Goal: Task Accomplishment & Management: Manage account settings

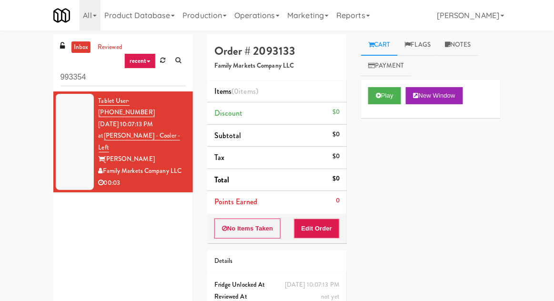
click at [70, 76] on input "993354" at bounding box center [123, 78] width 125 height 18
click at [70, 77] on input "993354" at bounding box center [123, 78] width 125 height 18
type input "Fridge"
click at [16, 63] on div "inbox reviewed recent all unclear take inventory issue suspicious failed recent…" at bounding box center [277, 187] width 554 height 306
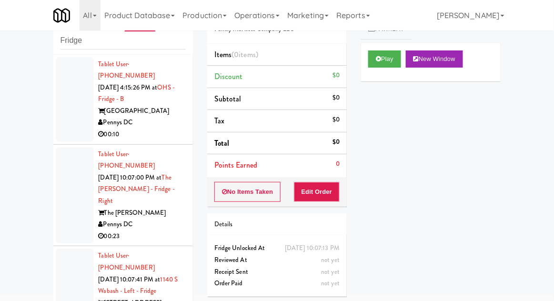
click at [59, 117] on div at bounding box center [75, 99] width 38 height 85
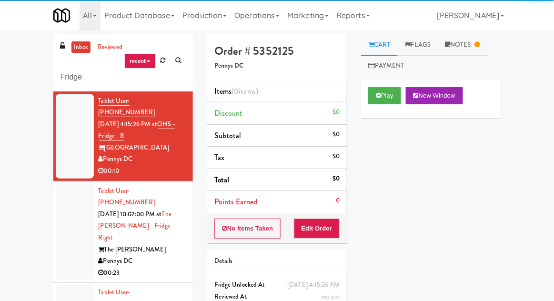
scroll to position [37, 0]
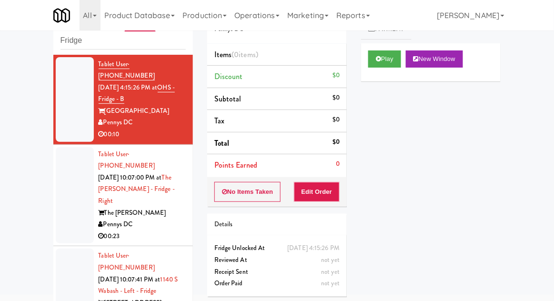
click at [68, 180] on div at bounding box center [75, 195] width 38 height 97
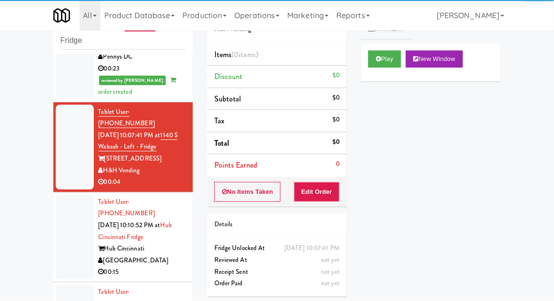
scroll to position [167, 0]
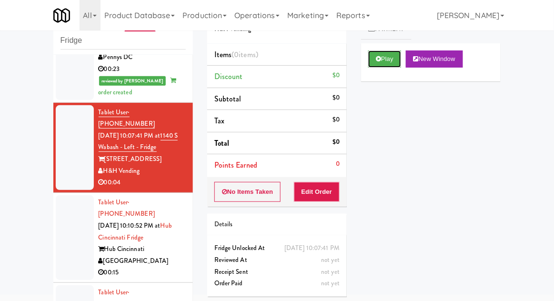
click at [378, 57] on icon at bounding box center [378, 59] width 5 height 6
click at [326, 199] on button "Edit Order" at bounding box center [317, 192] width 46 height 20
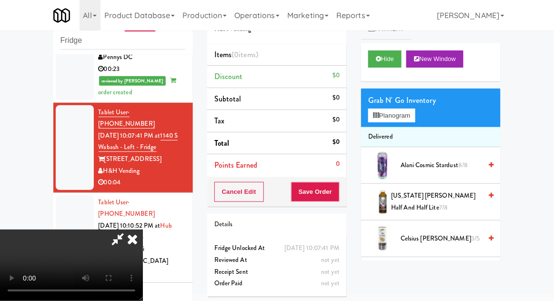
click at [415, 103] on div "Grab N' Go Inventory" at bounding box center [430, 100] width 125 height 14
click at [424, 116] on div "Grab N' Go Inventory Planogram" at bounding box center [431, 108] width 140 height 39
click at [408, 114] on button "Planogram" at bounding box center [391, 116] width 47 height 14
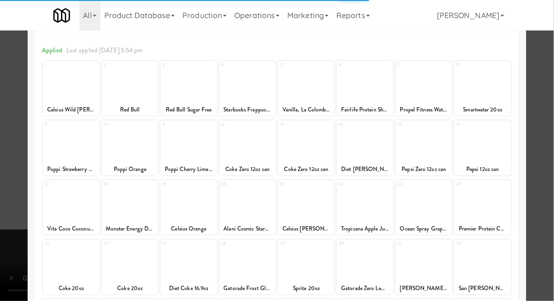
scroll to position [38, 0]
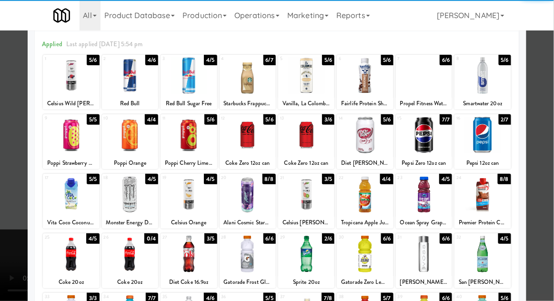
click at [126, 201] on div at bounding box center [130, 194] width 56 height 37
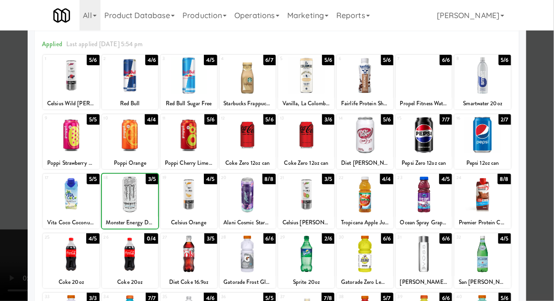
click at [549, 155] on div at bounding box center [277, 150] width 554 height 301
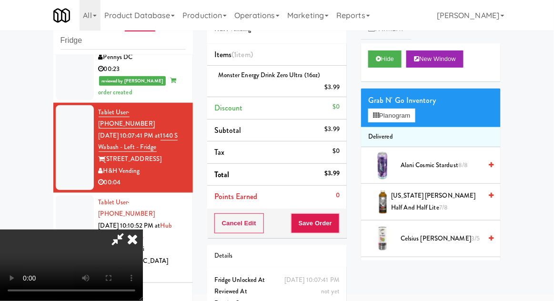
click at [345, 220] on div "Cancel Edit Save Order" at bounding box center [277, 224] width 140 height 30
click at [337, 224] on button "Save Order" at bounding box center [315, 224] width 49 height 20
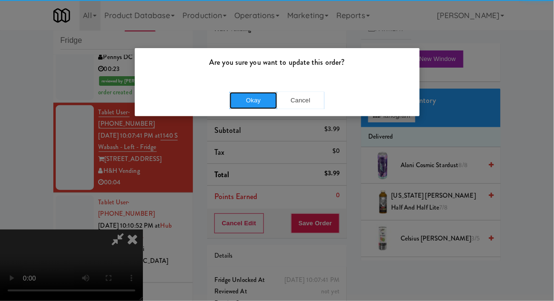
click at [252, 102] on button "Okay" at bounding box center [254, 100] width 48 height 17
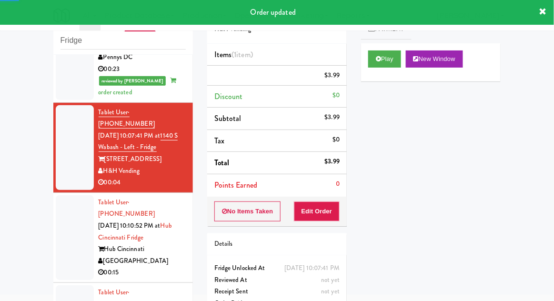
click at [67, 206] on div at bounding box center [75, 237] width 38 height 85
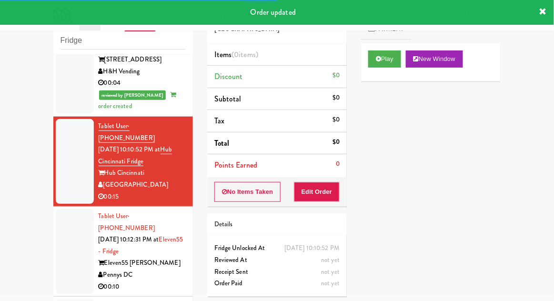
scroll to position [281, 0]
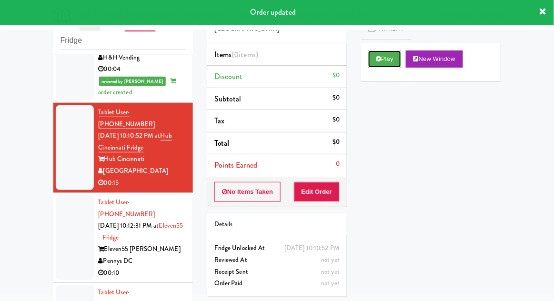
click at [388, 59] on button "Play" at bounding box center [384, 59] width 33 height 17
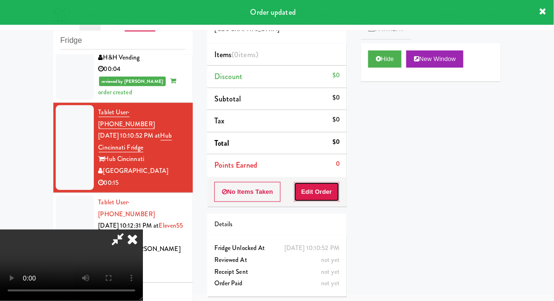
click at [320, 190] on button "Edit Order" at bounding box center [317, 192] width 46 height 20
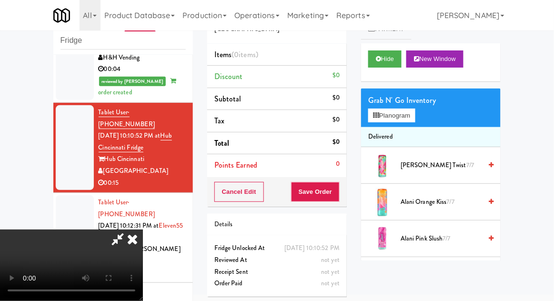
scroll to position [0, 0]
click at [407, 121] on button "Planogram" at bounding box center [391, 116] width 47 height 14
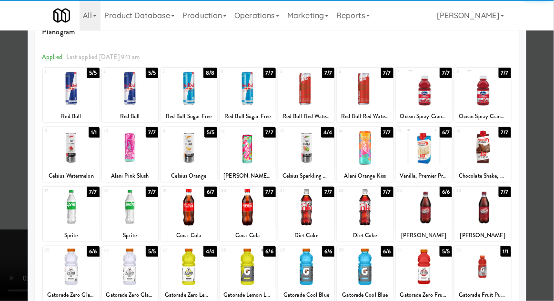
scroll to position [27, 0]
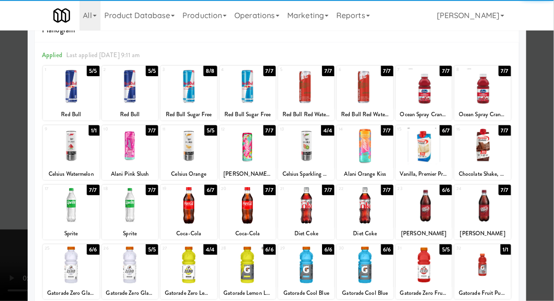
click at [439, 204] on div at bounding box center [424, 205] width 56 height 37
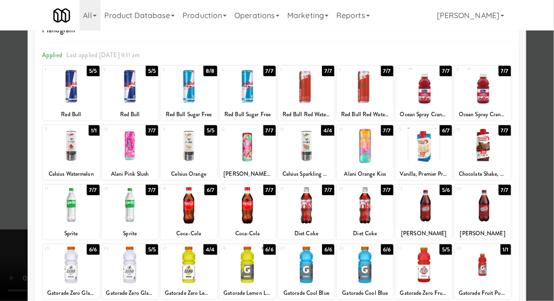
click at [544, 170] on div at bounding box center [277, 150] width 554 height 301
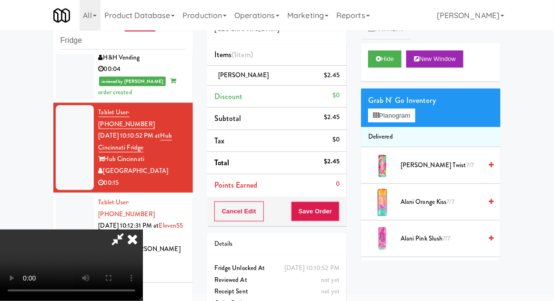
scroll to position [35, 0]
click at [337, 216] on button "Save Order" at bounding box center [315, 212] width 49 height 20
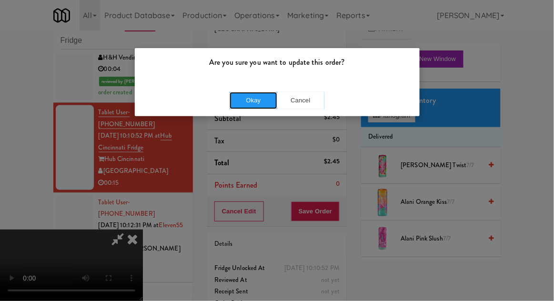
click at [245, 101] on button "Okay" at bounding box center [254, 100] width 48 height 17
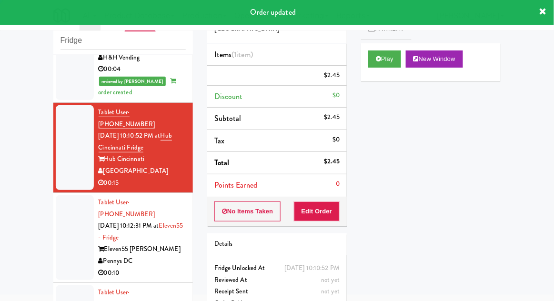
scroll to position [0, 0]
click at [60, 195] on div at bounding box center [75, 237] width 38 height 85
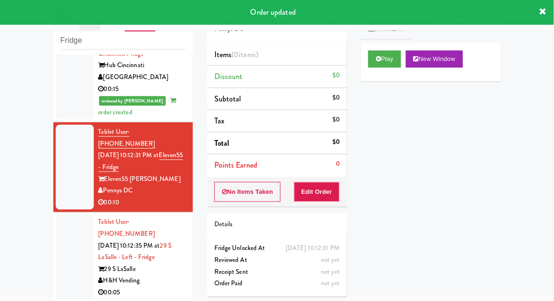
scroll to position [382, 0]
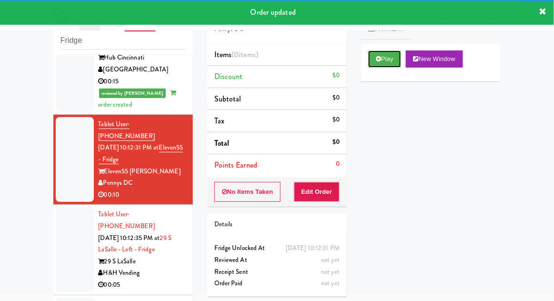
click at [388, 65] on button "Play" at bounding box center [384, 59] width 33 height 17
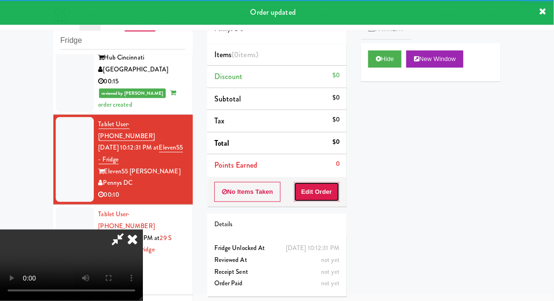
click at [326, 187] on button "Edit Order" at bounding box center [317, 192] width 46 height 20
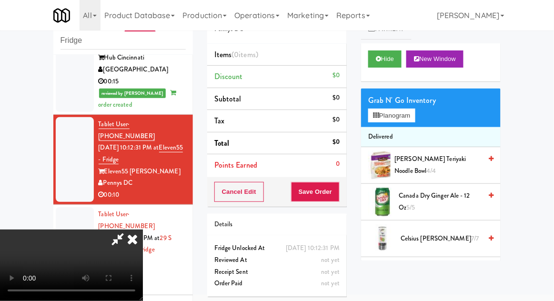
scroll to position [35, 0]
click at [411, 119] on button "Planogram" at bounding box center [391, 116] width 47 height 14
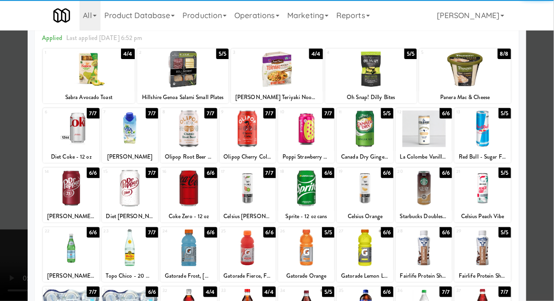
scroll to position [55, 0]
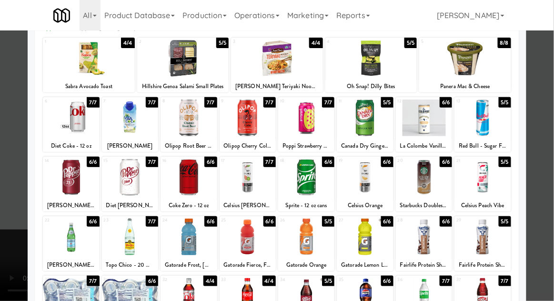
click at [246, 296] on div at bounding box center [248, 296] width 56 height 37
click at [551, 115] on div at bounding box center [277, 150] width 554 height 301
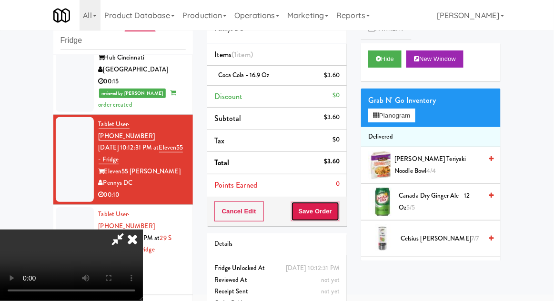
click at [338, 214] on button "Save Order" at bounding box center [315, 212] width 49 height 20
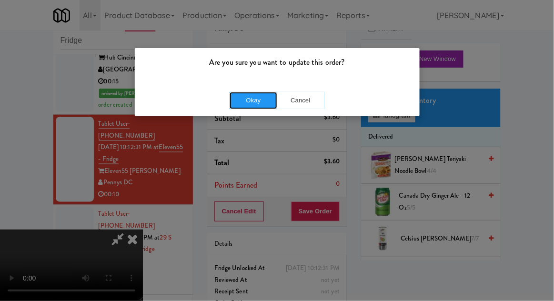
click at [245, 96] on button "Okay" at bounding box center [254, 100] width 48 height 17
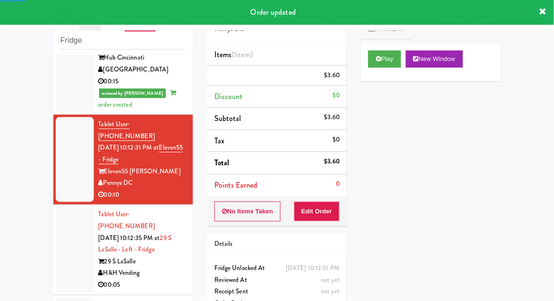
click at [61, 207] on div at bounding box center [75, 249] width 38 height 85
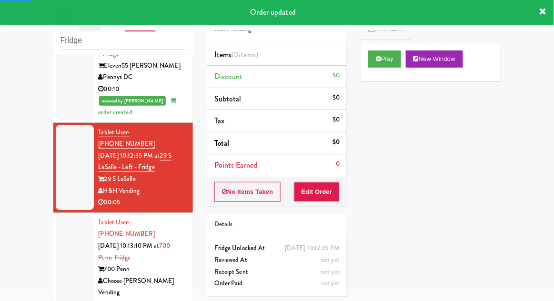
scroll to position [489, 0]
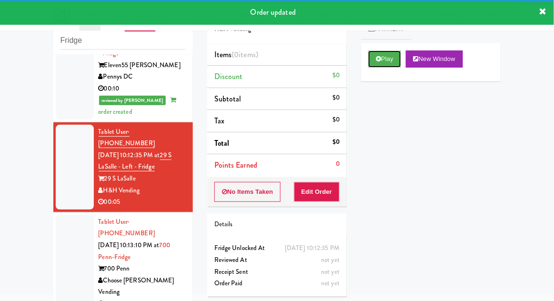
click at [392, 65] on button "Play" at bounding box center [384, 59] width 33 height 17
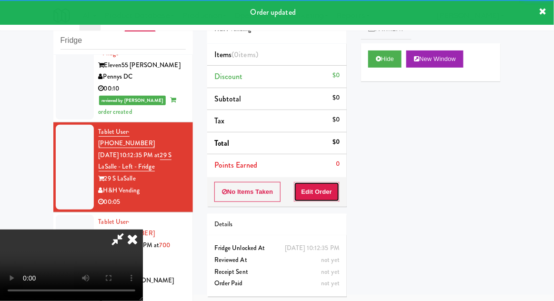
click at [329, 199] on button "Edit Order" at bounding box center [317, 192] width 46 height 20
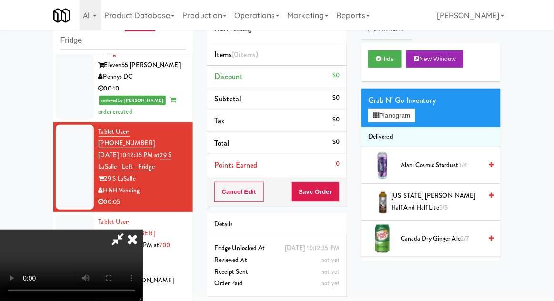
scroll to position [0, 0]
click at [400, 112] on button "Planogram" at bounding box center [391, 116] width 47 height 14
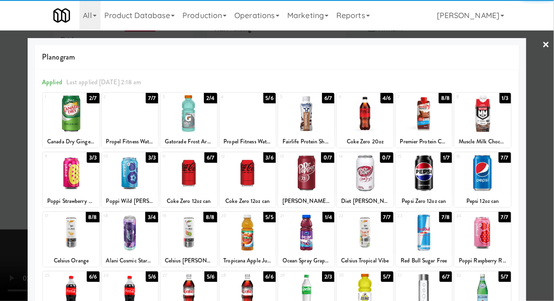
click at [309, 233] on div at bounding box center [306, 232] width 56 height 37
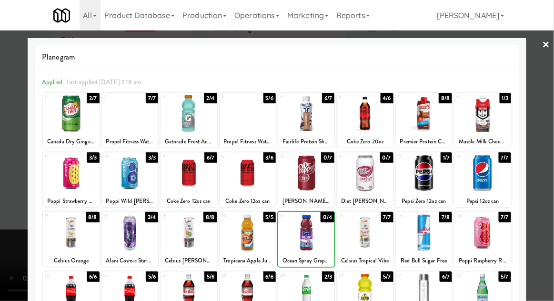
click at [551, 126] on div at bounding box center [277, 150] width 554 height 301
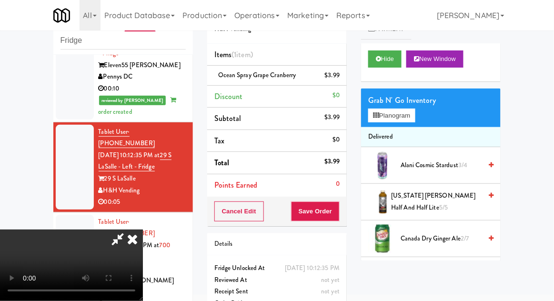
scroll to position [35, 0]
click at [337, 218] on button "Save Order" at bounding box center [315, 212] width 49 height 20
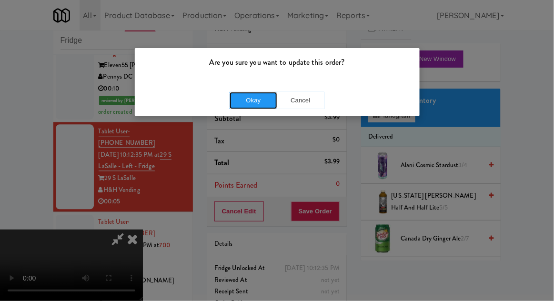
click at [253, 106] on button "Okay" at bounding box center [254, 100] width 48 height 17
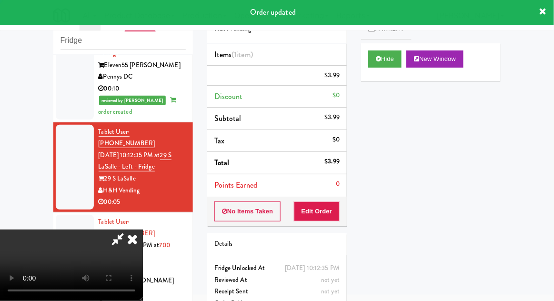
scroll to position [0, 0]
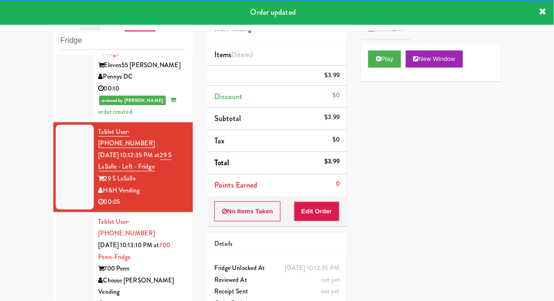
click at [63, 215] on div at bounding box center [75, 263] width 38 height 97
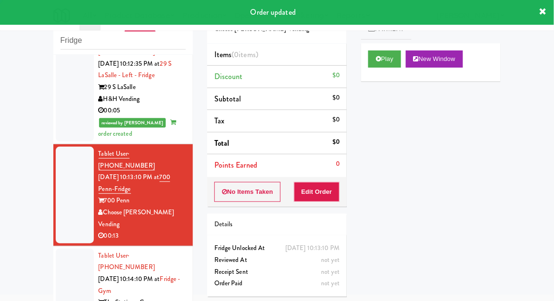
scroll to position [582, 0]
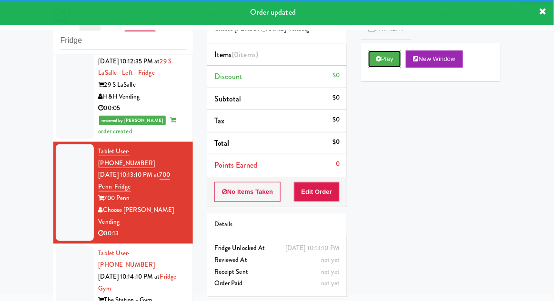
click at [391, 63] on button "Play" at bounding box center [384, 59] width 33 height 17
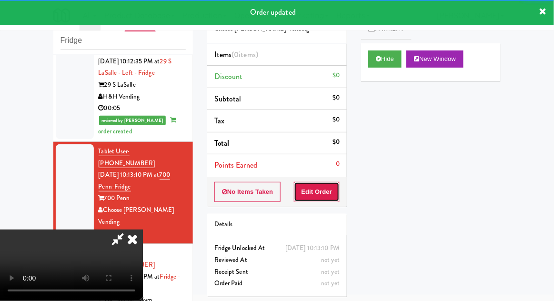
click at [321, 192] on button "Edit Order" at bounding box center [317, 192] width 46 height 20
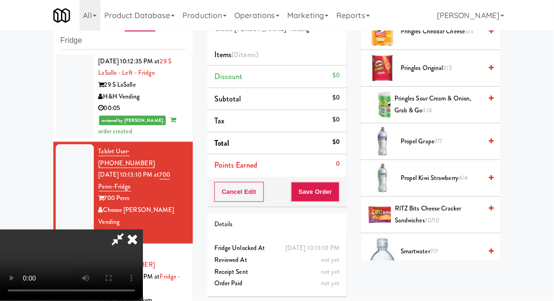
scroll to position [1085, 0]
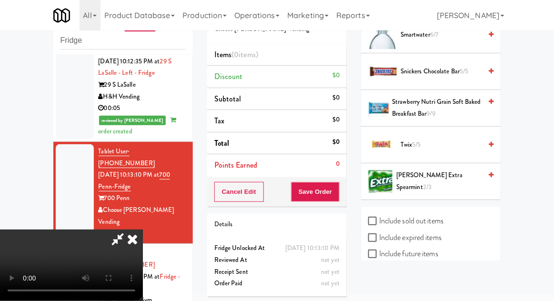
click at [435, 145] on span "Twix 5/5" at bounding box center [441, 145] width 81 height 12
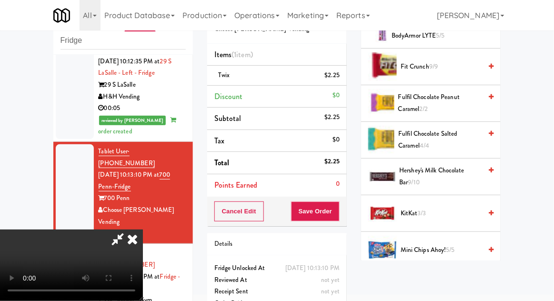
scroll to position [428, 0]
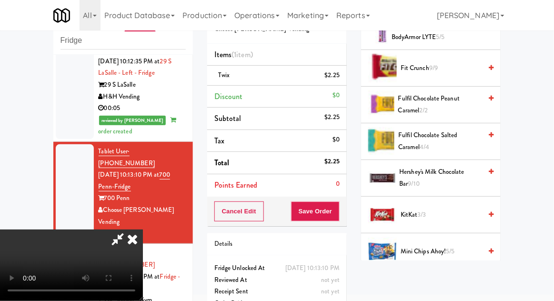
click at [444, 211] on span "KitKat 3/3" at bounding box center [441, 215] width 81 height 12
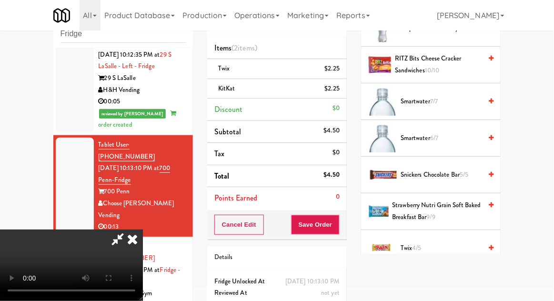
scroll to position [979, 0]
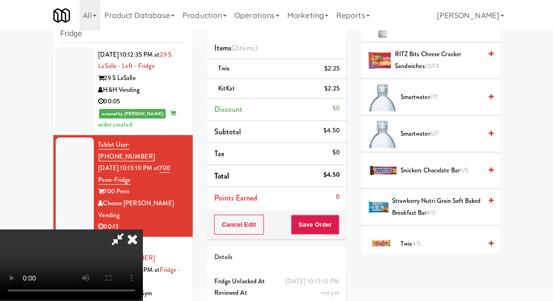
click at [458, 168] on span "Snickers Chocolate Bar 5/5" at bounding box center [441, 171] width 81 height 12
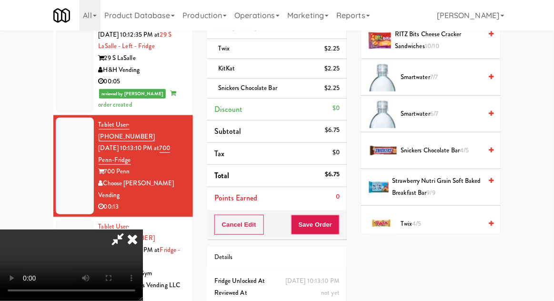
scroll to position [35, 0]
click at [339, 221] on button "Save Order" at bounding box center [315, 225] width 49 height 20
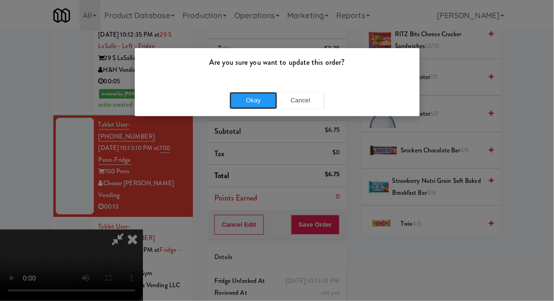
click at [258, 94] on button "Okay" at bounding box center [254, 100] width 48 height 17
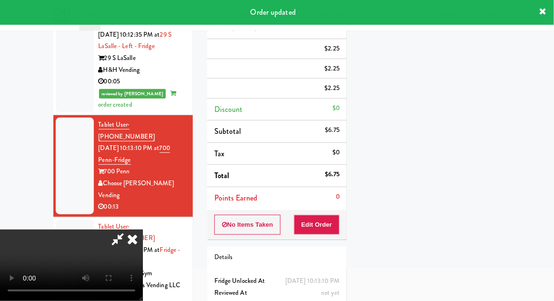
scroll to position [0, 0]
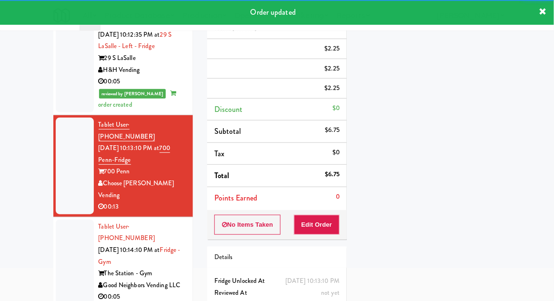
click at [48, 157] on div "inbox reviewed recent all unclear take inventory issue suspicious failed recent…" at bounding box center [123, 146] width 154 height 350
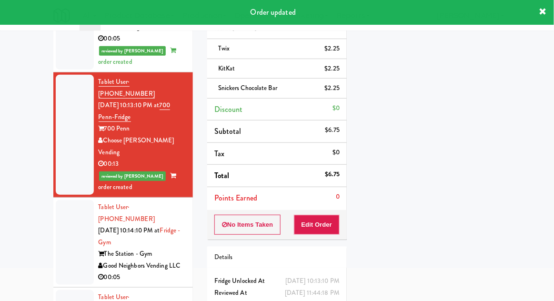
click at [56, 200] on div at bounding box center [75, 242] width 38 height 85
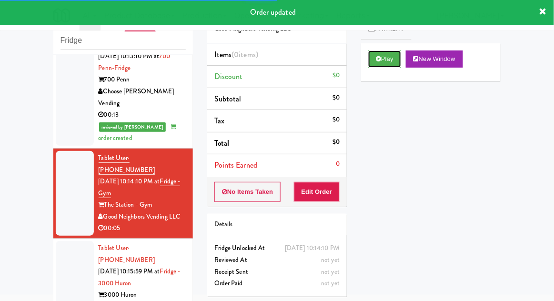
click at [398, 51] on button "Play" at bounding box center [384, 59] width 33 height 17
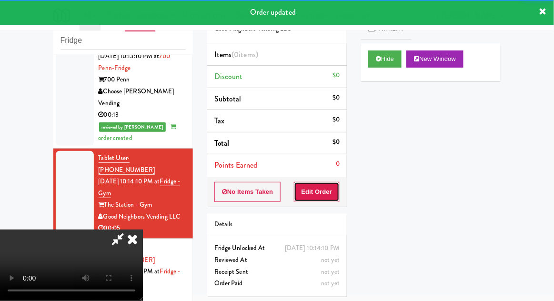
click at [329, 182] on button "Edit Order" at bounding box center [317, 192] width 46 height 20
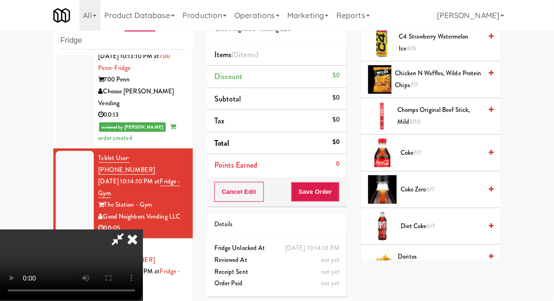
click at [434, 228] on span "6/7" at bounding box center [431, 226] width 8 height 9
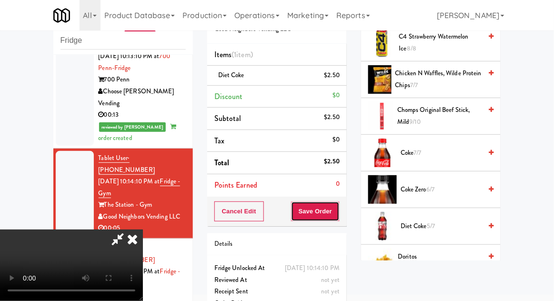
click at [337, 214] on button "Save Order" at bounding box center [315, 212] width 49 height 20
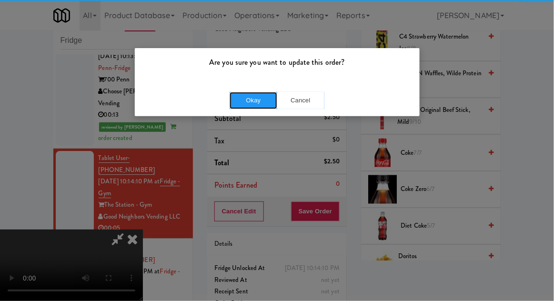
click at [243, 103] on button "Okay" at bounding box center [254, 100] width 48 height 17
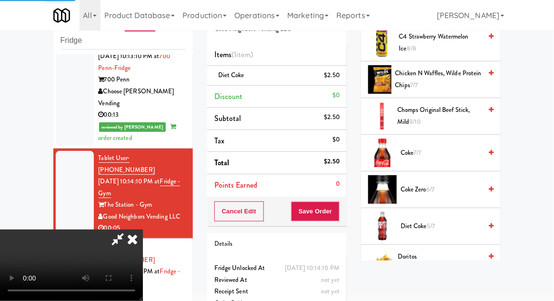
scroll to position [94, 0]
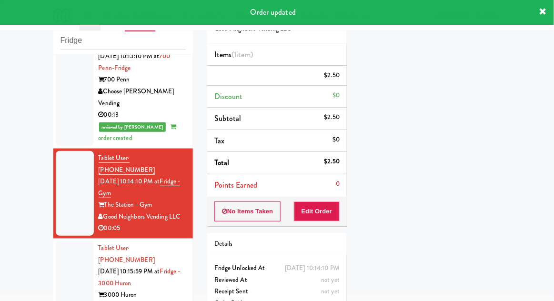
click at [61, 241] on div at bounding box center [75, 283] width 38 height 85
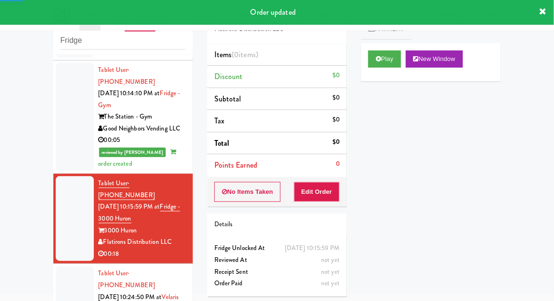
scroll to position [796, 0]
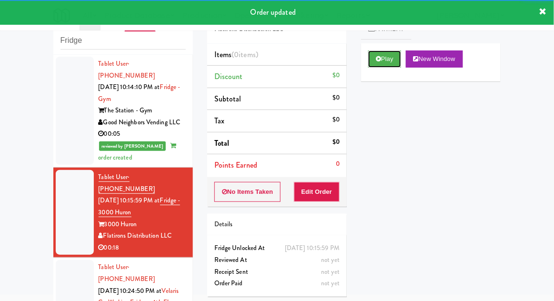
click at [398, 66] on button "Play" at bounding box center [384, 59] width 33 height 17
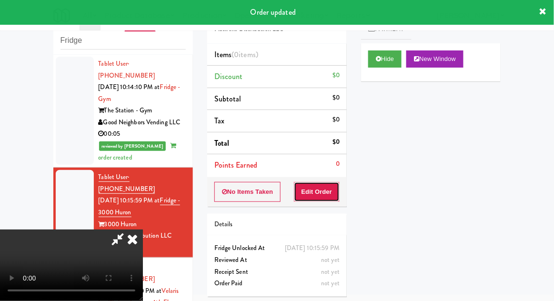
click at [330, 192] on button "Edit Order" at bounding box center [317, 192] width 46 height 20
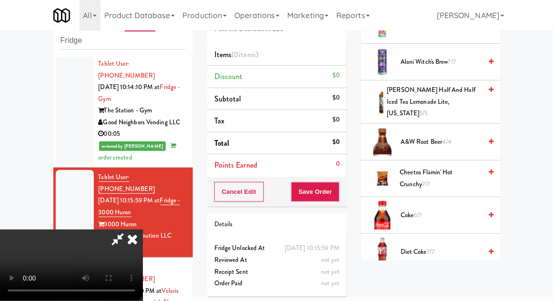
scroll to position [153, 0]
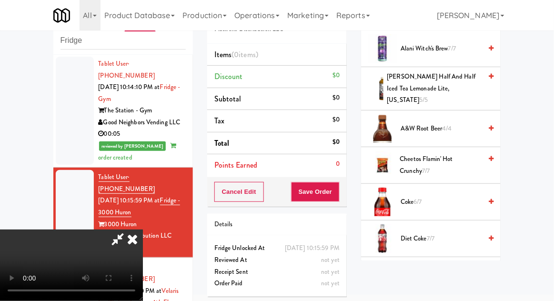
click at [439, 233] on span "Diet Coke 7/7" at bounding box center [441, 239] width 81 height 12
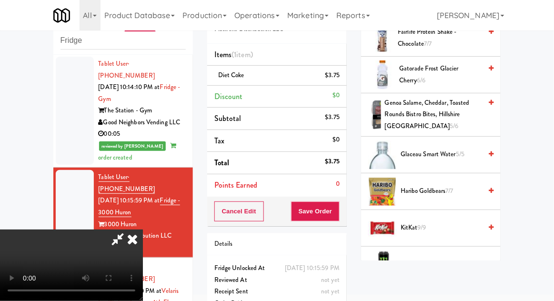
scroll to position [456, 0]
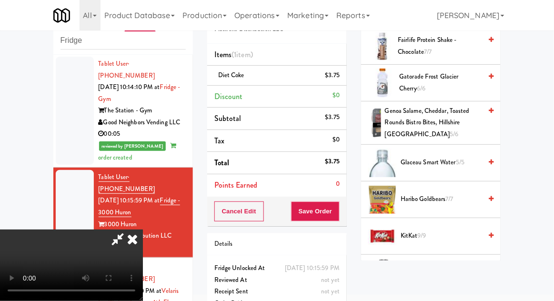
click at [454, 194] on span "7/7" at bounding box center [450, 198] width 8 height 9
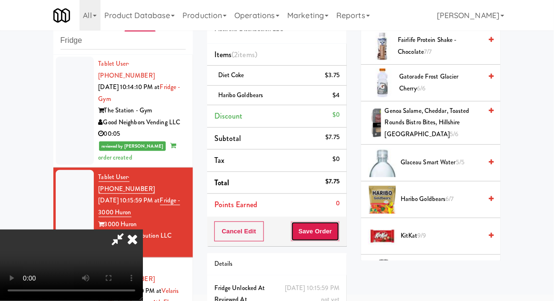
click at [337, 235] on button "Save Order" at bounding box center [315, 232] width 49 height 20
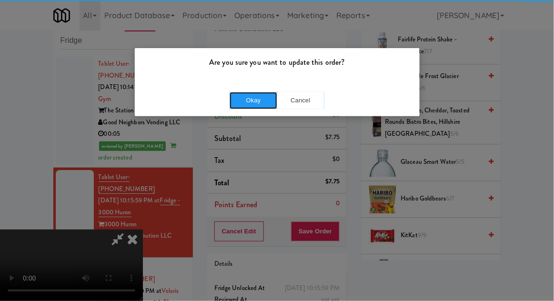
click at [244, 104] on button "Okay" at bounding box center [254, 100] width 48 height 17
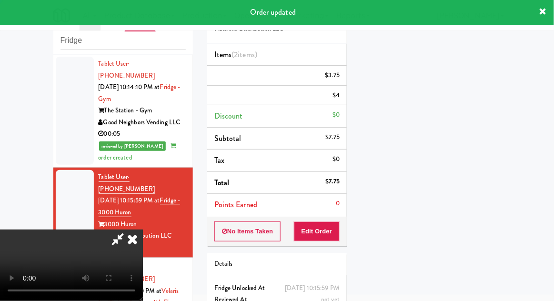
scroll to position [94, 0]
click at [66, 260] on div at bounding box center [75, 302] width 38 height 85
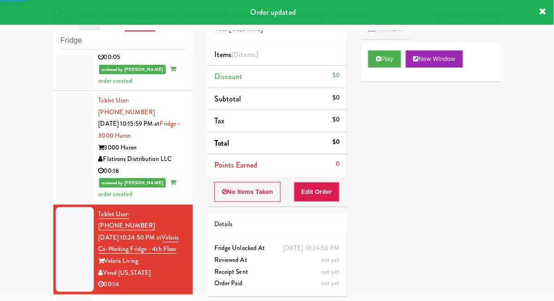
scroll to position [874, 0]
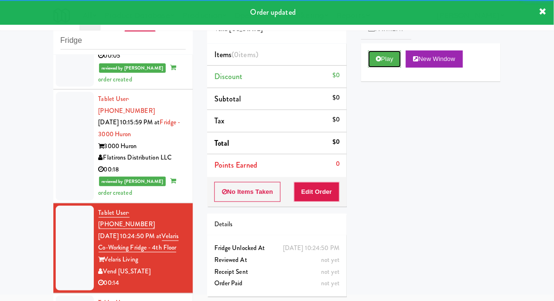
click at [389, 53] on button "Play" at bounding box center [384, 59] width 33 height 17
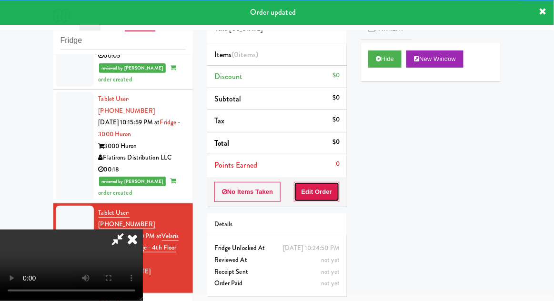
click at [327, 200] on button "Edit Order" at bounding box center [317, 192] width 46 height 20
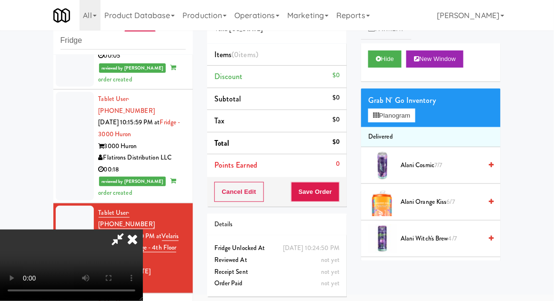
scroll to position [0, 0]
click at [413, 122] on button "Planogram" at bounding box center [391, 116] width 47 height 14
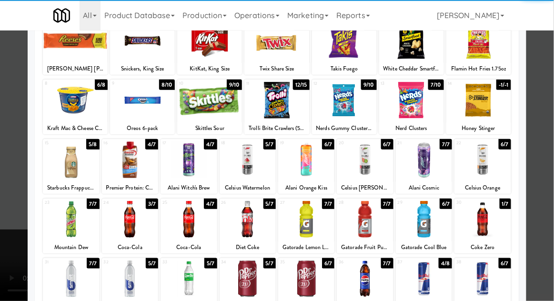
scroll to position [72, 0]
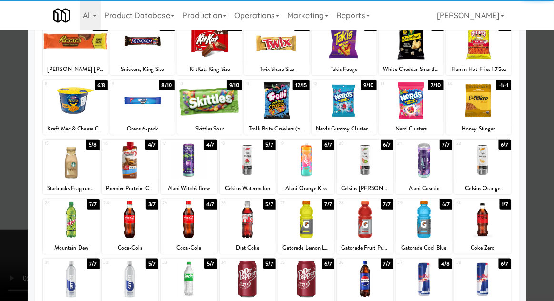
click at [490, 227] on div at bounding box center [483, 220] width 56 height 37
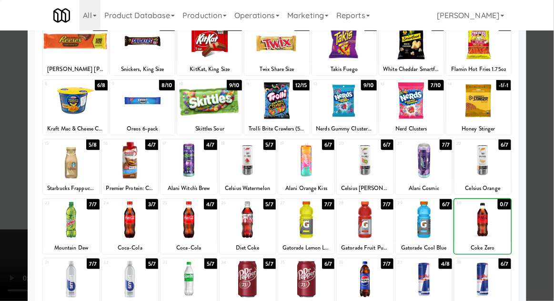
click at [541, 214] on div at bounding box center [277, 150] width 554 height 301
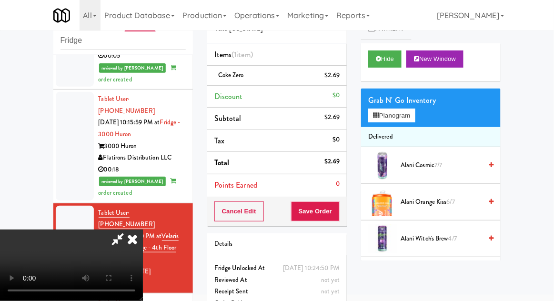
scroll to position [35, 0]
click at [397, 119] on button "Planogram" at bounding box center [391, 116] width 47 height 14
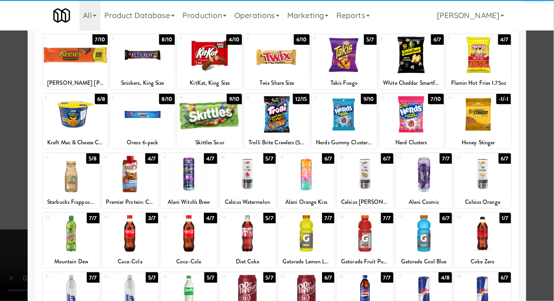
scroll to position [59, 0]
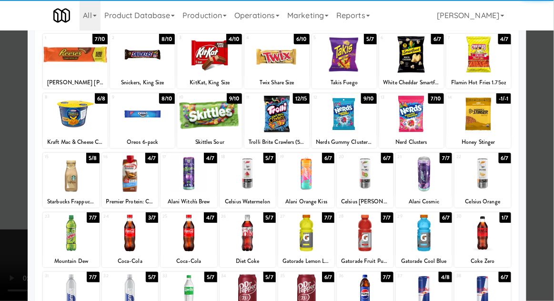
click at [304, 288] on div at bounding box center [306, 293] width 56 height 37
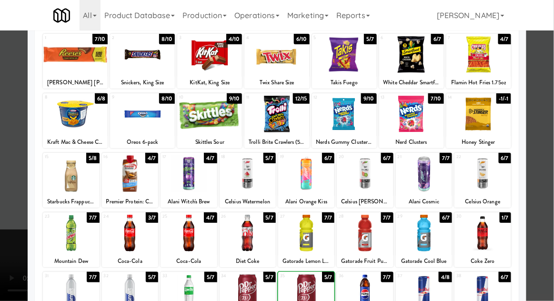
click at [547, 189] on div at bounding box center [277, 150] width 554 height 301
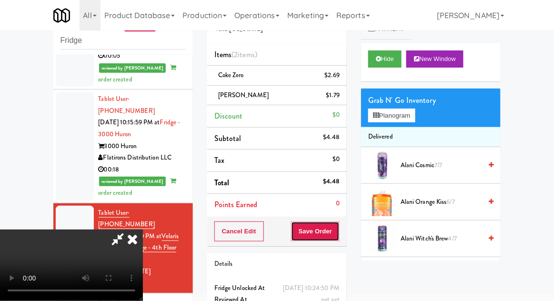
click at [337, 234] on button "Save Order" at bounding box center [315, 232] width 49 height 20
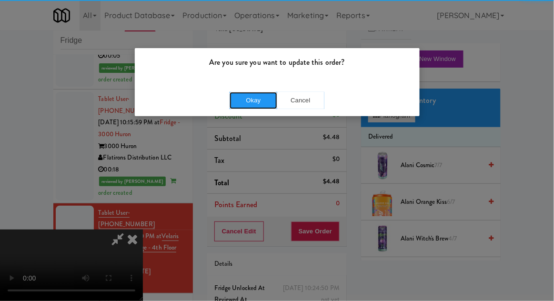
click at [245, 97] on button "Okay" at bounding box center [254, 100] width 48 height 17
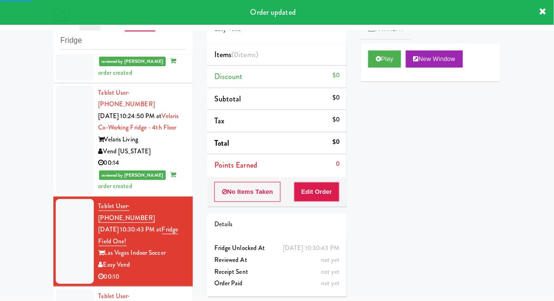
scroll to position [1008, 0]
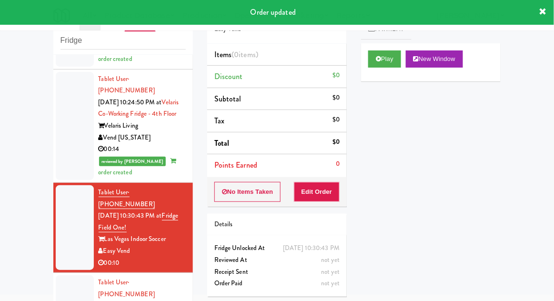
click at [395, 72] on div "Play New Window" at bounding box center [431, 62] width 140 height 38
click at [385, 66] on button "Play" at bounding box center [384, 59] width 33 height 17
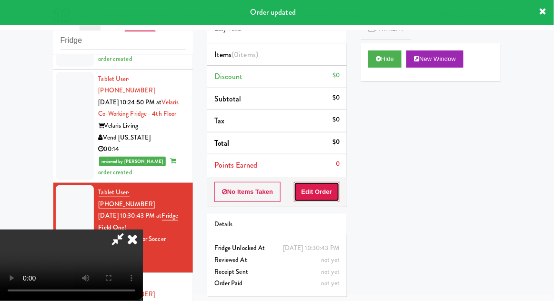
click at [327, 190] on button "Edit Order" at bounding box center [317, 192] width 46 height 20
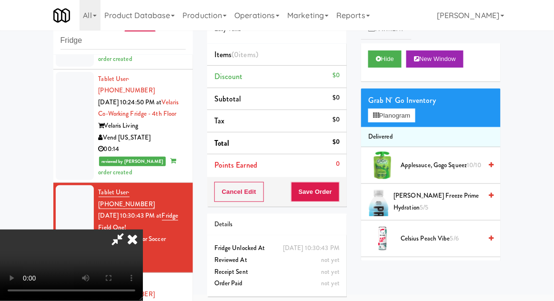
scroll to position [0, 0]
click at [414, 122] on button "Planogram" at bounding box center [391, 116] width 47 height 14
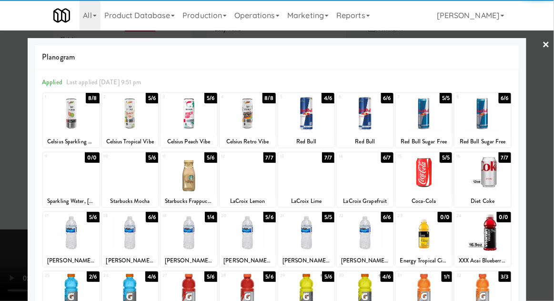
click at [132, 231] on div at bounding box center [130, 232] width 56 height 37
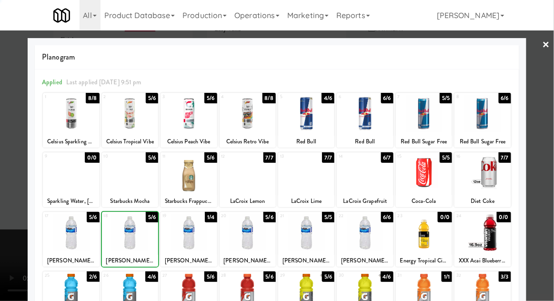
click at [549, 102] on div at bounding box center [277, 150] width 554 height 301
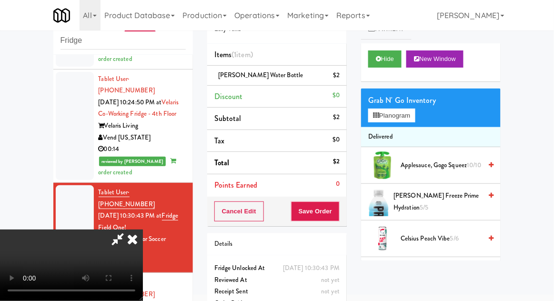
scroll to position [35, 0]
click at [345, 217] on div "Cancel Edit Save Order" at bounding box center [277, 212] width 140 height 30
click at [339, 217] on button "Save Order" at bounding box center [315, 212] width 49 height 20
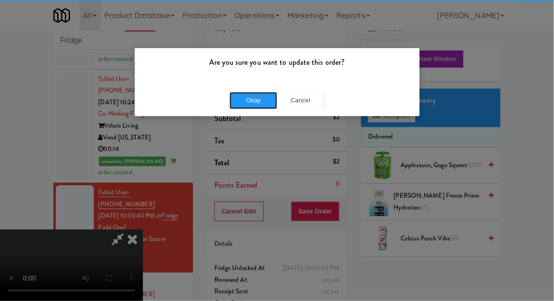
click at [235, 107] on button "Okay" at bounding box center [254, 100] width 48 height 17
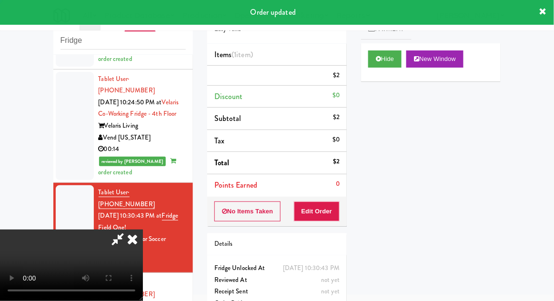
scroll to position [0, 0]
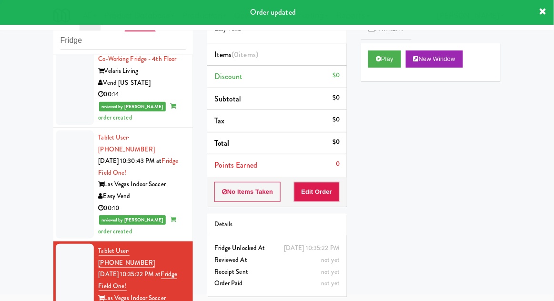
scroll to position [1106, 0]
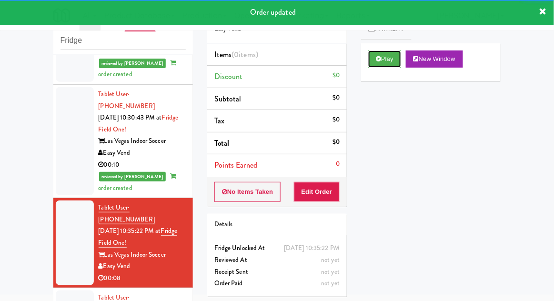
click at [393, 65] on button "Play" at bounding box center [384, 59] width 33 height 17
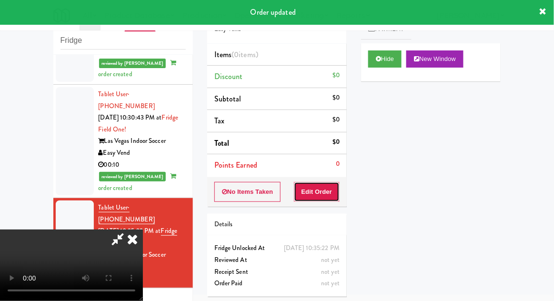
click at [337, 191] on button "Edit Order" at bounding box center [317, 192] width 46 height 20
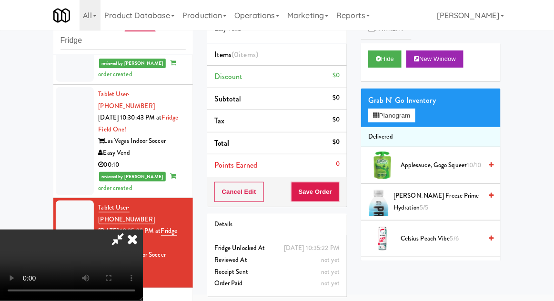
scroll to position [0, 0]
click at [410, 117] on button "Planogram" at bounding box center [391, 116] width 47 height 14
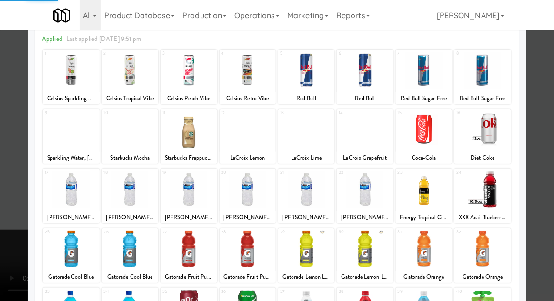
scroll to position [66, 0]
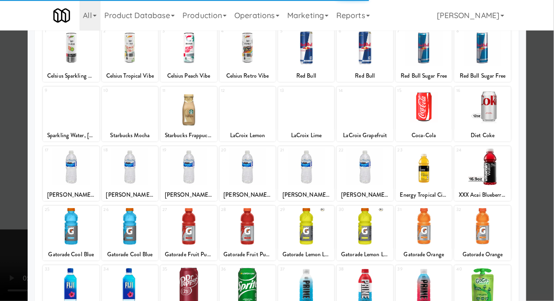
click at [70, 226] on div at bounding box center [71, 226] width 56 height 37
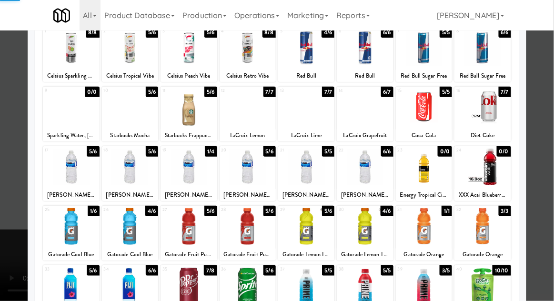
click at [551, 147] on div at bounding box center [277, 150] width 554 height 301
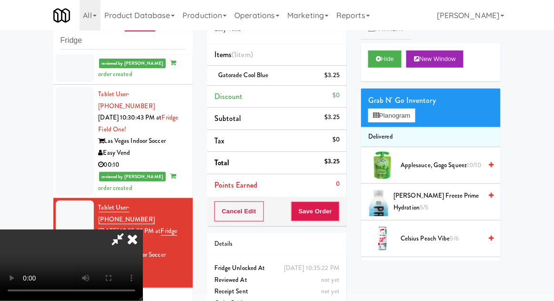
scroll to position [35, 0]
click at [339, 216] on button "Save Order" at bounding box center [315, 212] width 49 height 20
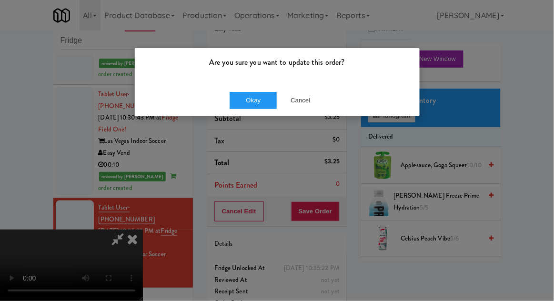
click at [245, 114] on div "Okay Cancel" at bounding box center [277, 100] width 285 height 32
click at [249, 107] on button "Okay" at bounding box center [254, 100] width 48 height 17
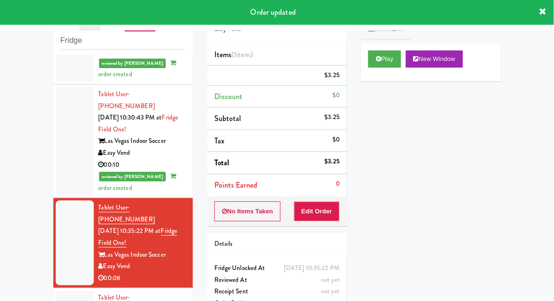
scroll to position [0, 0]
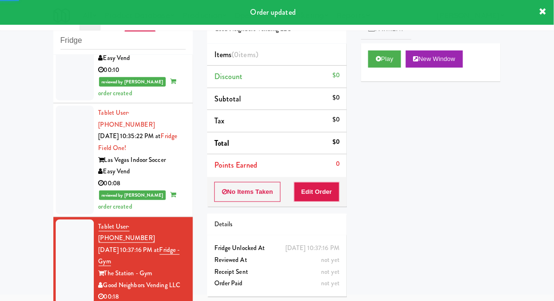
scroll to position [1209, 0]
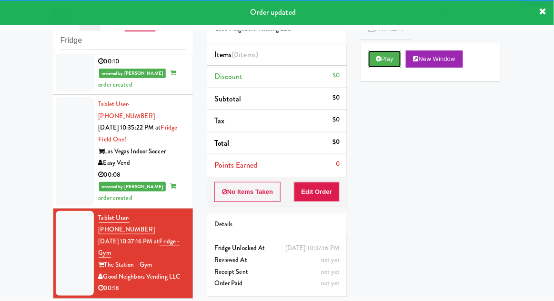
click at [386, 58] on button "Play" at bounding box center [384, 59] width 33 height 17
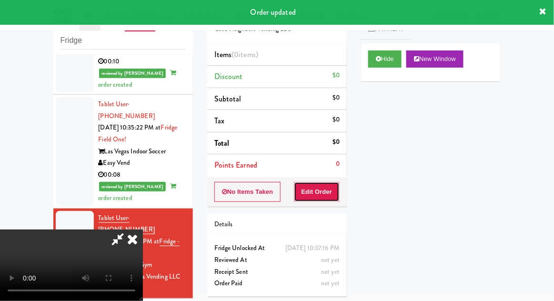
click at [325, 186] on button "Edit Order" at bounding box center [317, 192] width 46 height 20
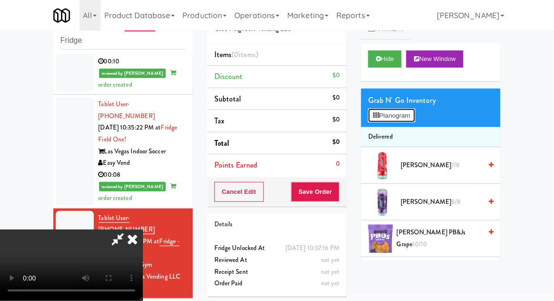
click at [409, 121] on button "Planogram" at bounding box center [391, 116] width 47 height 14
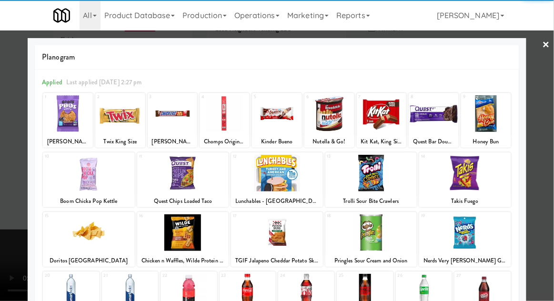
scroll to position [40, 0]
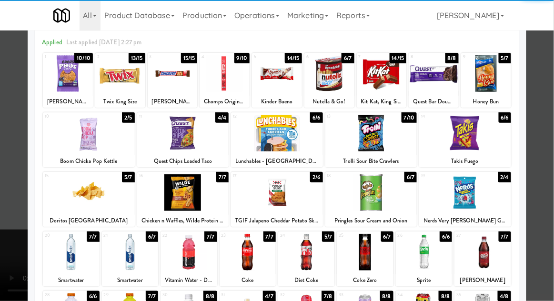
click at [238, 258] on div at bounding box center [248, 252] width 56 height 37
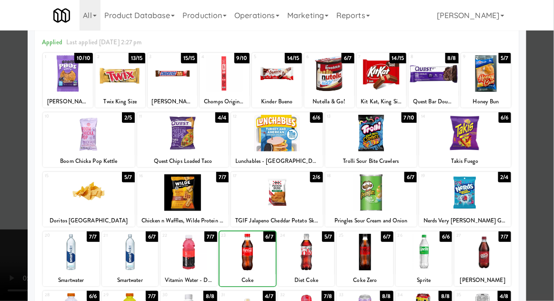
click at [546, 186] on div at bounding box center [277, 150] width 554 height 301
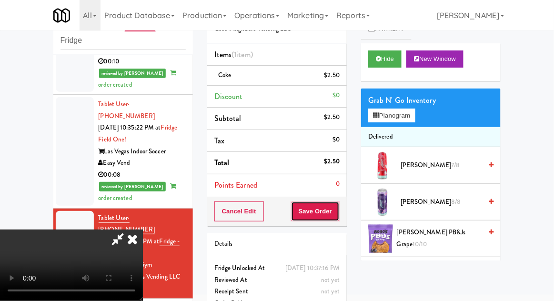
click at [339, 212] on button "Save Order" at bounding box center [315, 212] width 49 height 20
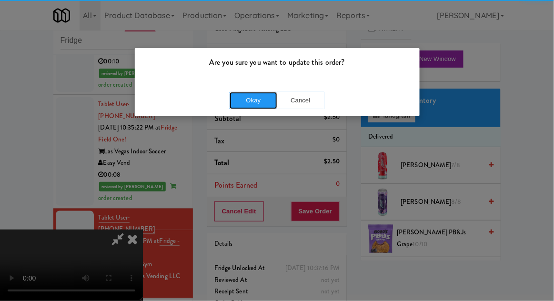
click at [247, 99] on button "Okay" at bounding box center [254, 100] width 48 height 17
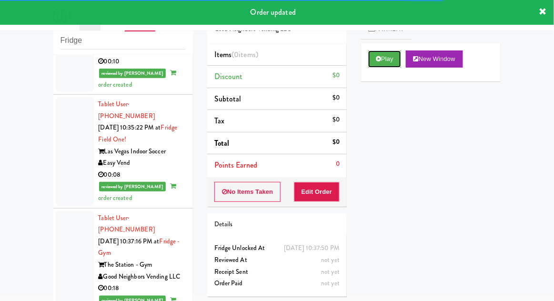
click at [387, 66] on button "Play" at bounding box center [384, 59] width 33 height 17
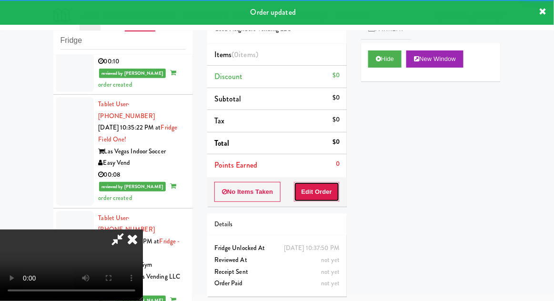
click at [321, 184] on button "Edit Order" at bounding box center [317, 192] width 46 height 20
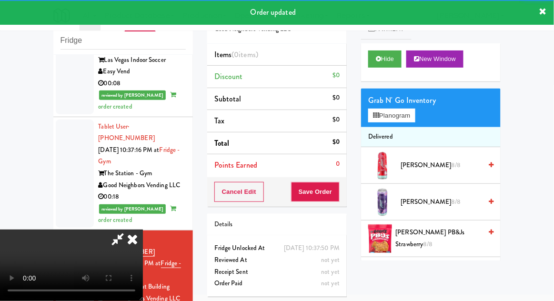
scroll to position [1301, 0]
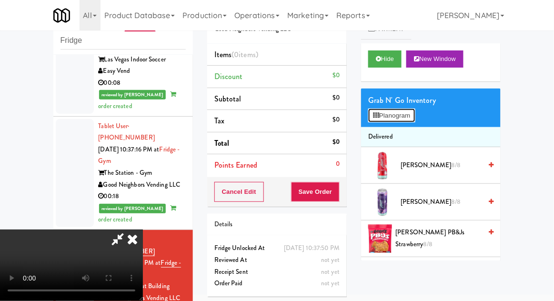
click at [408, 119] on button "Planogram" at bounding box center [391, 116] width 47 height 14
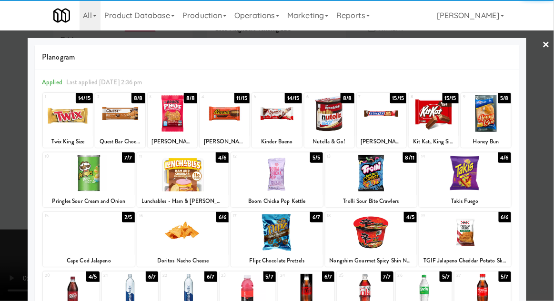
click at [225, 125] on div at bounding box center [225, 113] width 50 height 37
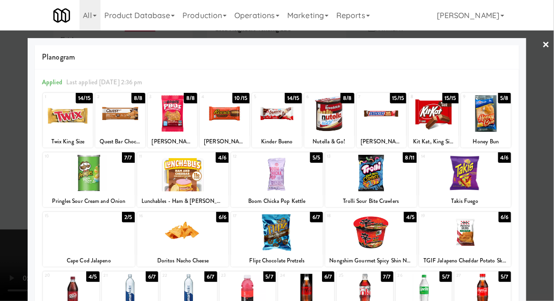
click at [544, 164] on div at bounding box center [277, 150] width 554 height 301
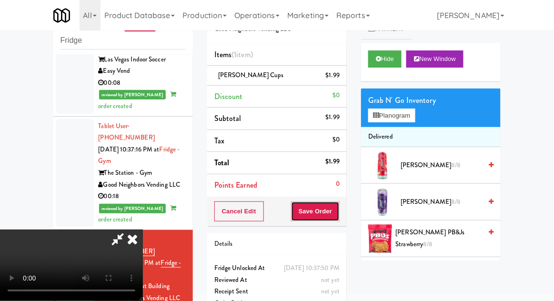
click at [339, 211] on button "Save Order" at bounding box center [315, 212] width 49 height 20
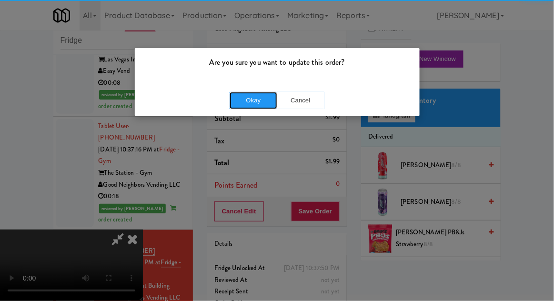
click at [256, 100] on button "Okay" at bounding box center [254, 100] width 48 height 17
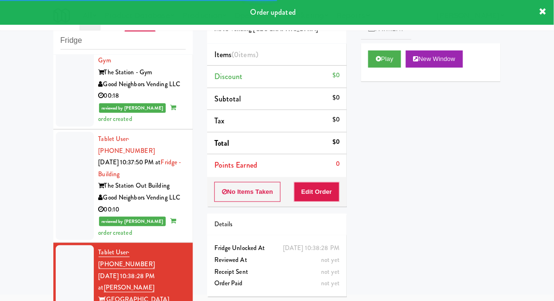
scroll to position [1410, 0]
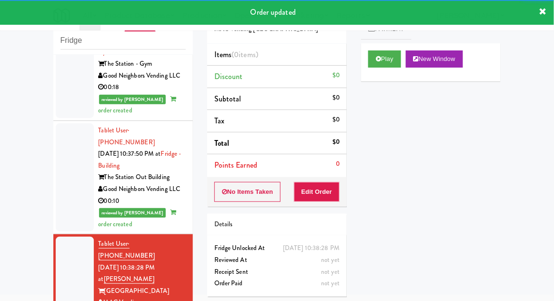
click at [383, 37] on link "Payment" at bounding box center [386, 29] width 51 height 21
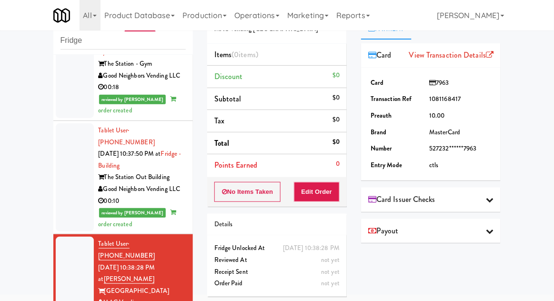
scroll to position [0, 0]
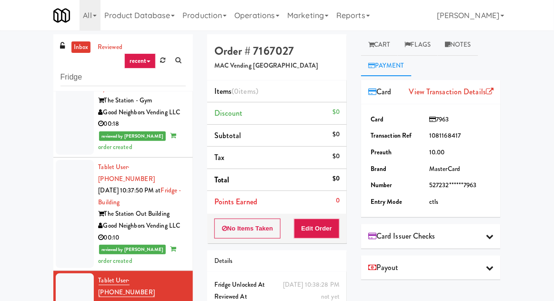
click at [398, 42] on link "Cart" at bounding box center [379, 44] width 37 height 21
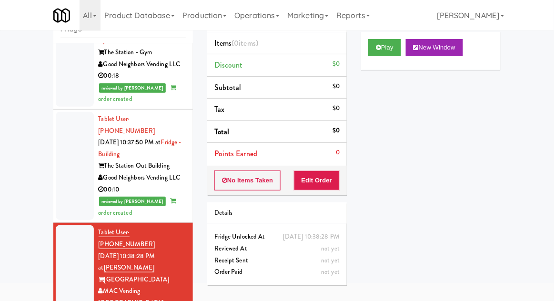
scroll to position [54, 0]
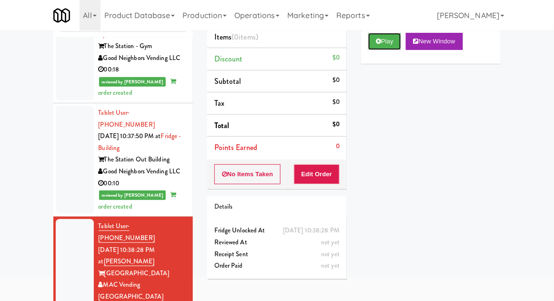
click at [392, 42] on button "Play" at bounding box center [384, 41] width 33 height 17
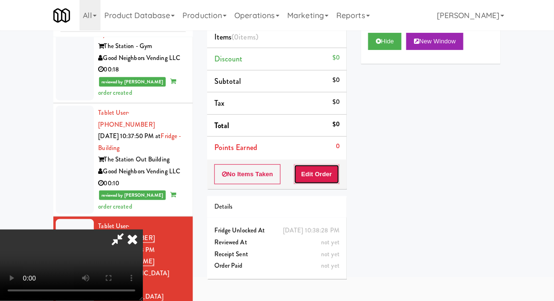
click at [334, 165] on button "Edit Order" at bounding box center [317, 174] width 46 height 20
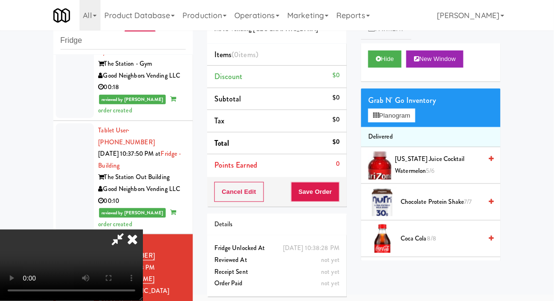
scroll to position [0, 0]
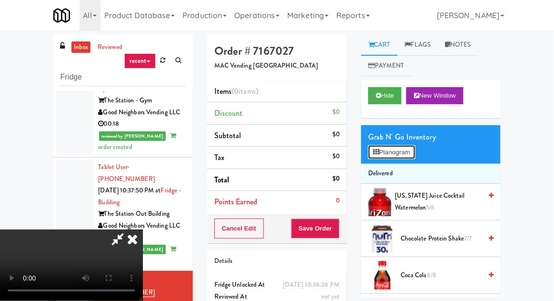
click at [414, 152] on button "Planogram" at bounding box center [391, 152] width 47 height 14
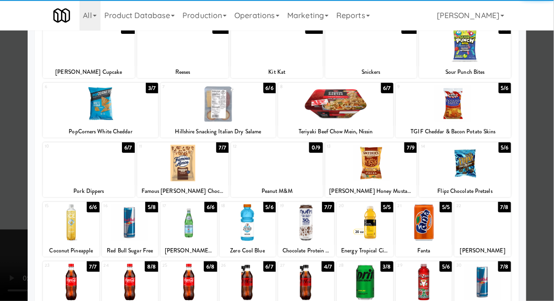
scroll to position [83, 0]
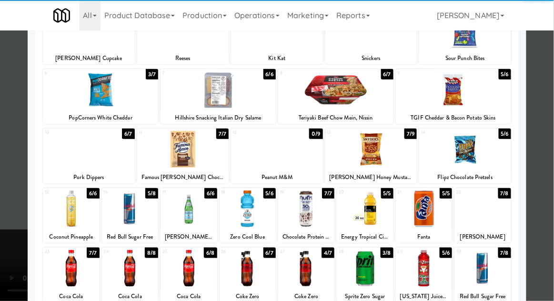
click at [493, 268] on div at bounding box center [483, 268] width 56 height 37
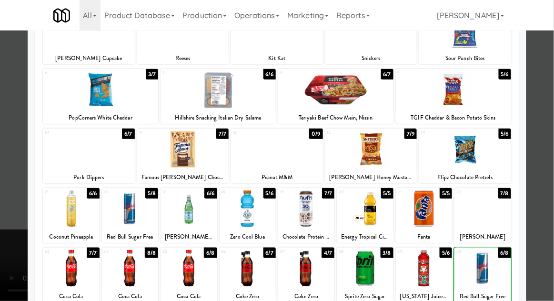
click at [541, 244] on div at bounding box center [277, 150] width 554 height 301
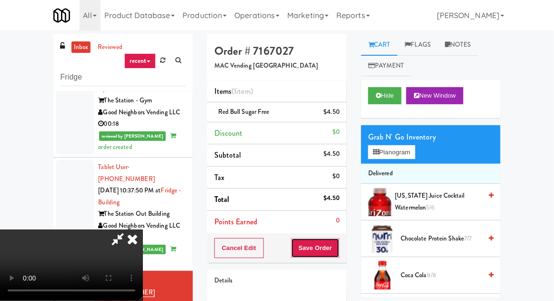
click at [337, 245] on button "Save Order" at bounding box center [315, 248] width 49 height 20
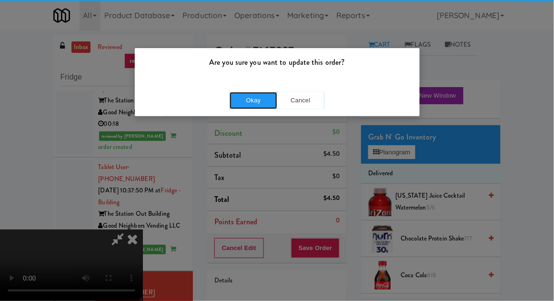
click at [245, 92] on button "Okay" at bounding box center [254, 100] width 48 height 17
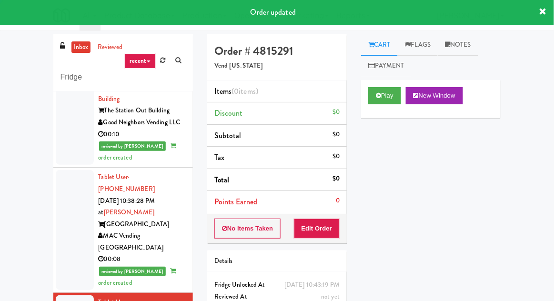
scroll to position [1516, 0]
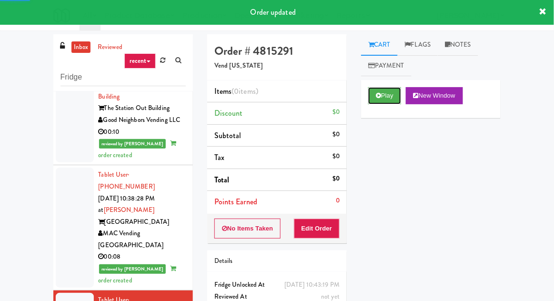
click at [395, 94] on button "Play" at bounding box center [384, 95] width 33 height 17
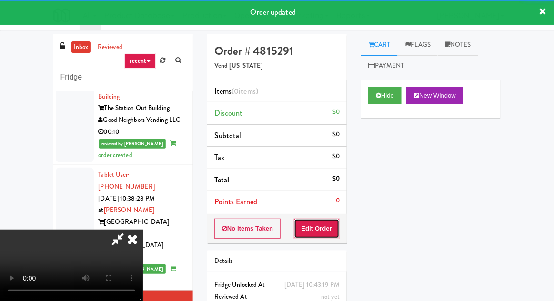
click at [330, 230] on button "Edit Order" at bounding box center [317, 229] width 46 height 20
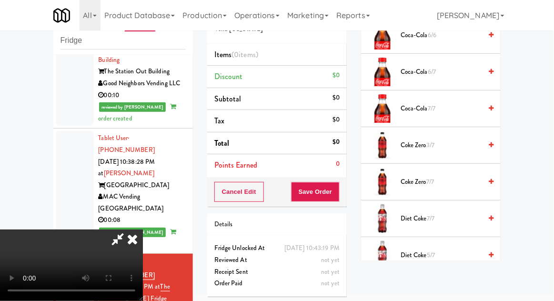
scroll to position [499, 0]
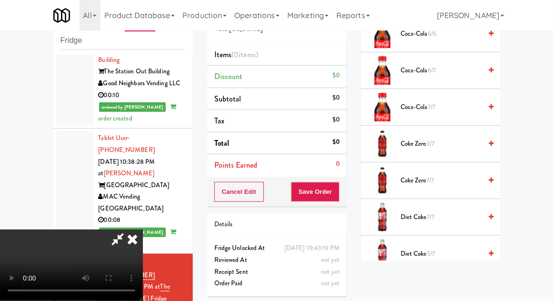
click at [435, 216] on span "7/7" at bounding box center [431, 217] width 8 height 9
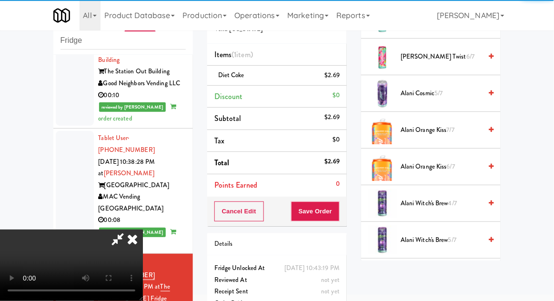
scroll to position [0, 0]
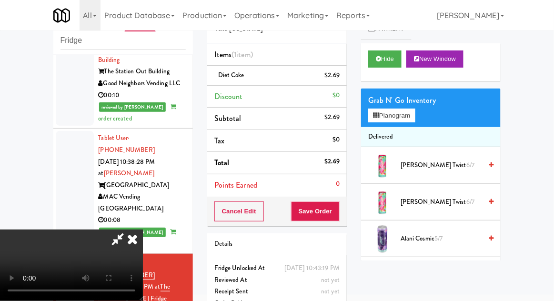
click at [345, 79] on li "Diet Coke $2.69" at bounding box center [277, 76] width 140 height 20
click at [339, 83] on link at bounding box center [339, 79] width 9 height 12
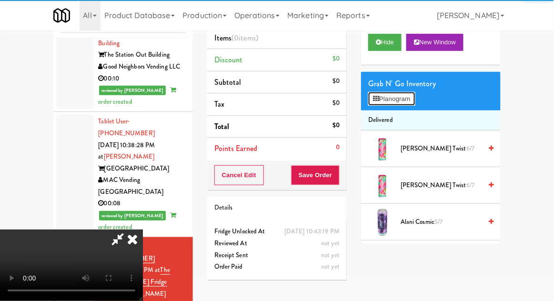
click at [394, 99] on button "Planogram" at bounding box center [391, 99] width 47 height 14
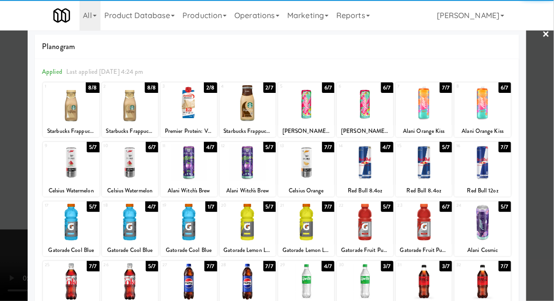
scroll to position [37, 0]
click at [71, 273] on div at bounding box center [71, 282] width 56 height 37
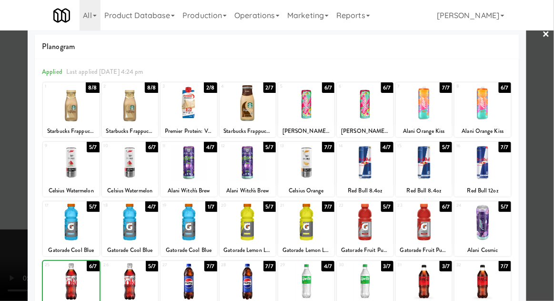
click at [541, 187] on div at bounding box center [277, 150] width 554 height 301
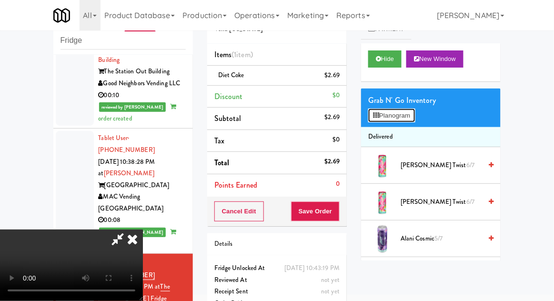
click at [412, 119] on button "Planogram" at bounding box center [391, 116] width 47 height 14
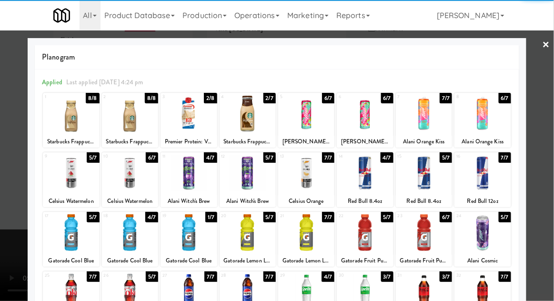
click at [137, 292] on div at bounding box center [130, 292] width 56 height 37
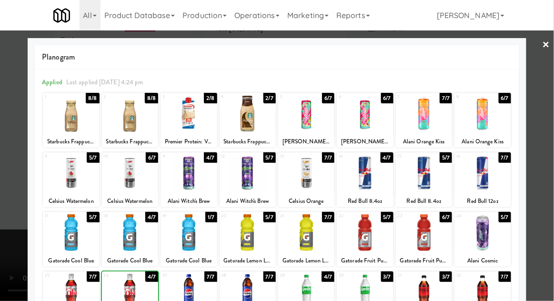
click at [541, 145] on div at bounding box center [277, 150] width 554 height 301
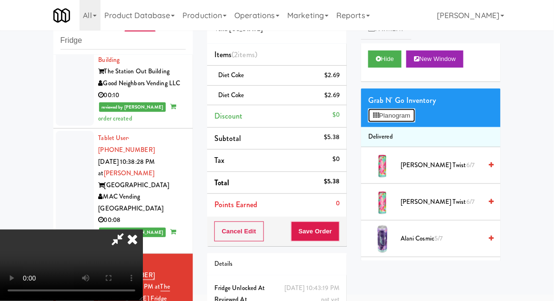
click at [415, 119] on button "Planogram" at bounding box center [391, 116] width 47 height 14
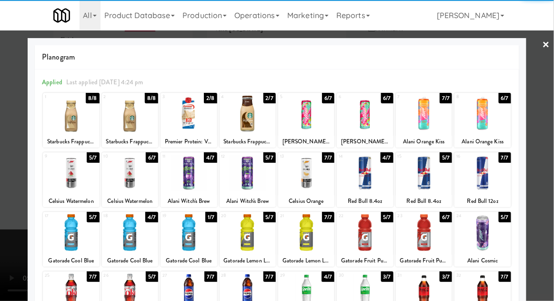
click at [71, 292] on div at bounding box center [71, 292] width 56 height 37
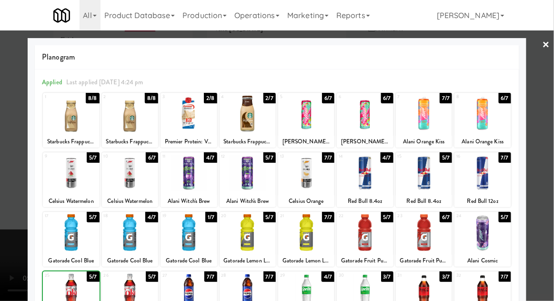
click at [549, 184] on div at bounding box center [277, 150] width 554 height 301
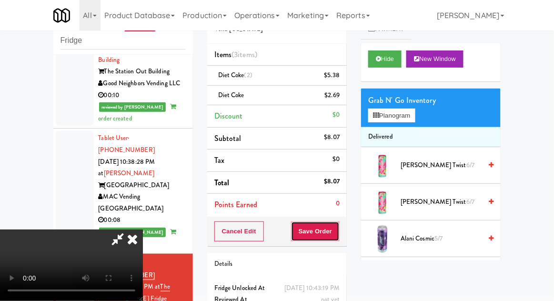
click at [338, 235] on button "Save Order" at bounding box center [315, 232] width 49 height 20
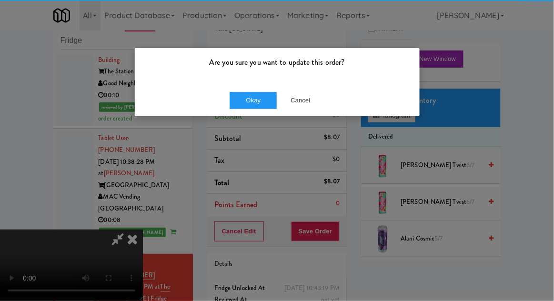
click at [250, 88] on div "Okay Cancel" at bounding box center [277, 100] width 285 height 32
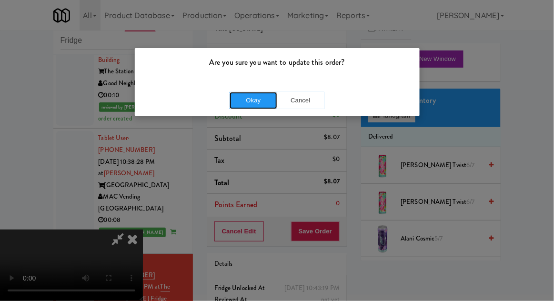
click at [237, 105] on button "Okay" at bounding box center [254, 100] width 48 height 17
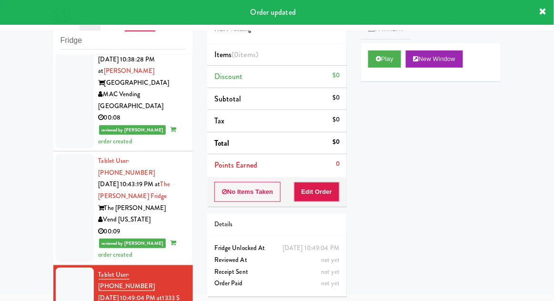
scroll to position [1620, 0]
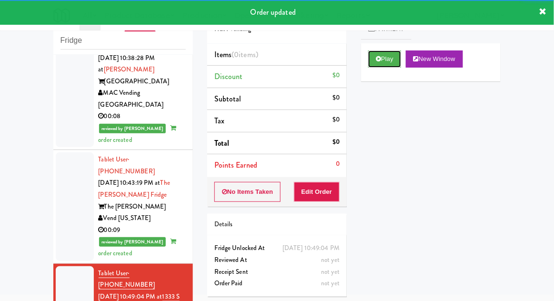
click at [396, 56] on button "Play" at bounding box center [384, 59] width 33 height 17
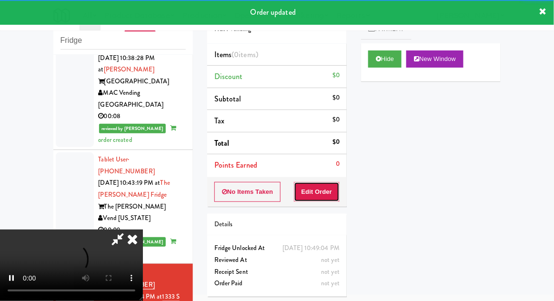
click at [325, 195] on button "Edit Order" at bounding box center [317, 192] width 46 height 20
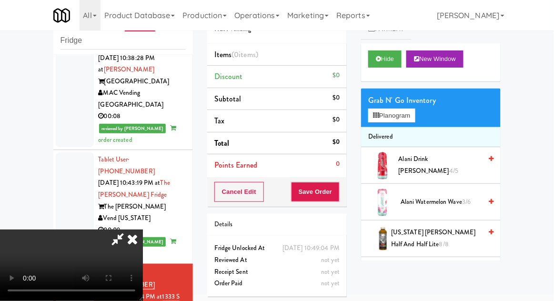
scroll to position [0, 0]
click at [399, 119] on button "Planogram" at bounding box center [391, 116] width 47 height 14
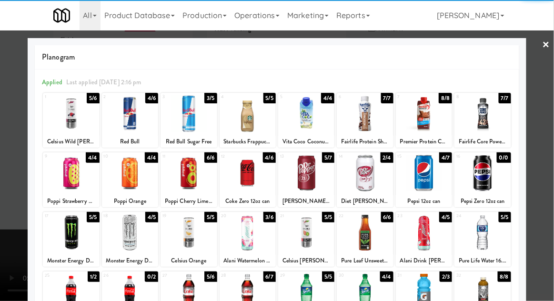
click at [58, 184] on div at bounding box center [71, 173] width 56 height 37
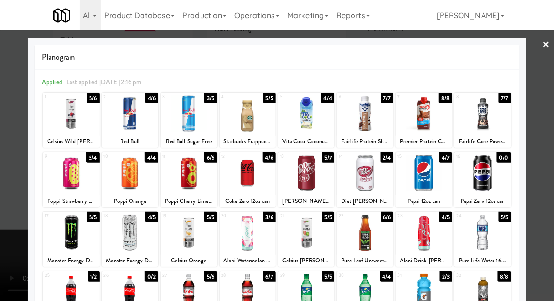
click at [0, 161] on div at bounding box center [277, 150] width 554 height 301
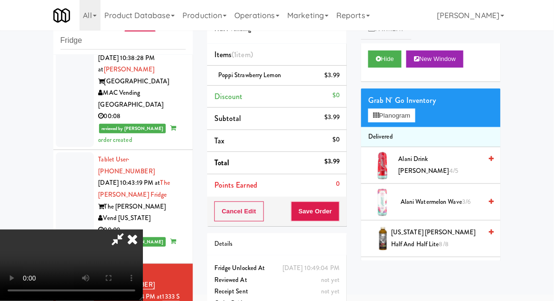
scroll to position [35, 0]
click at [337, 215] on button "Save Order" at bounding box center [315, 212] width 49 height 20
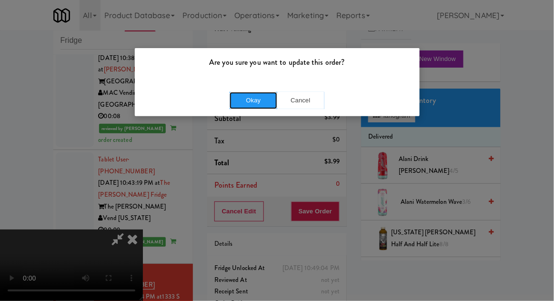
click at [237, 108] on button "Okay" at bounding box center [254, 100] width 48 height 17
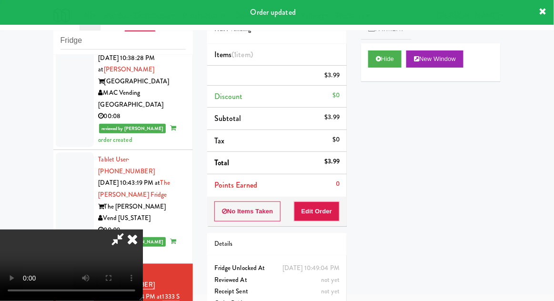
scroll to position [0, 0]
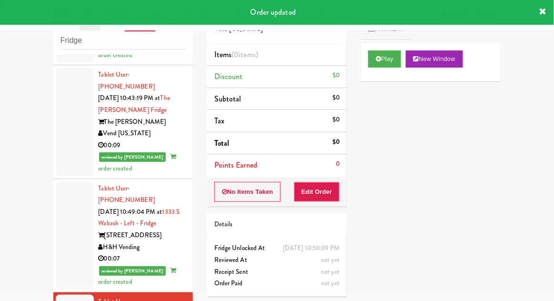
scroll to position [1712, 0]
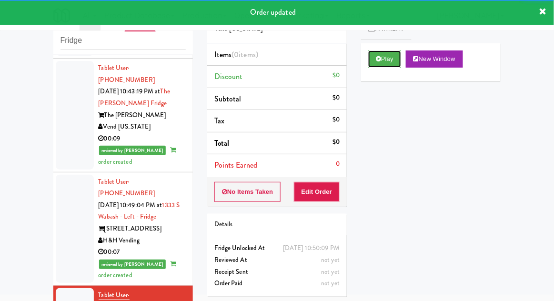
click at [390, 67] on button "Play" at bounding box center [384, 59] width 33 height 17
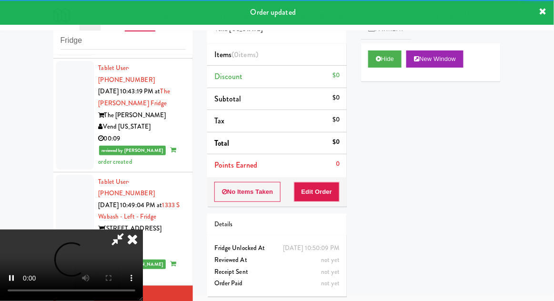
click at [330, 171] on li "Points Earned 0" at bounding box center [277, 165] width 140 height 22
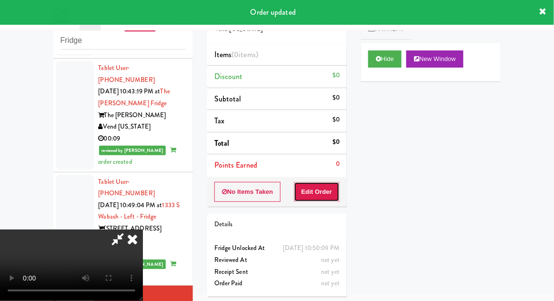
click at [331, 191] on button "Edit Order" at bounding box center [317, 192] width 46 height 20
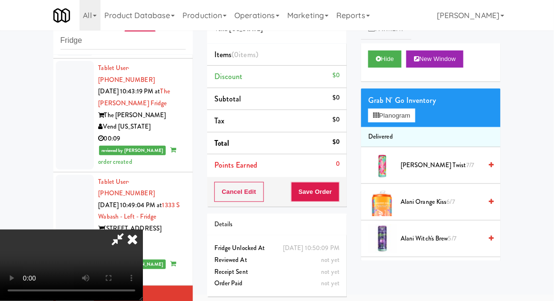
scroll to position [0, 0]
click at [415, 127] on li "Delivered" at bounding box center [431, 137] width 140 height 20
click at [408, 120] on button "Planogram" at bounding box center [391, 116] width 47 height 14
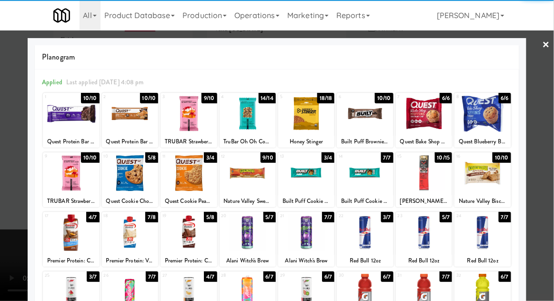
click at [188, 233] on div at bounding box center [189, 232] width 56 height 37
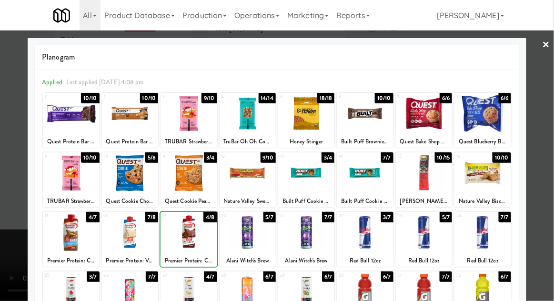
click at [542, 149] on div at bounding box center [277, 150] width 554 height 301
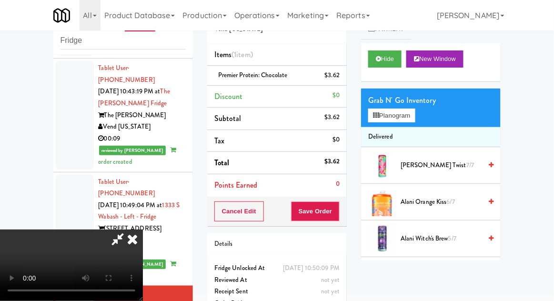
scroll to position [35, 0]
click at [338, 209] on button "Save Order" at bounding box center [315, 212] width 49 height 20
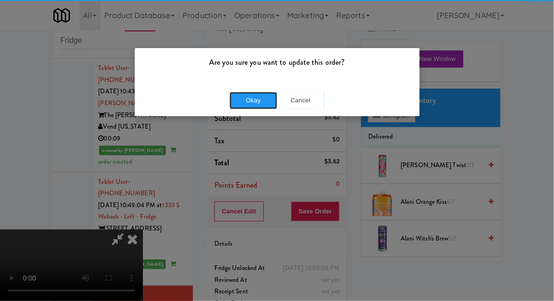
click at [262, 98] on button "Okay" at bounding box center [254, 100] width 48 height 17
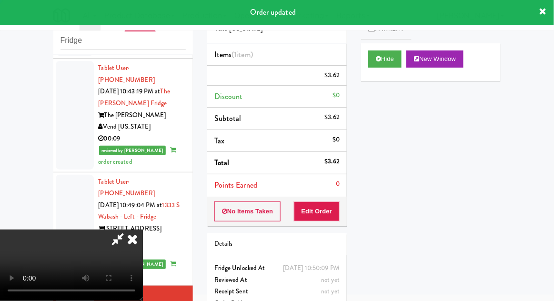
scroll to position [0, 0]
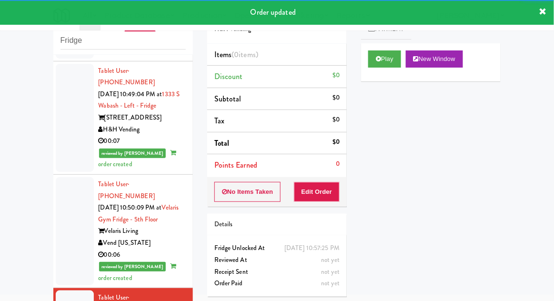
scroll to position [1823, 0]
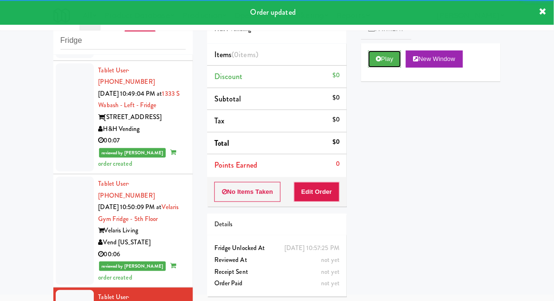
click at [393, 67] on button "Play" at bounding box center [384, 59] width 33 height 17
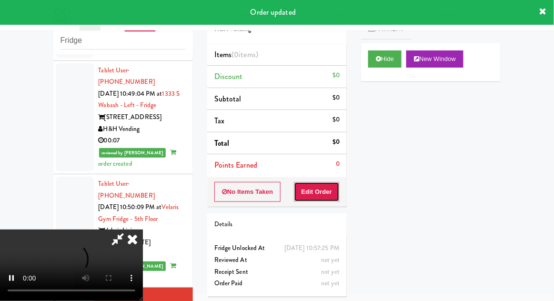
click at [336, 187] on button "Edit Order" at bounding box center [317, 192] width 46 height 20
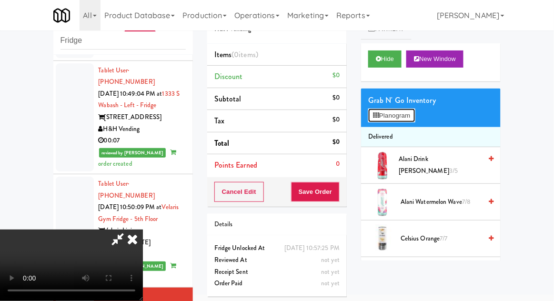
click at [412, 115] on button "Planogram" at bounding box center [391, 116] width 47 height 14
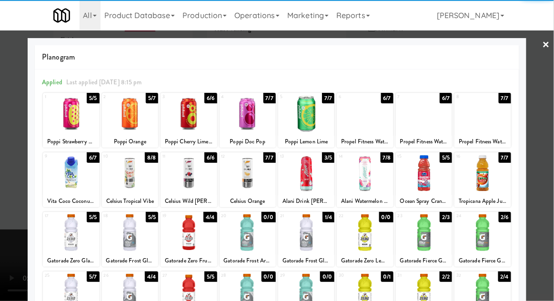
click at [362, 297] on div at bounding box center [365, 292] width 56 height 37
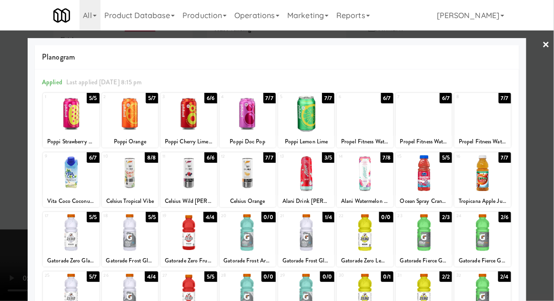
click at [414, 294] on div at bounding box center [424, 292] width 56 height 37
click at [553, 128] on div at bounding box center [277, 150] width 554 height 301
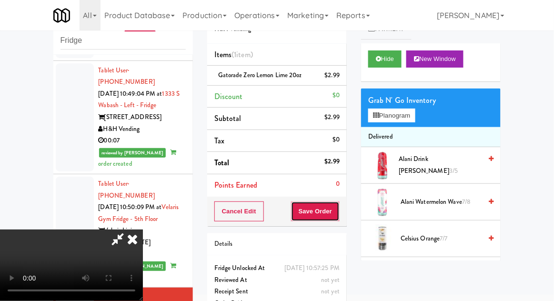
click at [339, 220] on button "Save Order" at bounding box center [315, 212] width 49 height 20
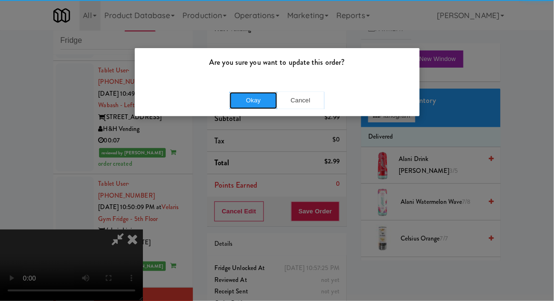
click at [263, 94] on button "Okay" at bounding box center [254, 100] width 48 height 17
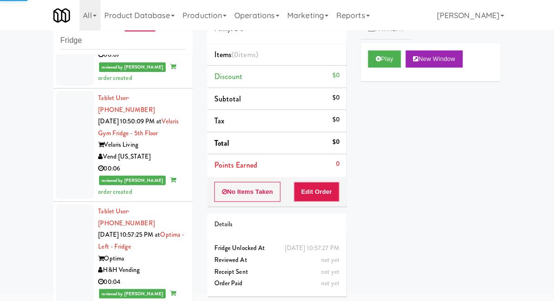
scroll to position [1909, 0]
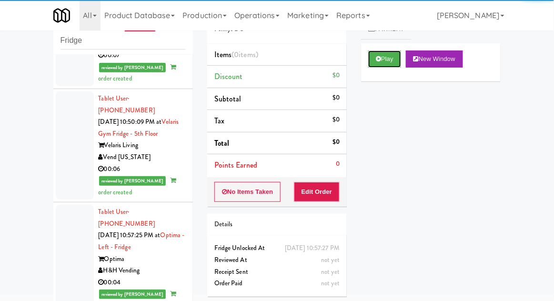
click at [389, 63] on button "Play" at bounding box center [384, 59] width 33 height 17
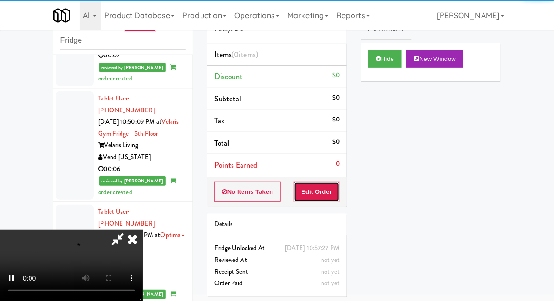
click at [313, 193] on button "Edit Order" at bounding box center [317, 192] width 46 height 20
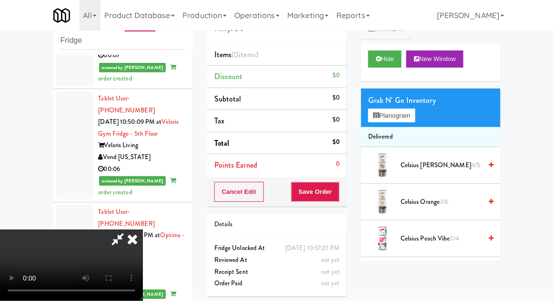
scroll to position [0, 0]
click at [412, 119] on button "Planogram" at bounding box center [391, 116] width 47 height 14
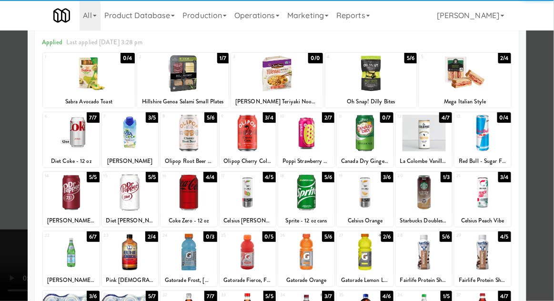
scroll to position [94, 0]
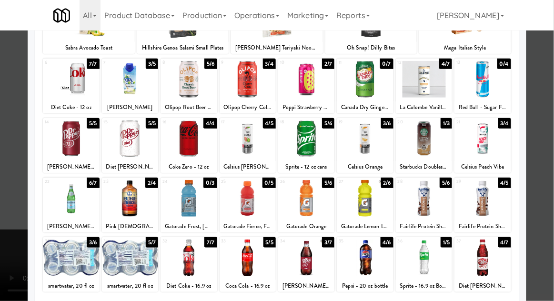
click at [253, 260] on div at bounding box center [248, 258] width 56 height 37
click at [548, 186] on div at bounding box center [277, 150] width 554 height 301
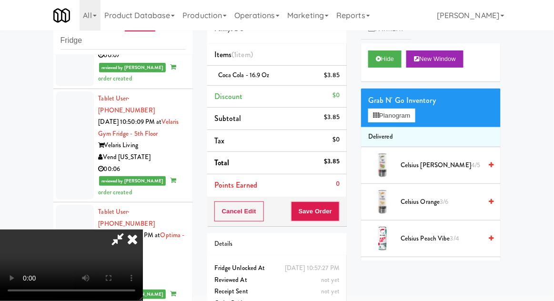
scroll to position [35, 0]
click at [334, 209] on button "Save Order" at bounding box center [315, 212] width 49 height 20
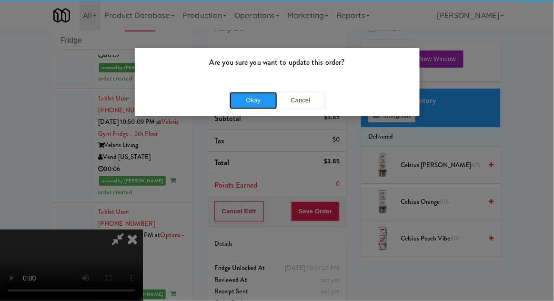
click at [247, 97] on button "Okay" at bounding box center [254, 100] width 48 height 17
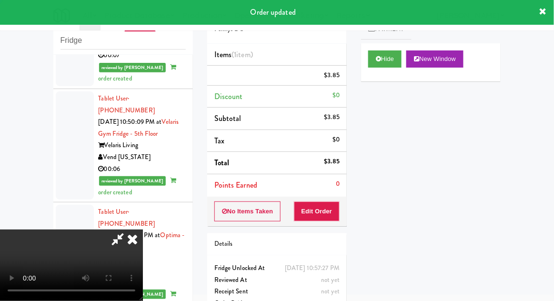
scroll to position [0, 0]
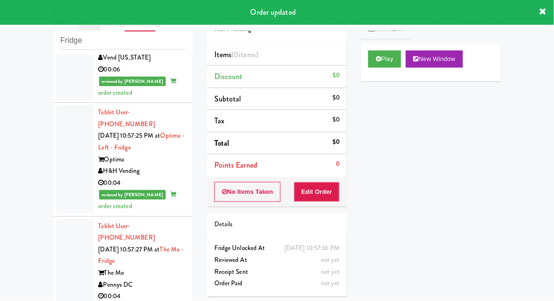
scroll to position [2021, 0]
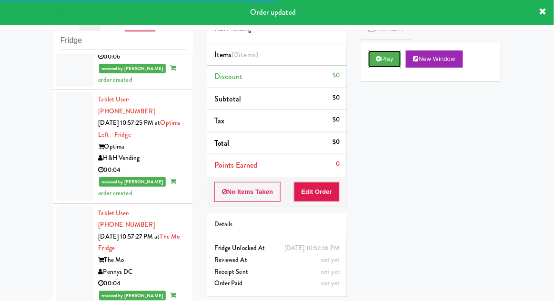
click at [381, 62] on button "Play" at bounding box center [384, 59] width 33 height 17
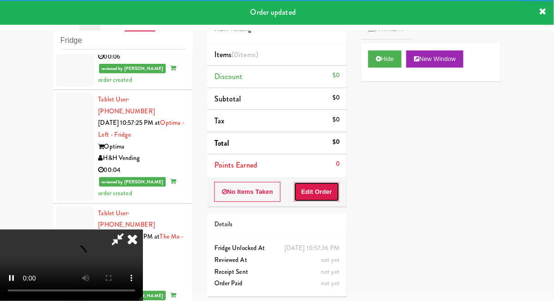
click at [322, 191] on button "Edit Order" at bounding box center [317, 192] width 46 height 20
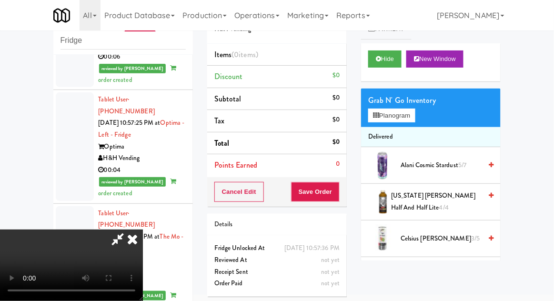
scroll to position [35, 0]
click at [415, 120] on button "Planogram" at bounding box center [391, 116] width 47 height 14
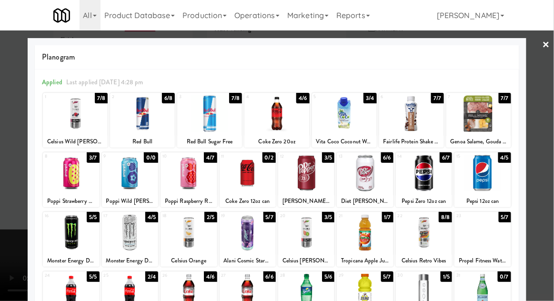
click at [280, 121] on div at bounding box center [277, 113] width 65 height 37
click at [544, 177] on div at bounding box center [277, 150] width 554 height 301
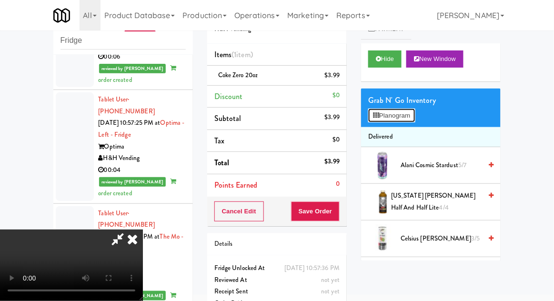
click at [398, 120] on button "Planogram" at bounding box center [391, 116] width 47 height 14
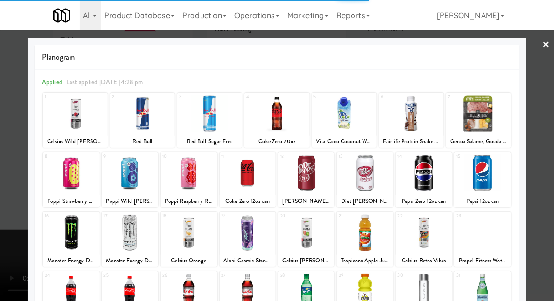
click at [551, 148] on div at bounding box center [277, 150] width 554 height 301
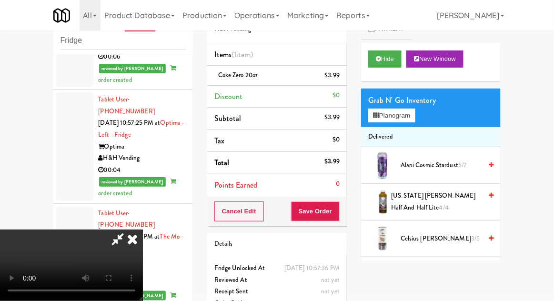
scroll to position [35, 0]
click at [337, 209] on button "Save Order" at bounding box center [315, 212] width 49 height 20
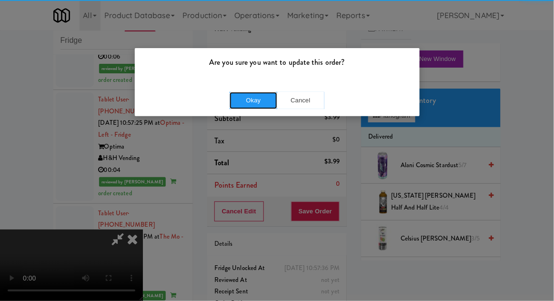
click at [250, 100] on button "Okay" at bounding box center [254, 100] width 48 height 17
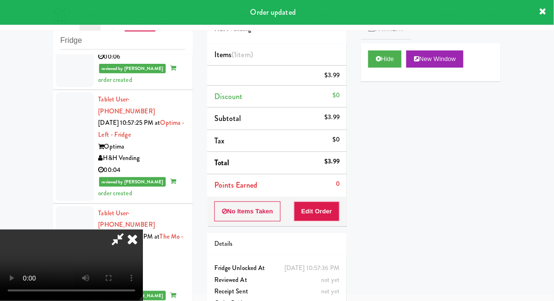
scroll to position [0, 0]
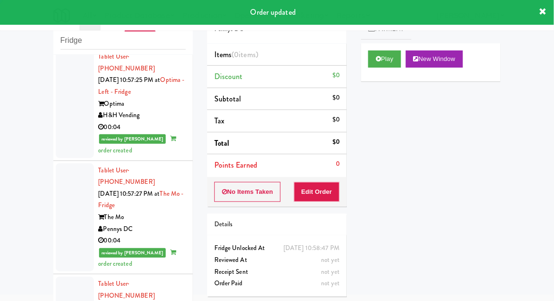
scroll to position [2119, 0]
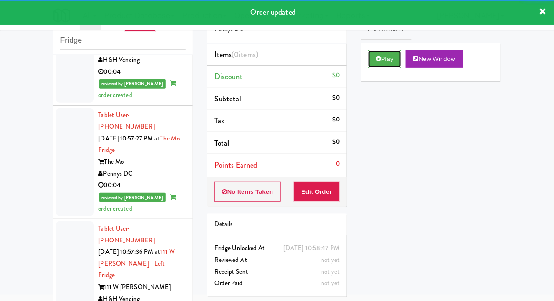
click at [384, 58] on button "Play" at bounding box center [384, 59] width 33 height 17
click at [328, 190] on button "Edit Order" at bounding box center [317, 192] width 46 height 20
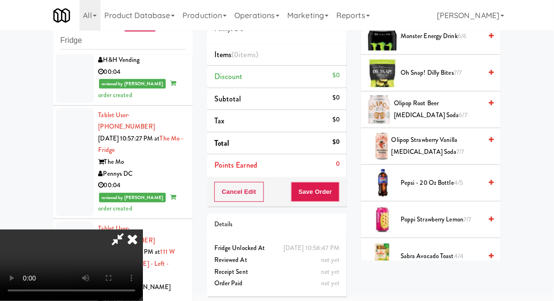
scroll to position [914, 0]
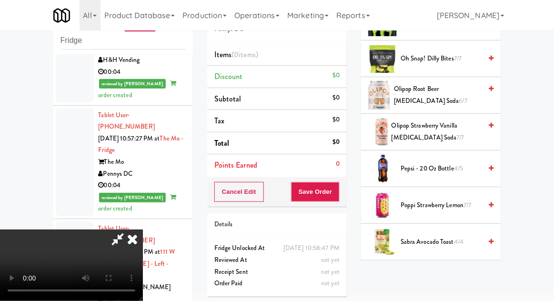
click at [463, 164] on span "4/5" at bounding box center [458, 168] width 9 height 9
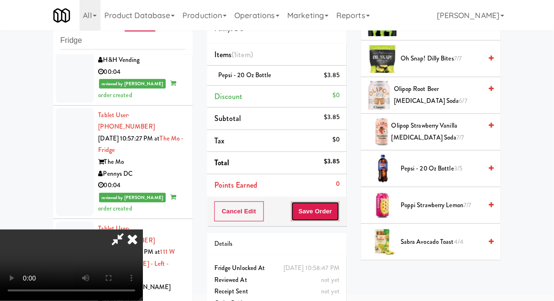
click at [338, 205] on button "Save Order" at bounding box center [315, 212] width 49 height 20
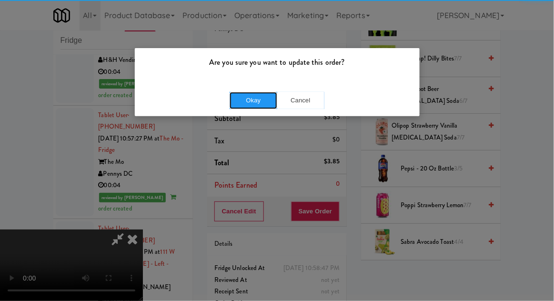
click at [256, 92] on button "Okay" at bounding box center [254, 100] width 48 height 17
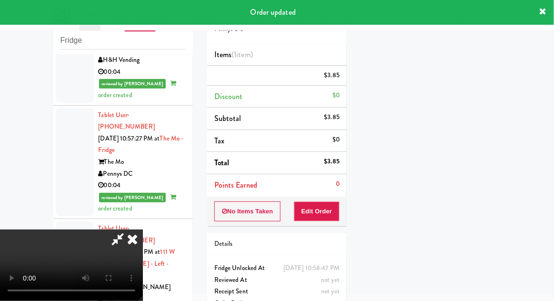
scroll to position [0, 0]
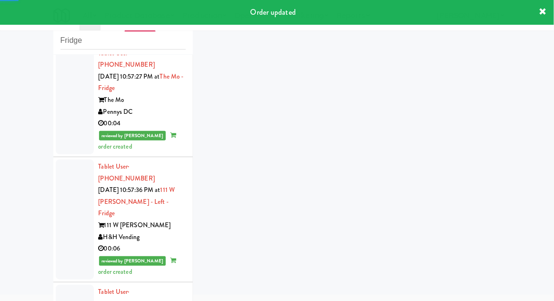
scroll to position [2232, 0]
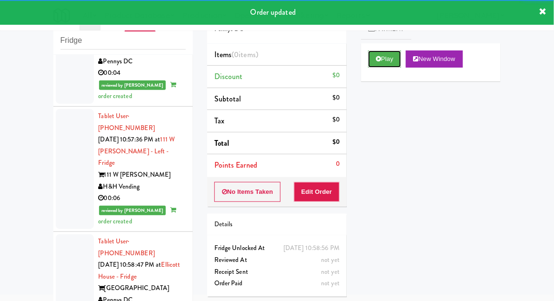
click at [388, 67] on button "Play" at bounding box center [384, 59] width 33 height 17
click at [316, 187] on button "Edit Order" at bounding box center [317, 192] width 46 height 20
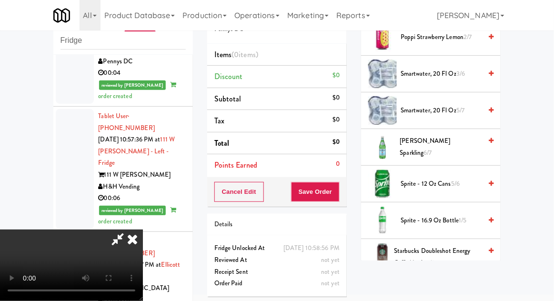
scroll to position [971, 0]
click at [432, 149] on span "6/7" at bounding box center [428, 153] width 8 height 9
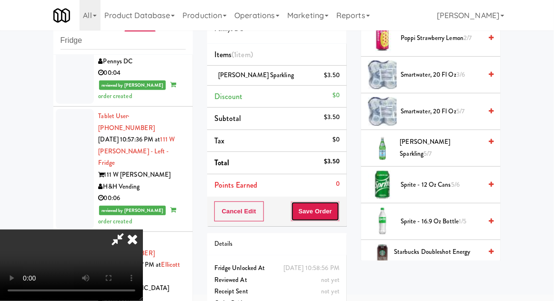
click at [339, 209] on button "Save Order" at bounding box center [315, 212] width 49 height 20
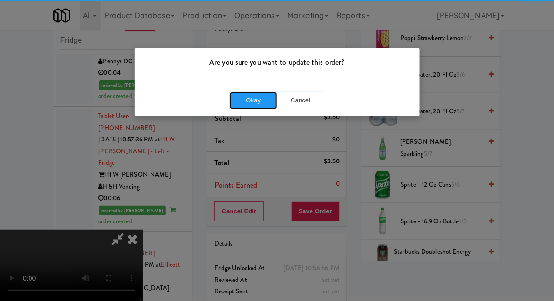
click at [259, 96] on button "Okay" at bounding box center [254, 100] width 48 height 17
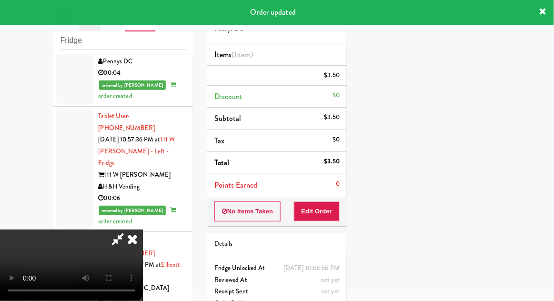
scroll to position [0, 0]
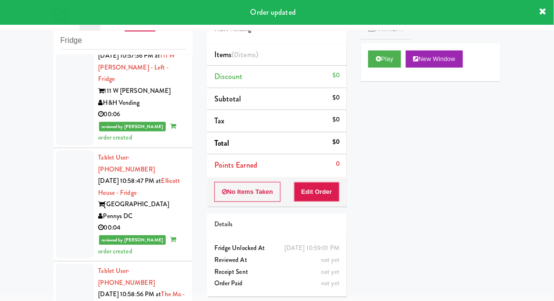
scroll to position [2325, 0]
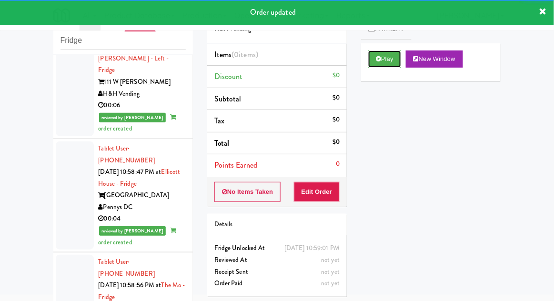
click at [384, 65] on button "Play" at bounding box center [384, 59] width 33 height 17
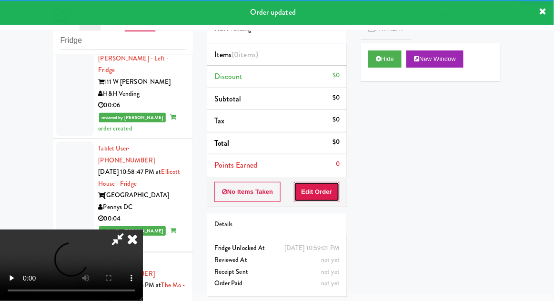
click at [327, 195] on button "Edit Order" at bounding box center [317, 192] width 46 height 20
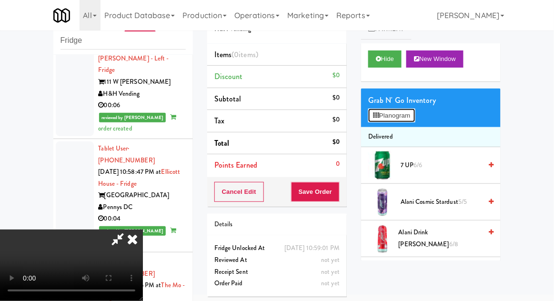
click at [415, 115] on button "Planogram" at bounding box center [391, 116] width 47 height 14
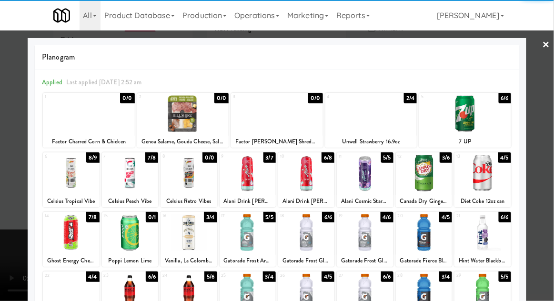
click at [479, 238] on div at bounding box center [483, 232] width 56 height 37
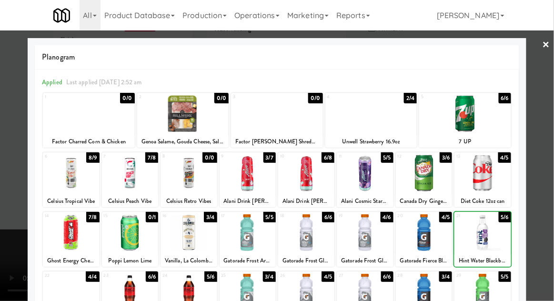
click at [548, 167] on div at bounding box center [277, 150] width 554 height 301
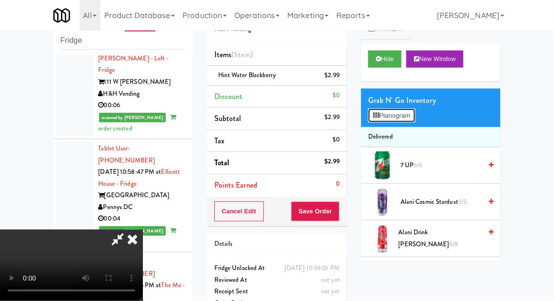
click at [413, 118] on button "Planogram" at bounding box center [391, 116] width 47 height 14
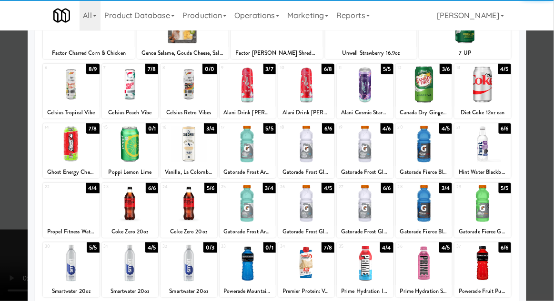
scroll to position [92, 0]
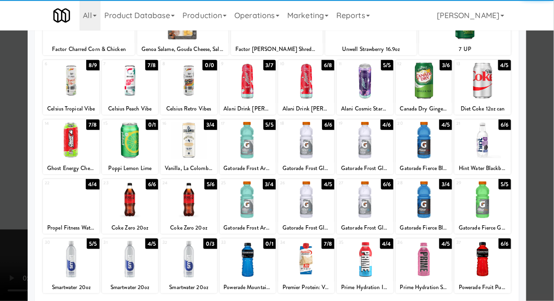
click at [366, 258] on div at bounding box center [365, 259] width 56 height 37
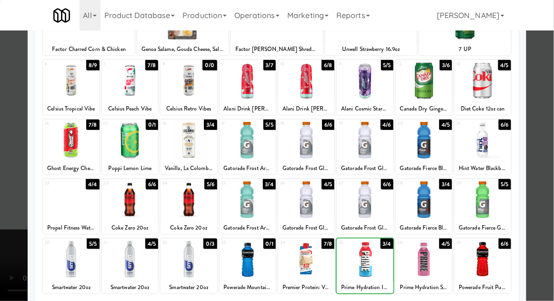
click at [547, 167] on div at bounding box center [277, 150] width 554 height 301
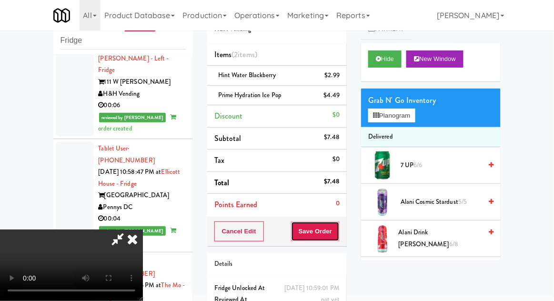
click at [339, 235] on button "Save Order" at bounding box center [315, 232] width 49 height 20
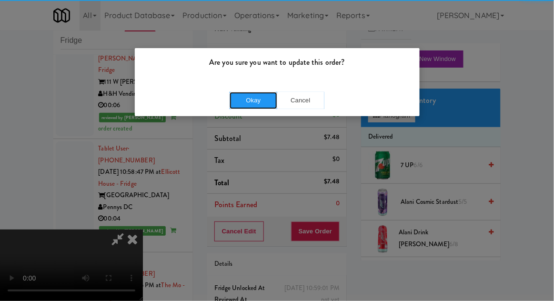
click at [240, 98] on button "Okay" at bounding box center [254, 100] width 48 height 17
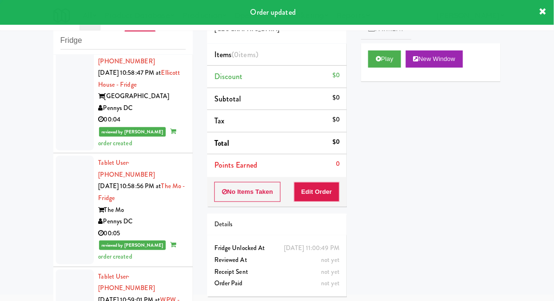
scroll to position [2424, 0]
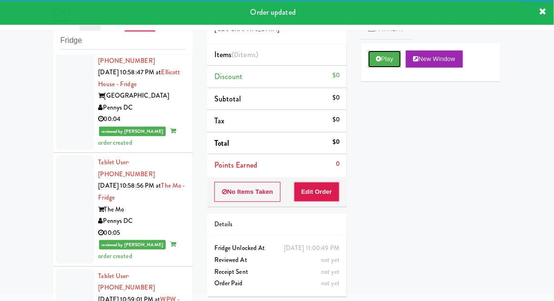
click at [375, 63] on button "Play" at bounding box center [384, 59] width 33 height 17
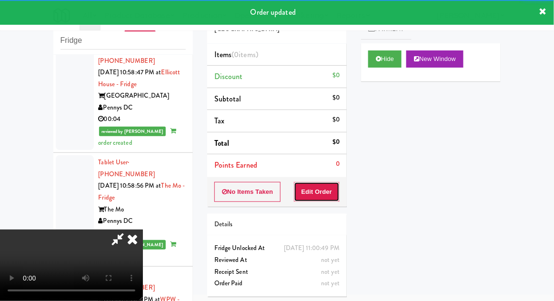
click at [318, 187] on button "Edit Order" at bounding box center [317, 192] width 46 height 20
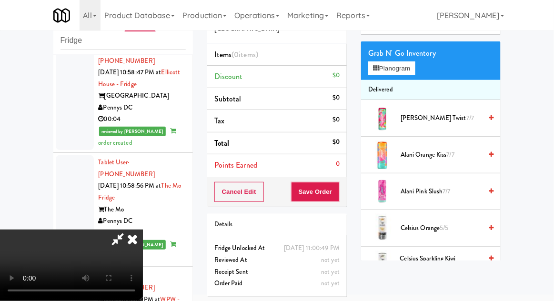
scroll to position [47, 0]
click at [446, 191] on span "7/7" at bounding box center [447, 191] width 8 height 9
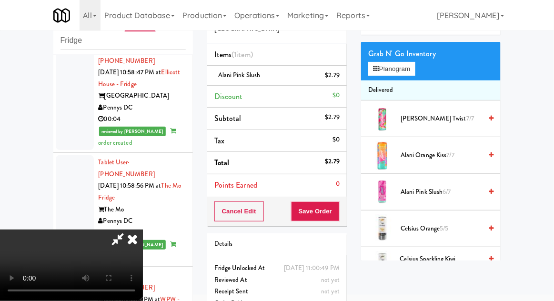
scroll to position [35, 0]
click at [335, 219] on button "Save Order" at bounding box center [315, 212] width 49 height 20
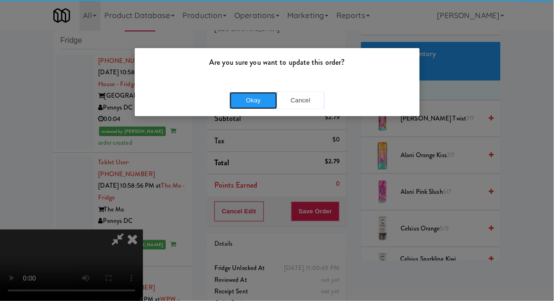
click at [242, 99] on button "Okay" at bounding box center [254, 100] width 48 height 17
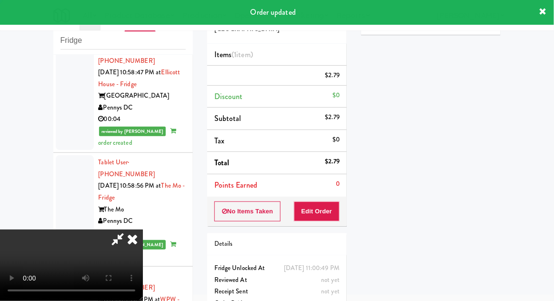
scroll to position [0, 0]
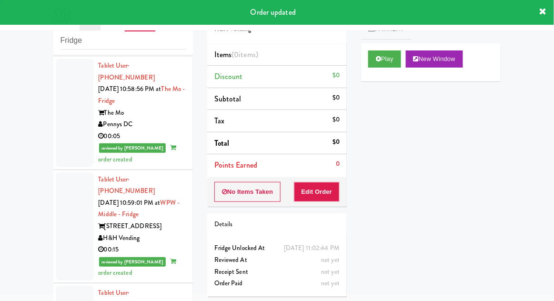
scroll to position [2523, 0]
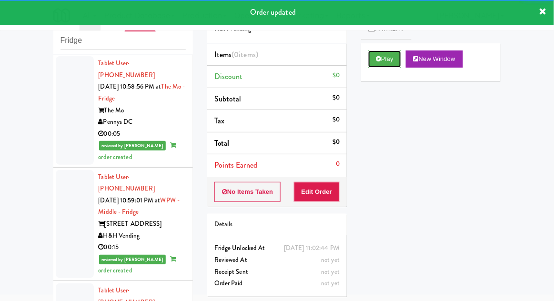
click at [380, 66] on button "Play" at bounding box center [384, 59] width 33 height 17
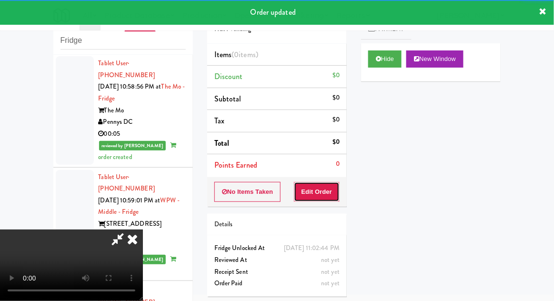
click at [322, 195] on button "Edit Order" at bounding box center [317, 192] width 46 height 20
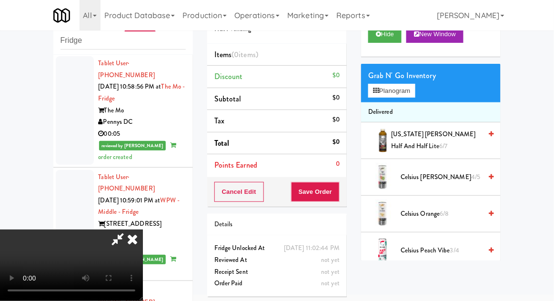
scroll to position [0, 0]
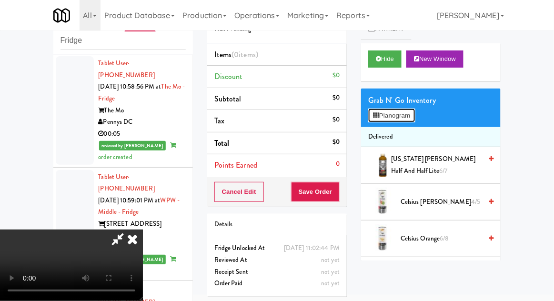
click at [399, 112] on button "Planogram" at bounding box center [391, 116] width 47 height 14
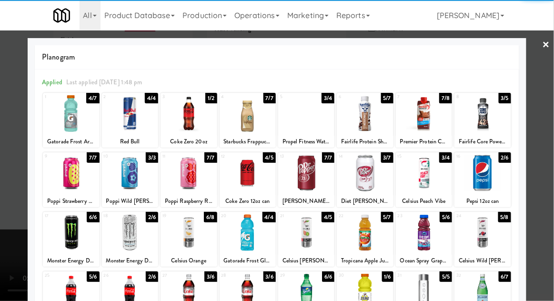
click at [382, 230] on div at bounding box center [365, 232] width 56 height 37
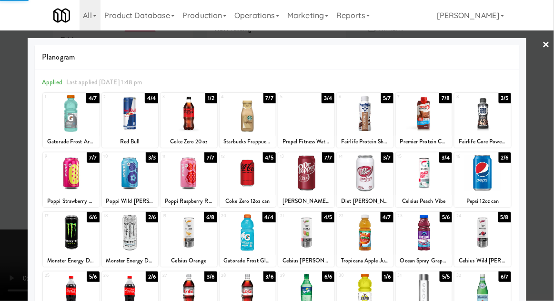
click at [553, 174] on div at bounding box center [277, 150] width 554 height 301
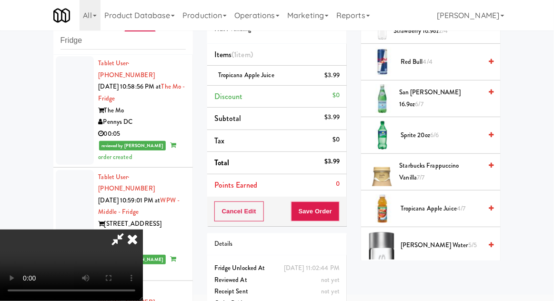
scroll to position [1353, 0]
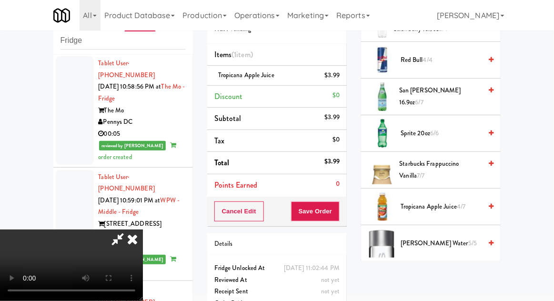
click at [450, 204] on span "Tropicana Apple Juice 4/7" at bounding box center [441, 207] width 81 height 12
click at [338, 212] on button "Save Order" at bounding box center [315, 212] width 49 height 20
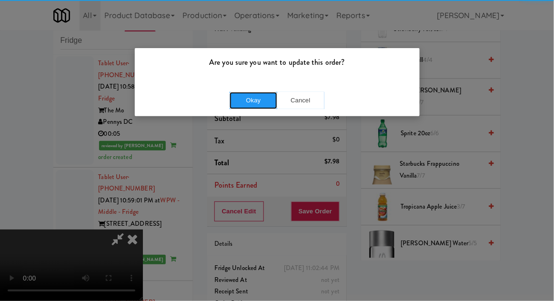
click at [251, 94] on button "Okay" at bounding box center [254, 100] width 48 height 17
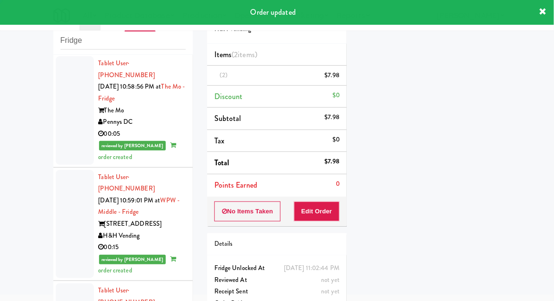
scroll to position [0, 0]
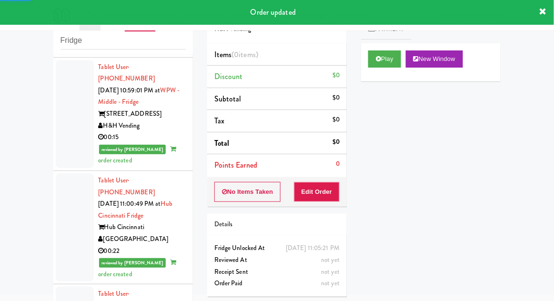
scroll to position [2633, 0]
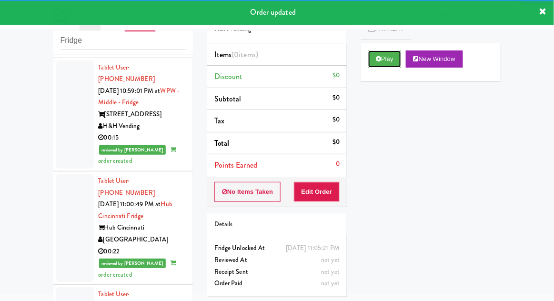
click at [385, 65] on button "Play" at bounding box center [384, 59] width 33 height 17
click at [333, 190] on button "Edit Order" at bounding box center [317, 192] width 46 height 20
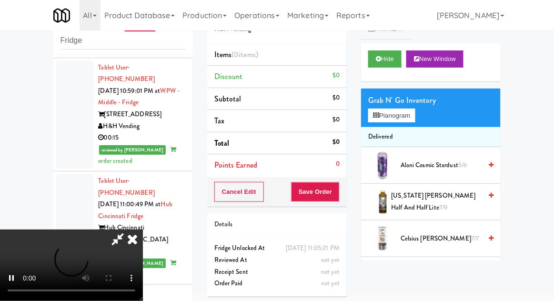
scroll to position [35, 0]
click at [413, 117] on button "Planogram" at bounding box center [391, 116] width 47 height 14
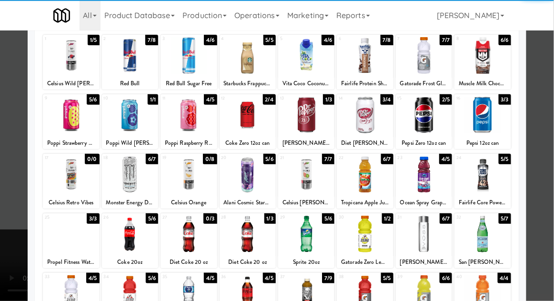
scroll to position [61, 0]
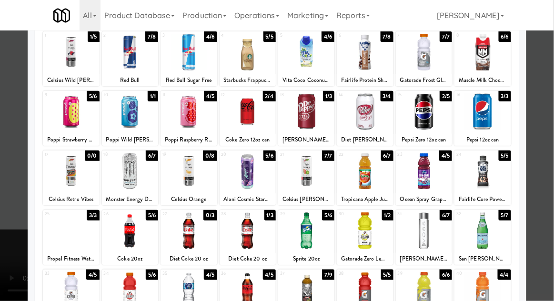
click at [367, 231] on div at bounding box center [365, 231] width 56 height 37
click at [546, 158] on div at bounding box center [277, 150] width 554 height 301
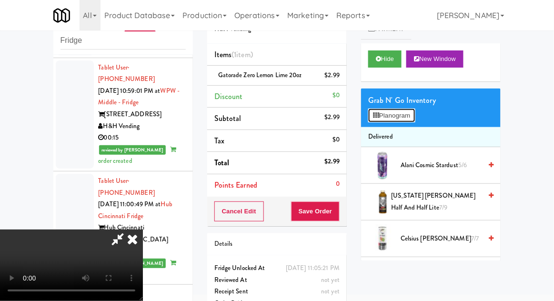
click at [413, 119] on button "Planogram" at bounding box center [391, 116] width 47 height 14
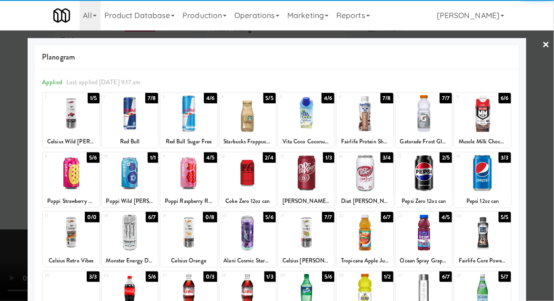
click at [429, 176] on div at bounding box center [424, 173] width 56 height 37
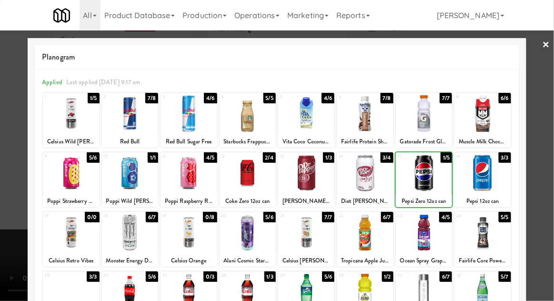
click at [551, 152] on div at bounding box center [277, 150] width 554 height 301
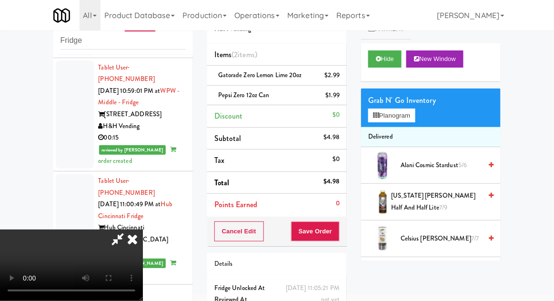
scroll to position [43, 0]
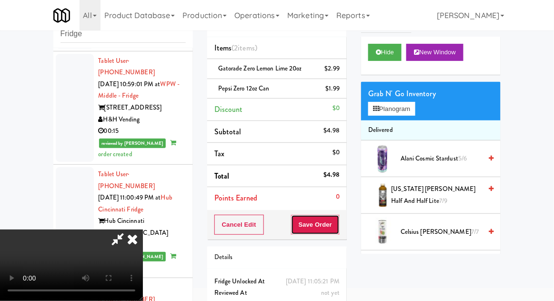
click at [337, 228] on button "Save Order" at bounding box center [315, 225] width 49 height 20
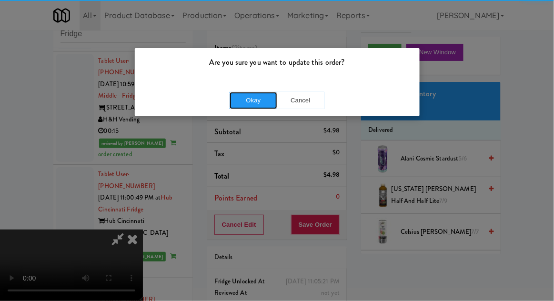
click at [257, 102] on button "Okay" at bounding box center [254, 100] width 48 height 17
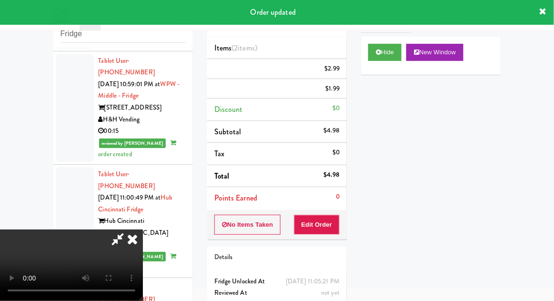
scroll to position [0, 0]
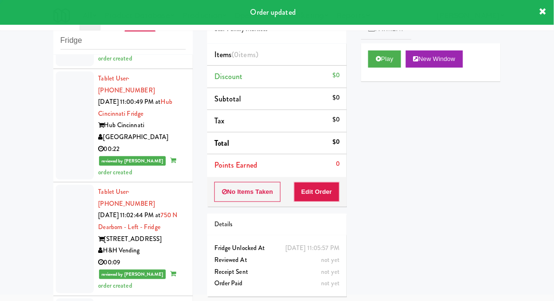
scroll to position [2737, 0]
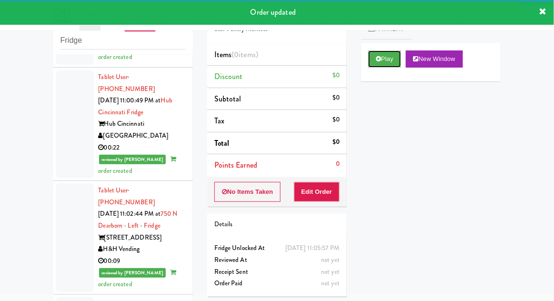
click at [378, 63] on button "Play" at bounding box center [384, 59] width 33 height 17
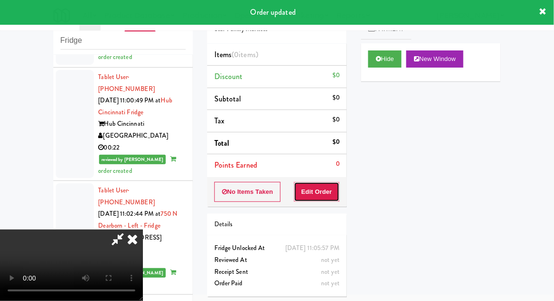
click at [329, 194] on button "Edit Order" at bounding box center [317, 192] width 46 height 20
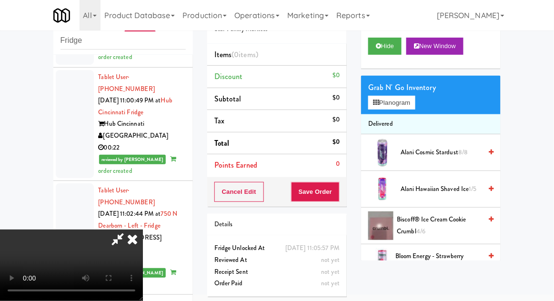
scroll to position [25, 0]
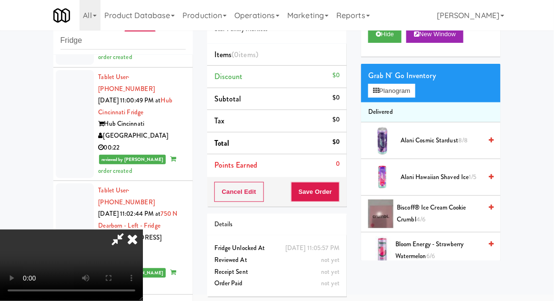
click at [449, 219] on span "Biscoff® Ice Cream Cookie Crumbl 4/6" at bounding box center [440, 213] width 85 height 23
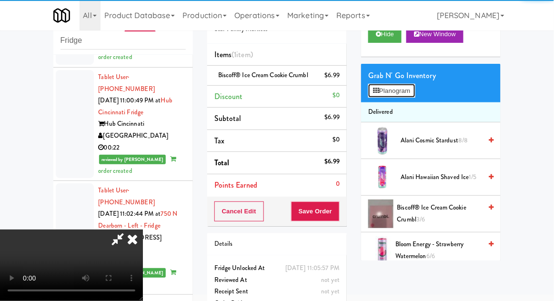
click at [405, 93] on button "Planogram" at bounding box center [391, 91] width 47 height 14
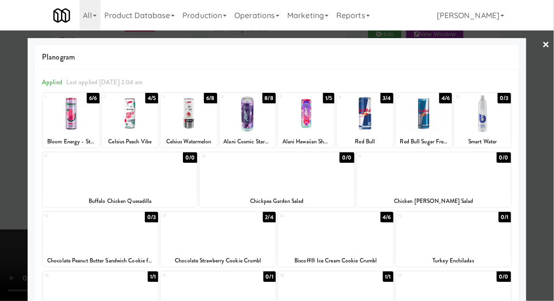
click at [21, 255] on div at bounding box center [277, 150] width 554 height 301
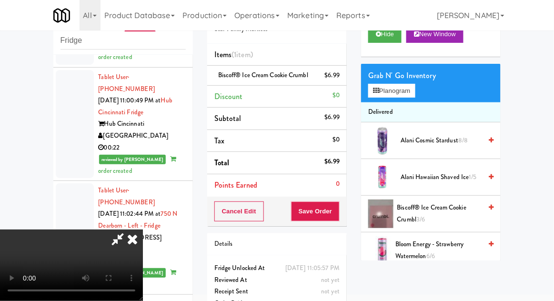
scroll to position [35, 0]
click at [339, 222] on button "Save Order" at bounding box center [315, 212] width 49 height 20
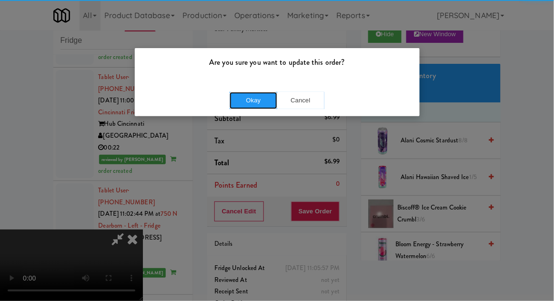
click at [253, 95] on button "Okay" at bounding box center [254, 100] width 48 height 17
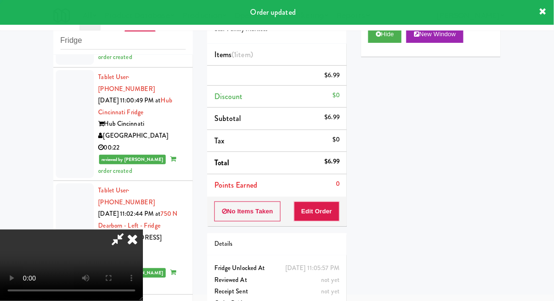
scroll to position [0, 0]
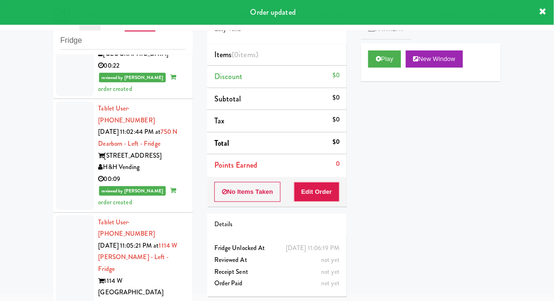
scroll to position [2840, 0]
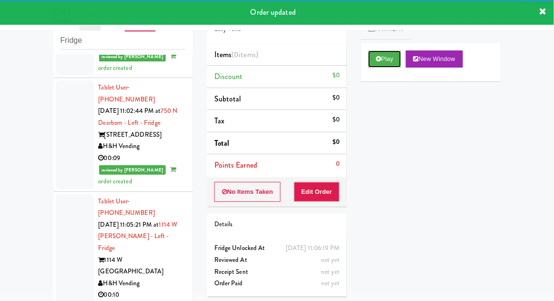
click at [376, 61] on icon at bounding box center [378, 59] width 5 height 6
click at [318, 188] on button "Edit Order" at bounding box center [317, 192] width 46 height 20
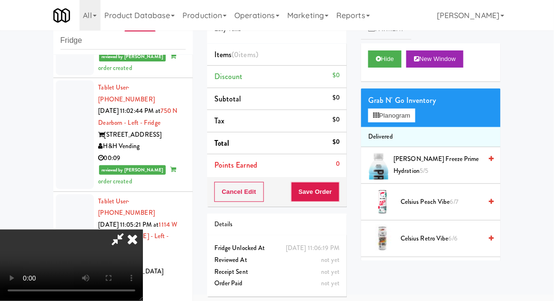
scroll to position [0, 0]
click at [415, 118] on button "Planogram" at bounding box center [391, 116] width 47 height 14
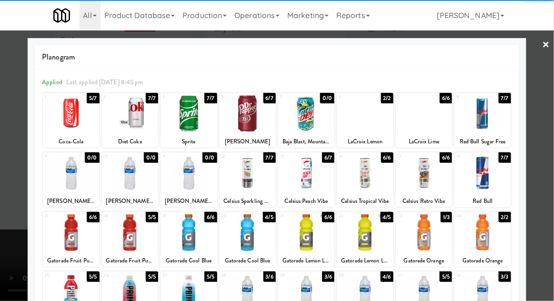
click at [133, 122] on div at bounding box center [130, 113] width 56 height 37
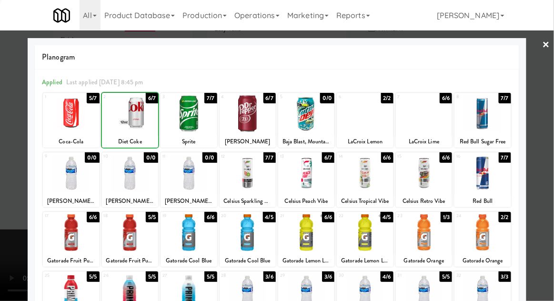
click at [551, 146] on div at bounding box center [277, 150] width 554 height 301
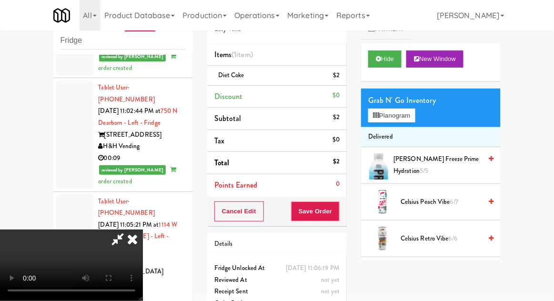
scroll to position [35, 0]
click at [407, 120] on button "Planogram" at bounding box center [391, 116] width 47 height 14
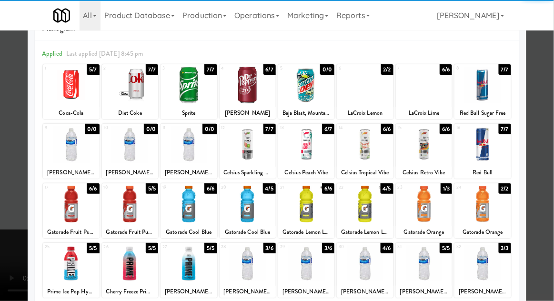
scroll to position [46, 0]
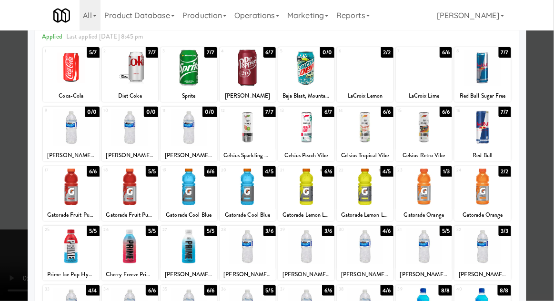
click at [373, 245] on div at bounding box center [365, 246] width 56 height 37
click at [426, 246] on div at bounding box center [424, 246] width 56 height 37
click at [22, 227] on div at bounding box center [277, 150] width 554 height 301
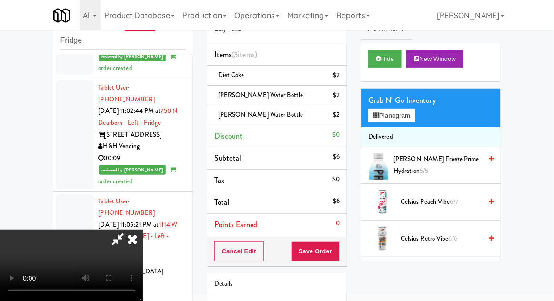
click at [341, 97] on li "[PERSON_NAME] Water Bottle $2" at bounding box center [277, 96] width 140 height 20
click at [338, 100] on icon at bounding box center [340, 99] width 5 height 6
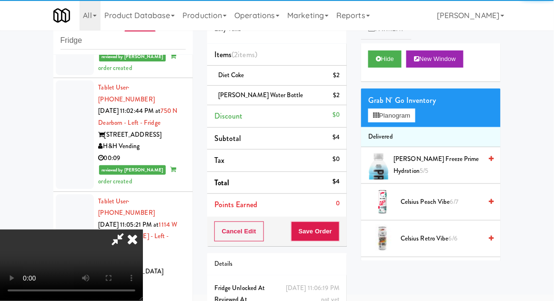
click at [344, 99] on li "[PERSON_NAME] Water Bottle $2" at bounding box center [277, 96] width 140 height 20
click at [340, 99] on icon at bounding box center [340, 99] width 5 height 6
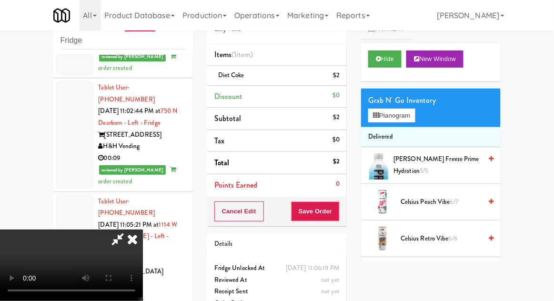
click at [129, 230] on icon at bounding box center [118, 239] width 22 height 19
click at [393, 117] on button "Planogram" at bounding box center [391, 116] width 47 height 14
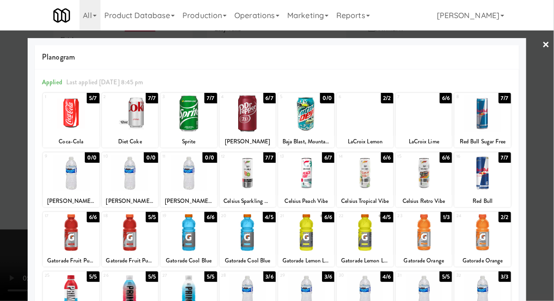
click at [310, 300] on div at bounding box center [306, 292] width 56 height 37
click at [367, 298] on div at bounding box center [365, 292] width 56 height 37
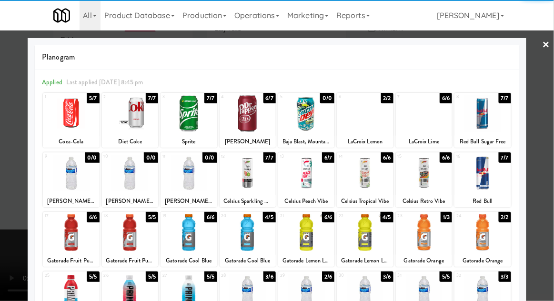
click at [0, 244] on div at bounding box center [277, 150] width 554 height 301
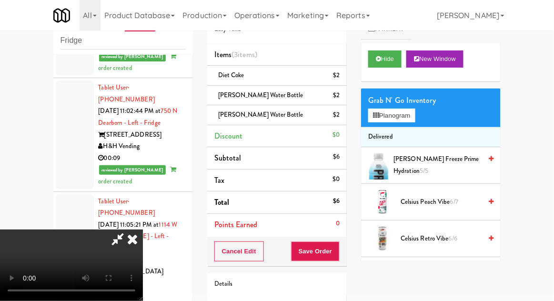
scroll to position [35, 0]
click at [337, 251] on button "Save Order" at bounding box center [315, 252] width 49 height 20
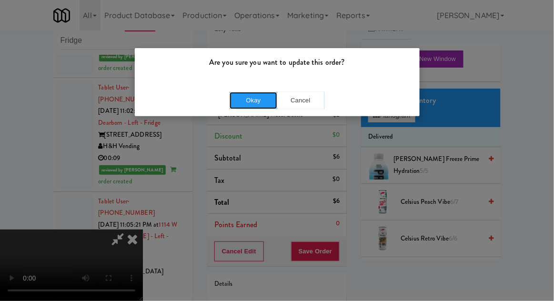
click at [252, 104] on button "Okay" at bounding box center [254, 100] width 48 height 17
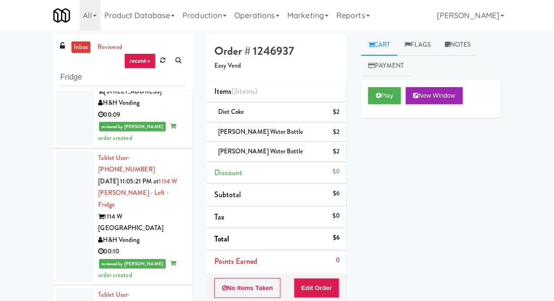
scroll to position [2919, 0]
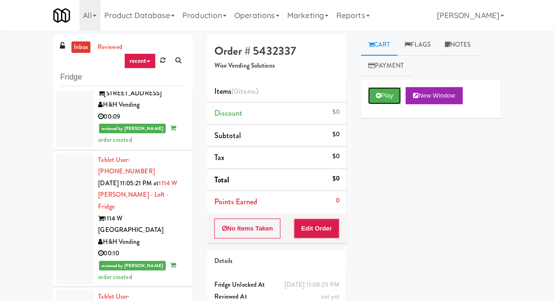
click at [386, 100] on button "Play" at bounding box center [384, 95] width 33 height 17
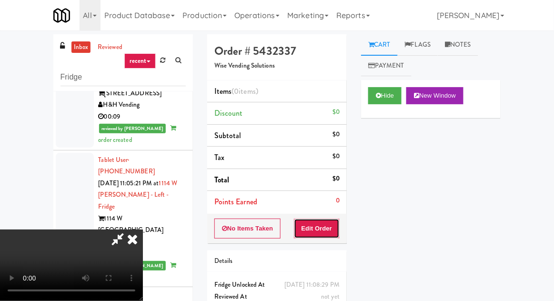
click at [321, 222] on button "Edit Order" at bounding box center [317, 229] width 46 height 20
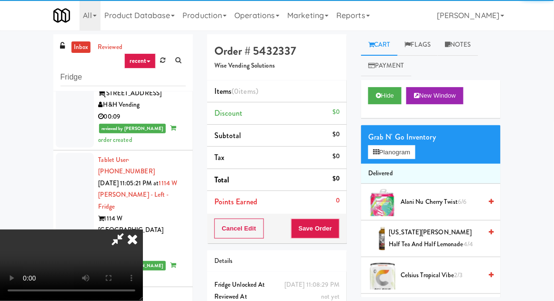
click at [1, 128] on div "inbox reviewed recent all unclear take inventory issue suspicious failed recent…" at bounding box center [277, 209] width 554 height 350
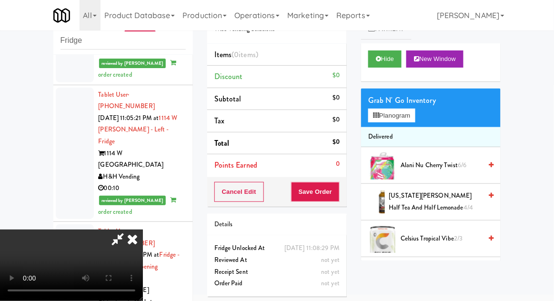
scroll to position [35, 0]
click at [405, 112] on button "Planogram" at bounding box center [391, 116] width 47 height 14
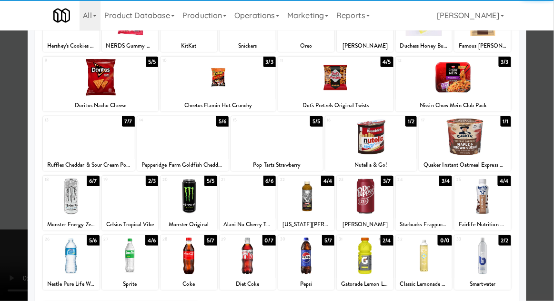
scroll to position [95, 0]
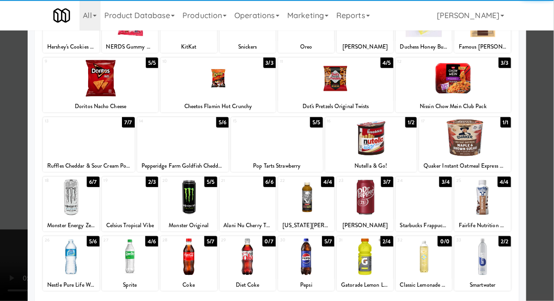
click at [435, 264] on div at bounding box center [424, 257] width 56 height 37
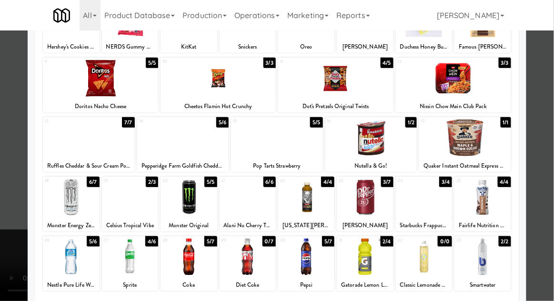
click at [547, 112] on div at bounding box center [277, 150] width 554 height 301
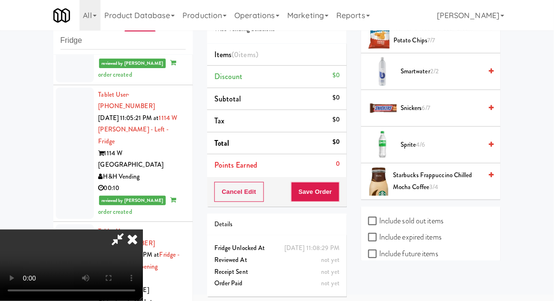
click at [439, 214] on label "Include sold out items" at bounding box center [405, 221] width 75 height 14
click at [379, 218] on input "Include sold out items" at bounding box center [373, 222] width 11 height 8
checkbox input "true"
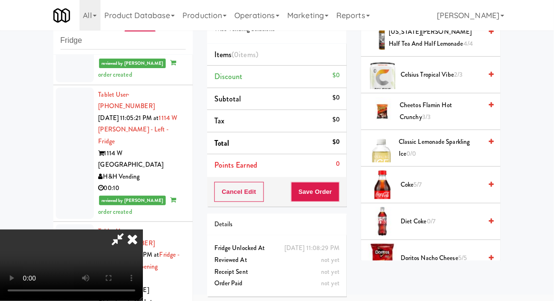
scroll to position [162, 0]
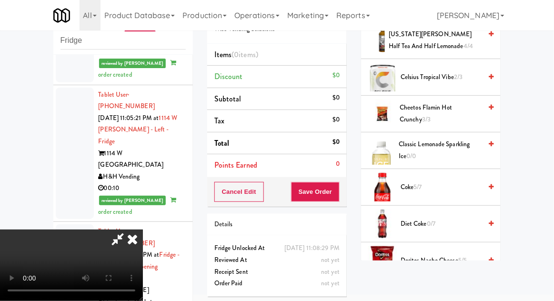
click at [460, 151] on span "Classic Lemonade Sparkling Ice 0/0" at bounding box center [440, 150] width 83 height 23
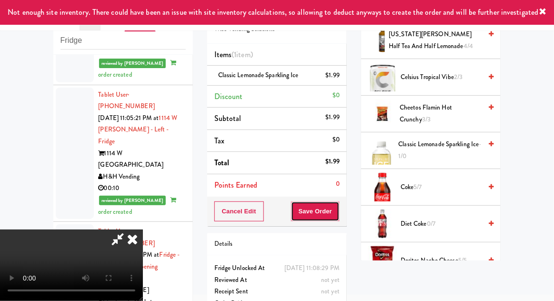
click at [336, 213] on button "Save Order" at bounding box center [315, 212] width 49 height 20
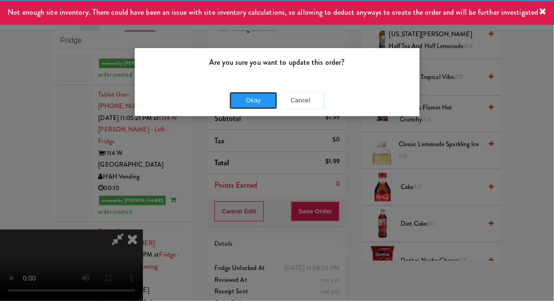
click at [254, 98] on button "Okay" at bounding box center [254, 100] width 48 height 17
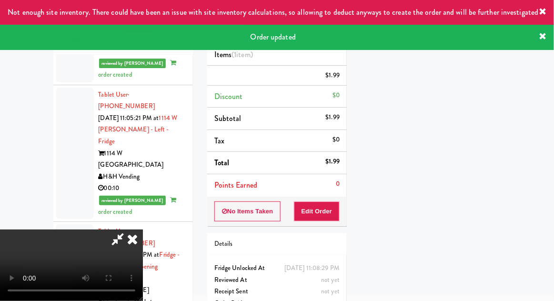
scroll to position [0, 0]
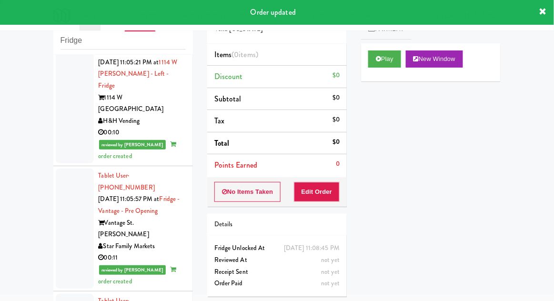
scroll to position [3059, 0]
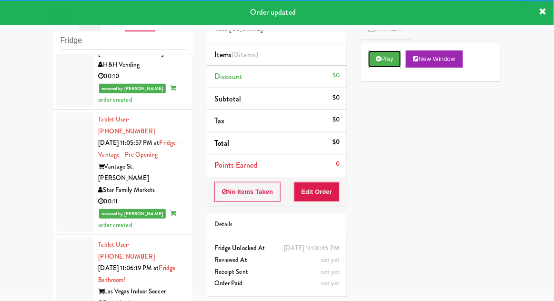
click at [370, 59] on button "Play" at bounding box center [384, 59] width 33 height 17
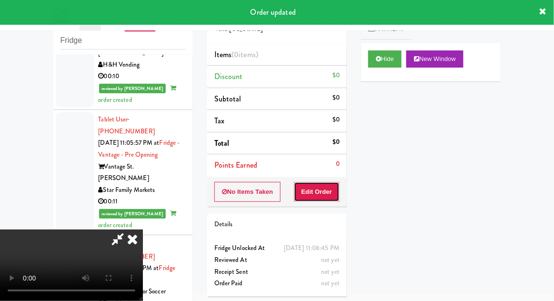
click at [325, 197] on button "Edit Order" at bounding box center [317, 192] width 46 height 20
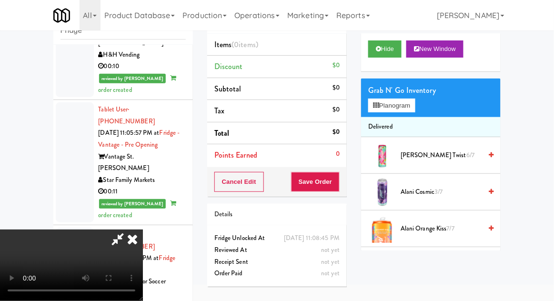
scroll to position [37, 0]
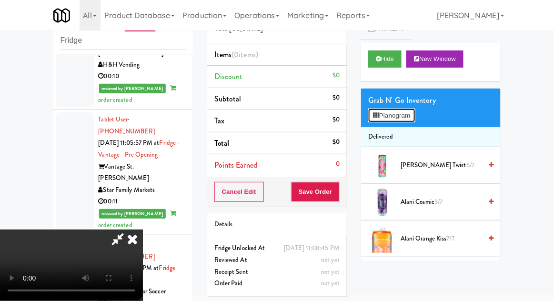
click at [406, 111] on button "Planogram" at bounding box center [391, 116] width 47 height 14
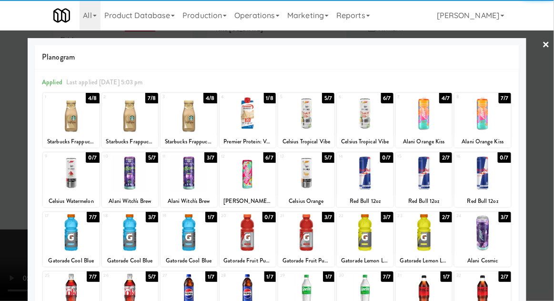
click at [133, 174] on div at bounding box center [130, 173] width 56 height 37
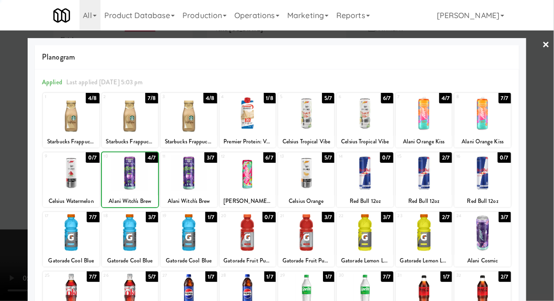
click at [548, 111] on div at bounding box center [277, 150] width 554 height 301
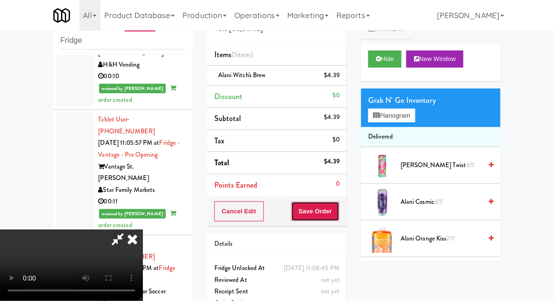
click at [335, 212] on button "Save Order" at bounding box center [315, 212] width 49 height 20
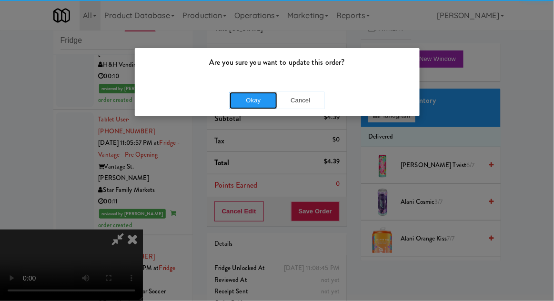
click at [263, 93] on button "Okay" at bounding box center [254, 100] width 48 height 17
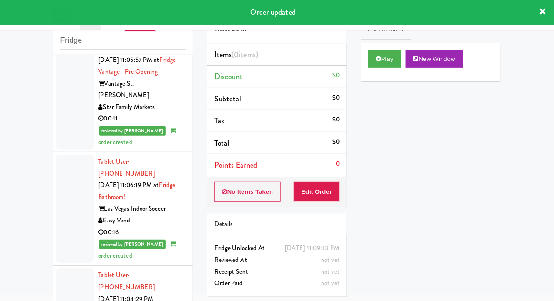
scroll to position [3142, 0]
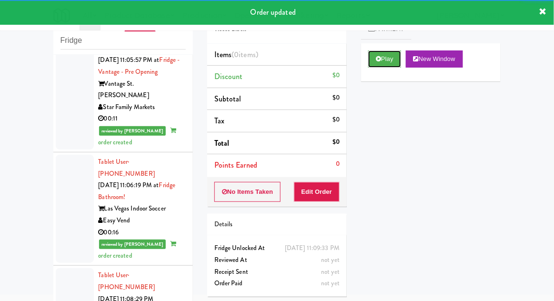
click at [376, 58] on button "Play" at bounding box center [384, 59] width 33 height 17
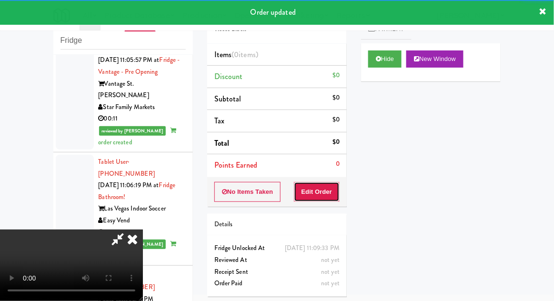
click at [322, 192] on button "Edit Order" at bounding box center [317, 192] width 46 height 20
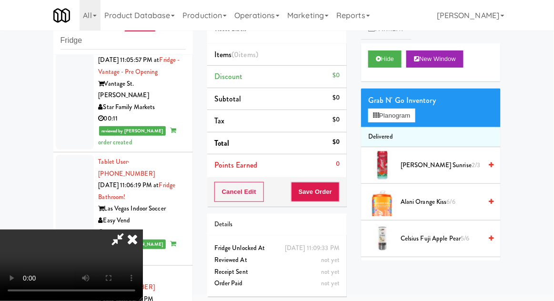
scroll to position [0, 0]
click at [410, 115] on button "Planogram" at bounding box center [391, 116] width 47 height 14
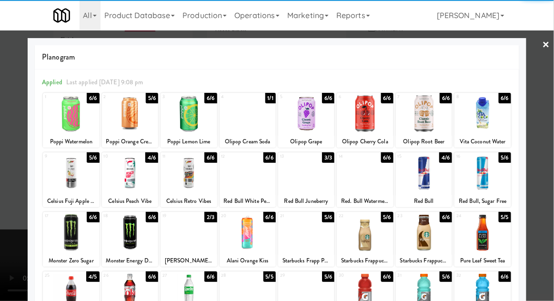
click at [373, 115] on div at bounding box center [365, 113] width 56 height 37
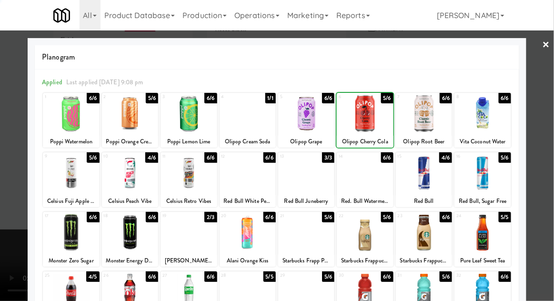
click at [550, 103] on div at bounding box center [277, 150] width 554 height 301
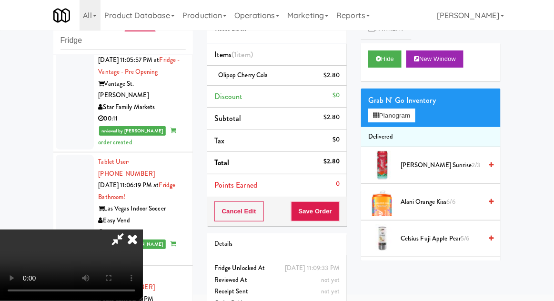
scroll to position [35, 0]
click at [334, 212] on button "Save Order" at bounding box center [315, 212] width 49 height 20
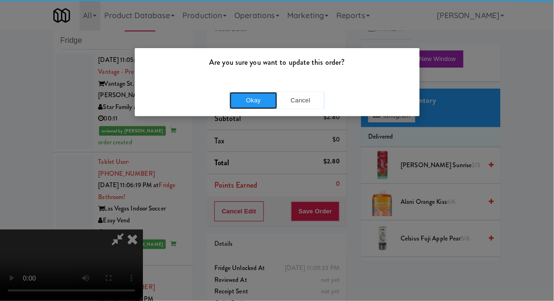
click at [252, 102] on button "Okay" at bounding box center [254, 100] width 48 height 17
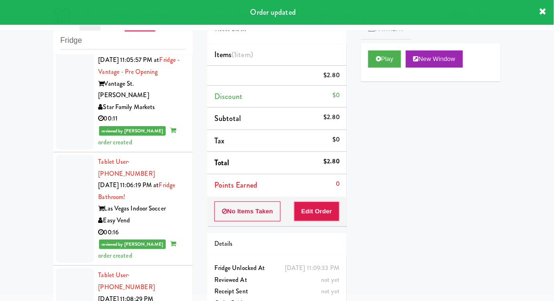
scroll to position [0, 0]
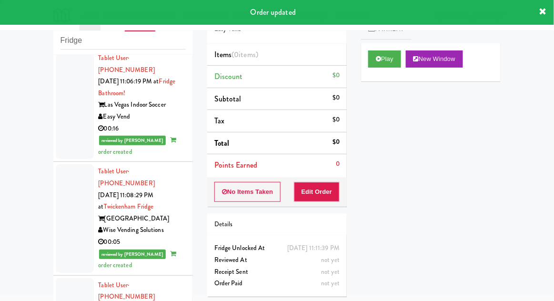
scroll to position [3244, 0]
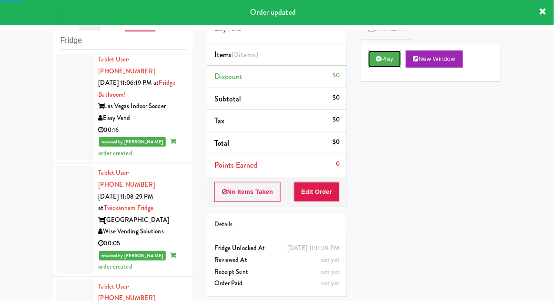
click at [379, 61] on icon at bounding box center [378, 59] width 5 height 6
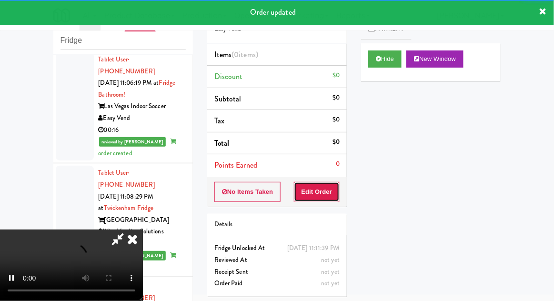
click at [327, 186] on button "Edit Order" at bounding box center [317, 192] width 46 height 20
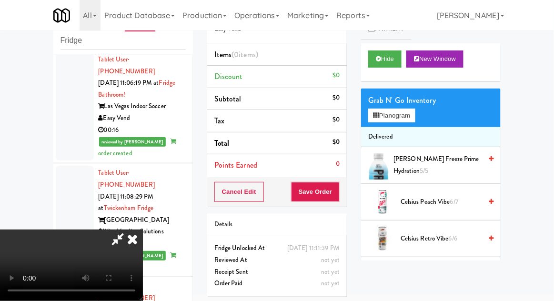
scroll to position [35, 0]
click at [410, 120] on button "Planogram" at bounding box center [391, 116] width 47 height 14
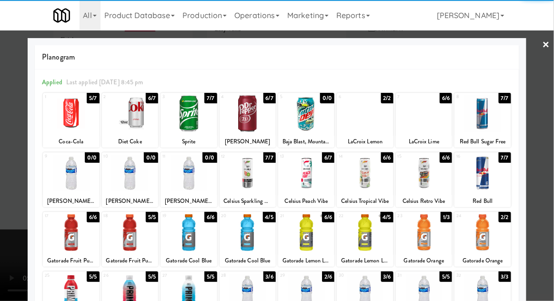
click at [429, 228] on div at bounding box center [424, 232] width 56 height 37
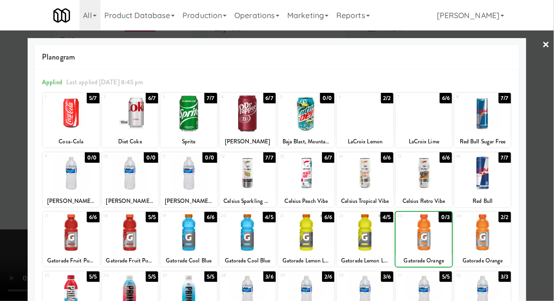
click at [551, 99] on div at bounding box center [277, 150] width 554 height 301
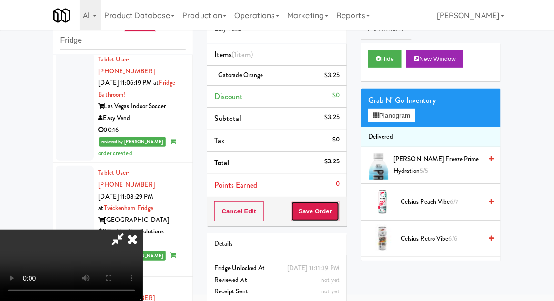
click at [338, 216] on button "Save Order" at bounding box center [315, 212] width 49 height 20
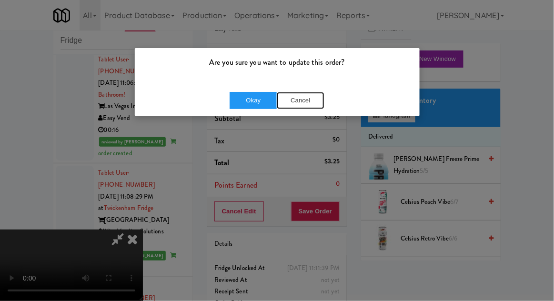
click at [299, 99] on button "Cancel" at bounding box center [301, 100] width 48 height 17
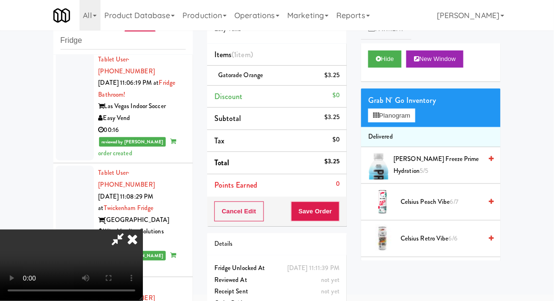
scroll to position [35, 0]
click at [337, 215] on button "Save Order" at bounding box center [315, 212] width 49 height 20
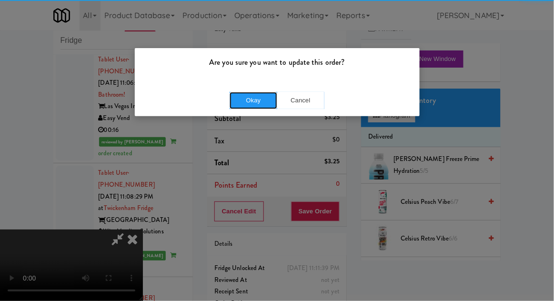
click at [245, 108] on button "Okay" at bounding box center [254, 100] width 48 height 17
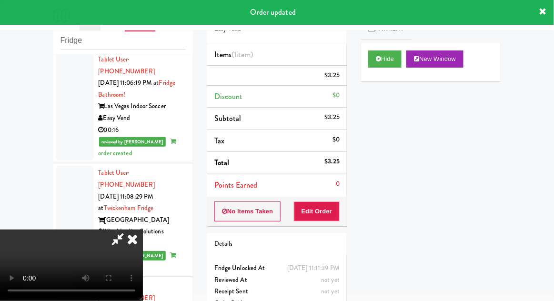
scroll to position [0, 0]
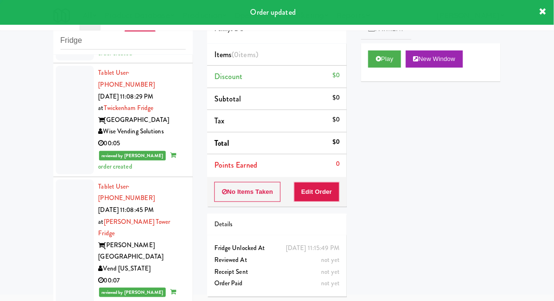
scroll to position [3345, 0]
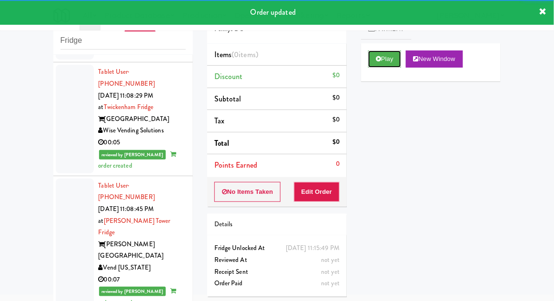
click at [376, 63] on button "Play" at bounding box center [384, 59] width 33 height 17
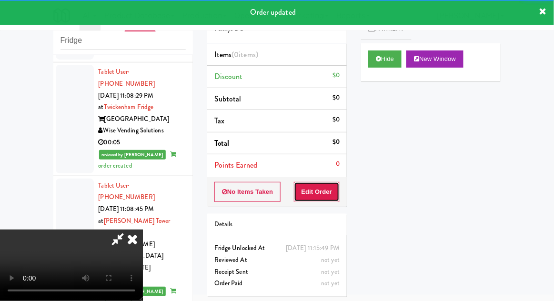
click at [317, 192] on button "Edit Order" at bounding box center [317, 192] width 46 height 20
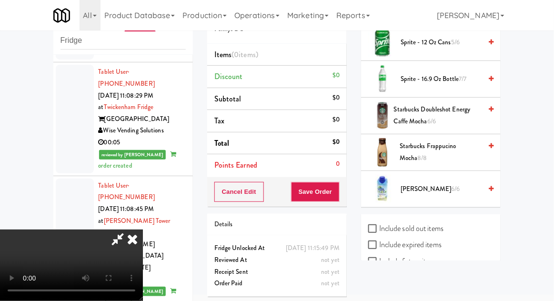
scroll to position [37, 0]
click at [408, 171] on li "Vita Coco 6/6" at bounding box center [431, 189] width 140 height 36
click at [415, 184] on span "Vita Coco 6/6" at bounding box center [441, 190] width 81 height 12
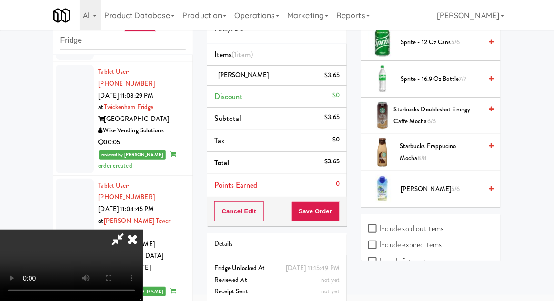
click at [338, 214] on button "Save Order" at bounding box center [315, 212] width 49 height 20
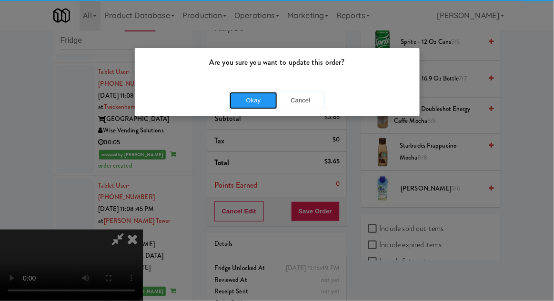
click at [253, 102] on button "Okay" at bounding box center [254, 100] width 48 height 17
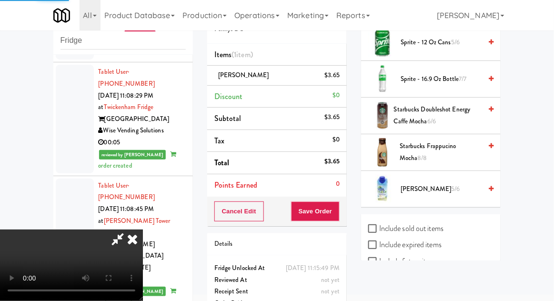
scroll to position [94, 0]
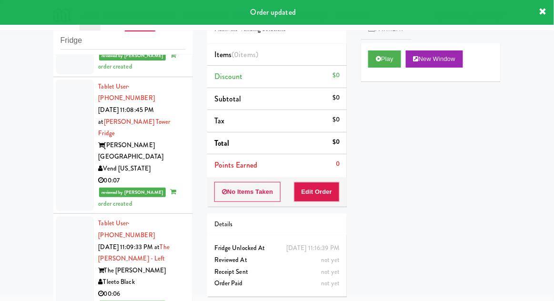
scroll to position [3451, 0]
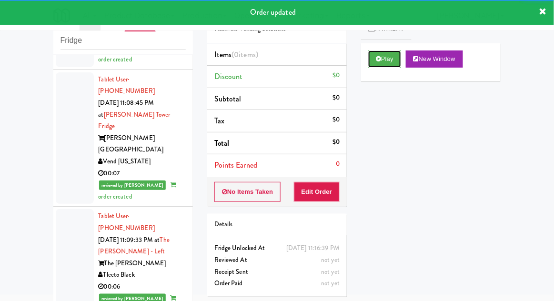
click at [384, 61] on button "Play" at bounding box center [384, 59] width 33 height 17
click at [312, 189] on button "Edit Order" at bounding box center [317, 192] width 46 height 20
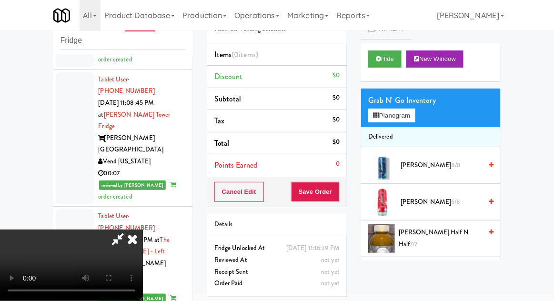
scroll to position [0, 0]
click at [413, 113] on button "Planogram" at bounding box center [391, 116] width 47 height 14
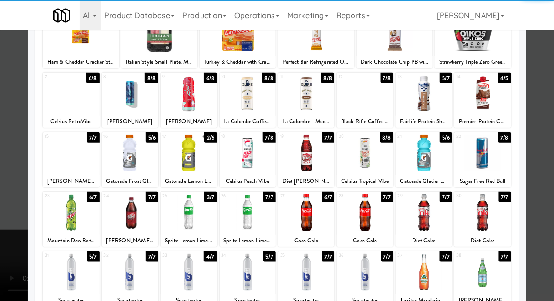
scroll to position [83, 0]
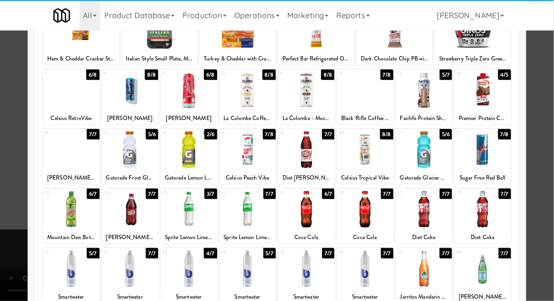
click at [73, 276] on div at bounding box center [71, 269] width 56 height 37
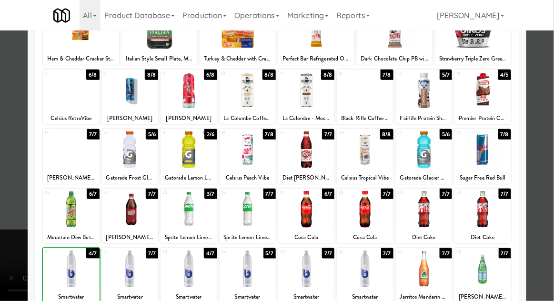
click at [543, 145] on div at bounding box center [277, 150] width 554 height 301
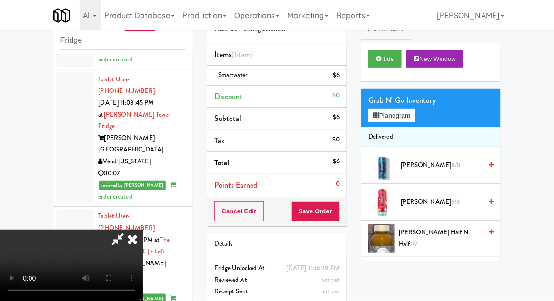
scroll to position [35, 0]
click at [415, 122] on button "Planogram" at bounding box center [391, 116] width 47 height 14
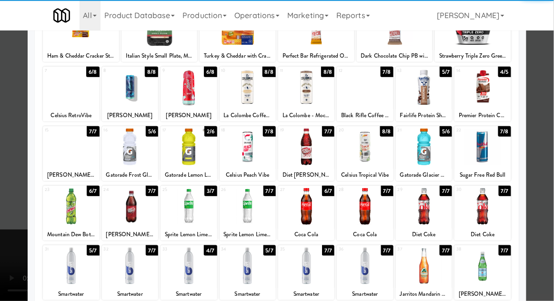
scroll to position [121, 0]
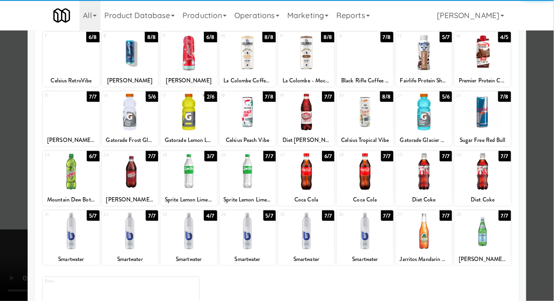
click at [478, 231] on div at bounding box center [483, 231] width 56 height 37
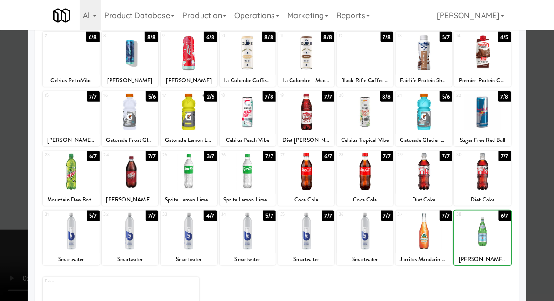
click at [551, 126] on div at bounding box center [277, 150] width 554 height 301
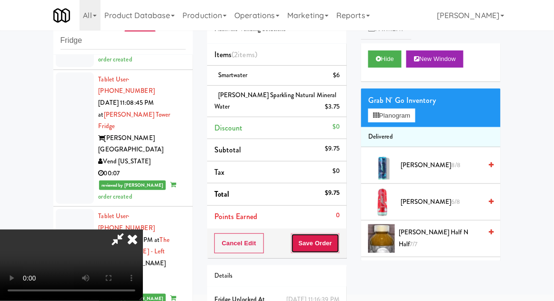
click at [338, 251] on button "Save Order" at bounding box center [315, 244] width 49 height 20
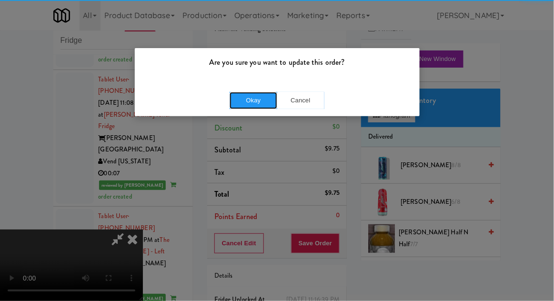
click at [246, 101] on button "Okay" at bounding box center [254, 100] width 48 height 17
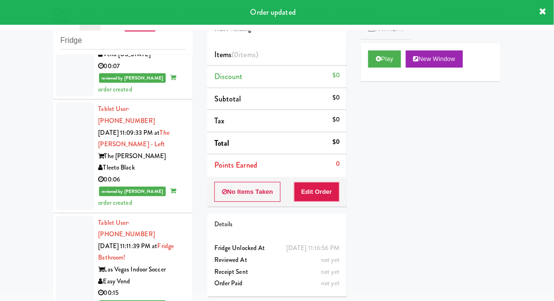
scroll to position [3560, 0]
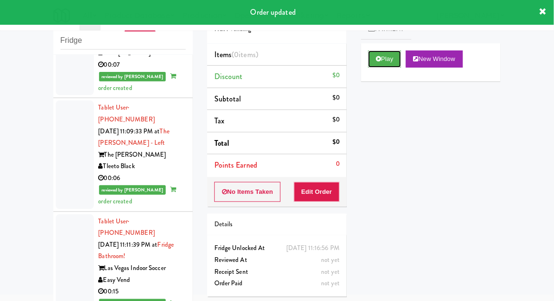
click at [382, 64] on button "Play" at bounding box center [384, 59] width 33 height 17
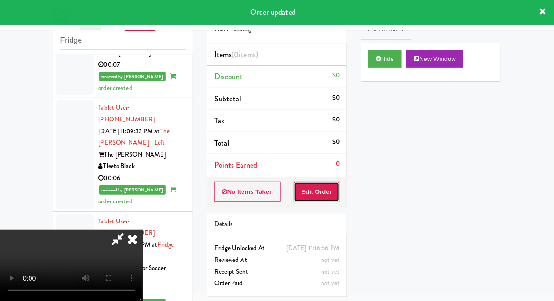
click at [318, 195] on button "Edit Order" at bounding box center [317, 192] width 46 height 20
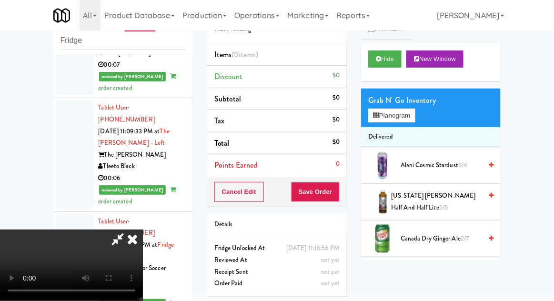
scroll to position [35, 0]
click at [412, 112] on button "Planogram" at bounding box center [391, 116] width 47 height 14
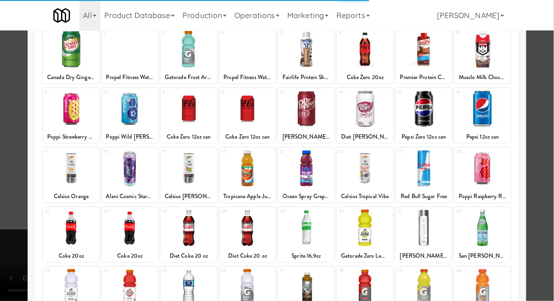
scroll to position [93, 0]
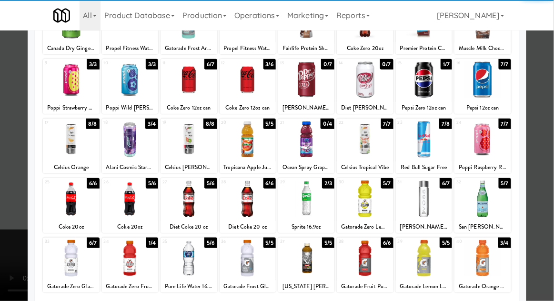
click at [119, 274] on div at bounding box center [130, 258] width 56 height 37
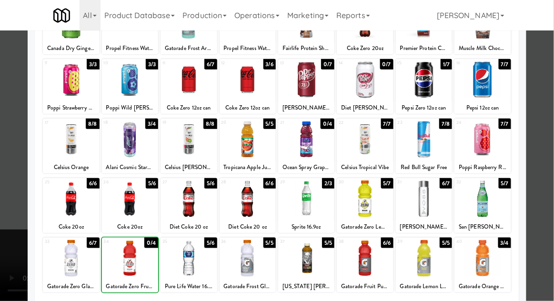
click at [546, 130] on div at bounding box center [277, 150] width 554 height 301
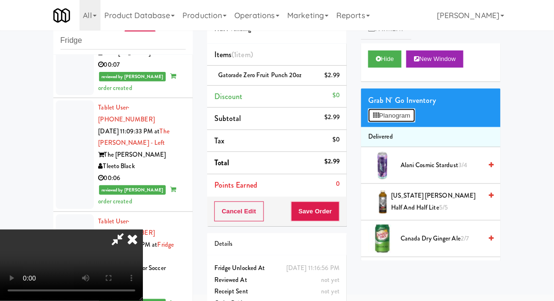
click at [415, 118] on button "Planogram" at bounding box center [391, 116] width 47 height 14
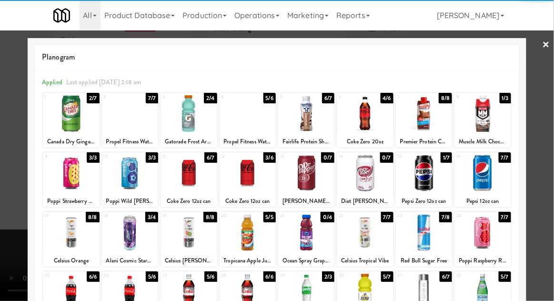
click at [310, 112] on div at bounding box center [306, 113] width 56 height 37
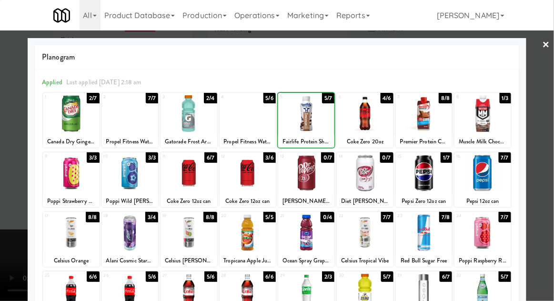
click at [548, 119] on div at bounding box center [277, 150] width 554 height 301
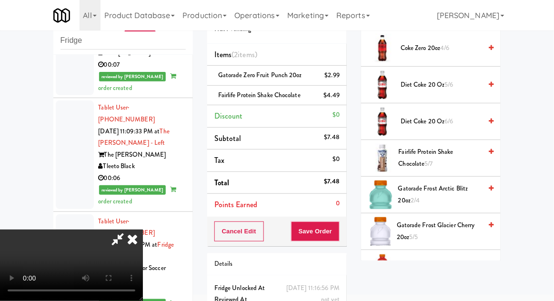
scroll to position [492, 0]
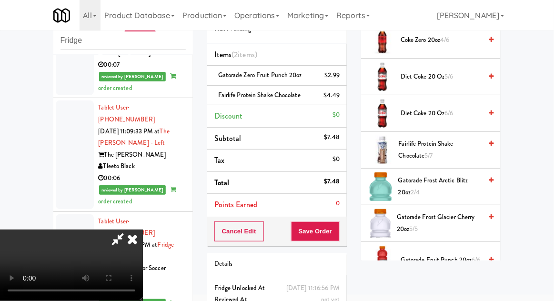
click at [461, 140] on span "Fairlife Protein Shake Chocolate 5/7" at bounding box center [440, 149] width 83 height 23
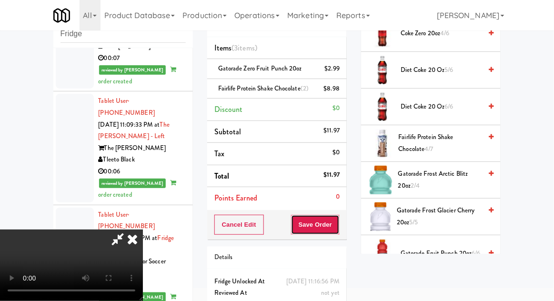
click at [339, 230] on button "Save Order" at bounding box center [315, 225] width 49 height 20
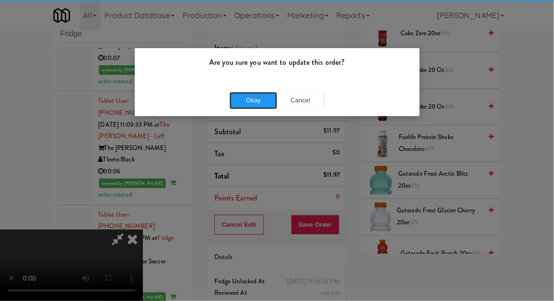
click at [265, 95] on button "Okay" at bounding box center [254, 100] width 48 height 17
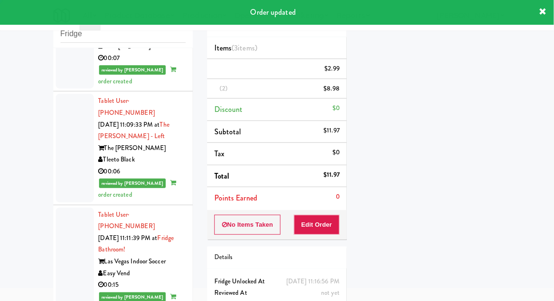
scroll to position [0, 0]
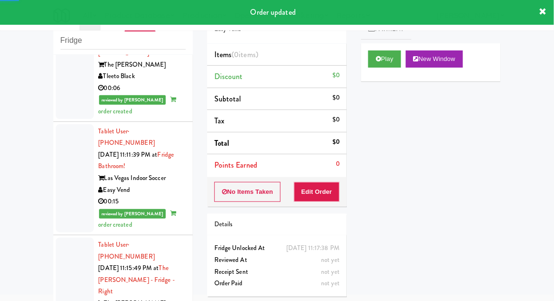
scroll to position [3654, 0]
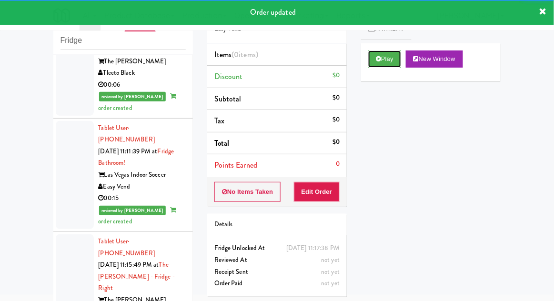
click at [385, 58] on button "Play" at bounding box center [384, 59] width 33 height 17
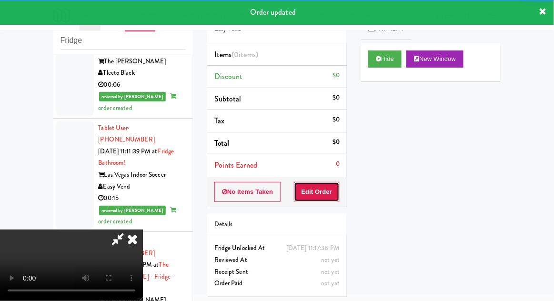
click at [316, 188] on button "Edit Order" at bounding box center [317, 192] width 46 height 20
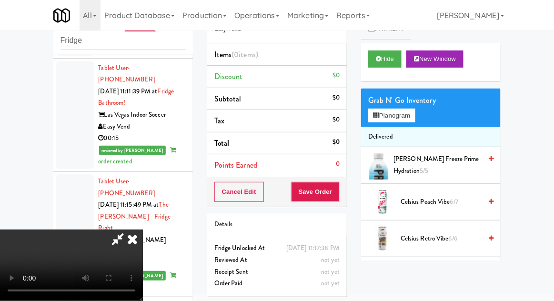
scroll to position [0, 0]
click at [413, 119] on button "Planogram" at bounding box center [391, 116] width 47 height 14
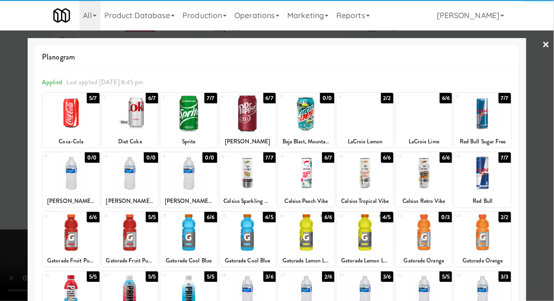
click at [311, 235] on div at bounding box center [306, 232] width 56 height 37
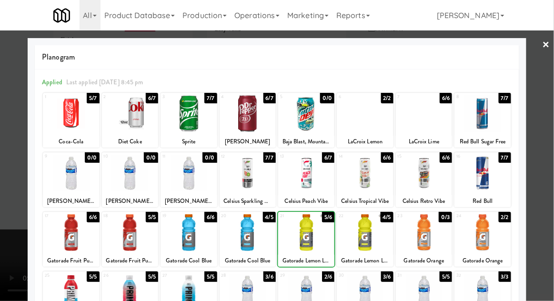
click at [547, 175] on div at bounding box center [277, 150] width 554 height 301
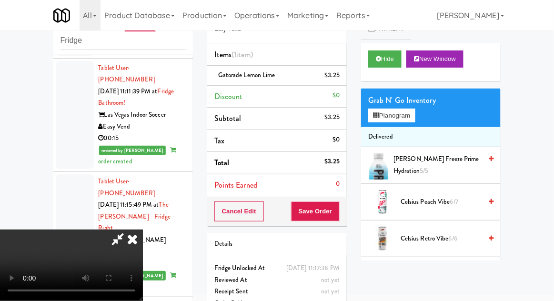
scroll to position [35, 0]
click at [337, 212] on button "Save Order" at bounding box center [315, 212] width 49 height 20
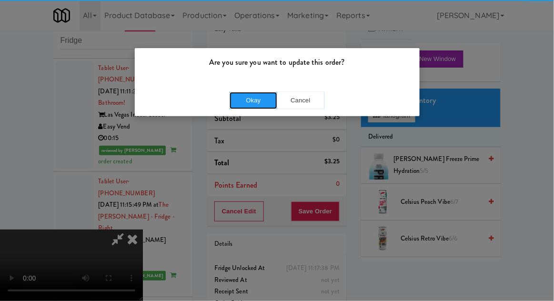
click at [243, 107] on button "Okay" at bounding box center [254, 100] width 48 height 17
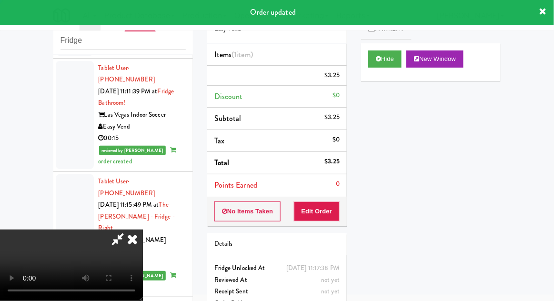
scroll to position [0, 0]
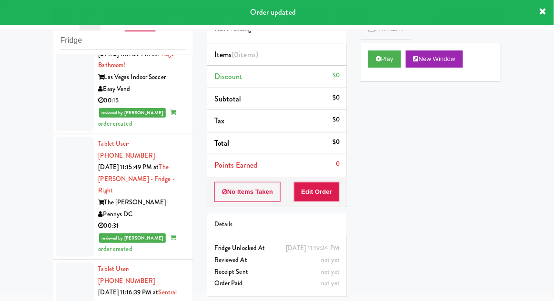
scroll to position [3776, 0]
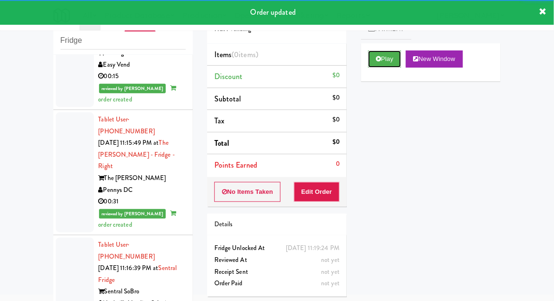
click at [382, 61] on button "Play" at bounding box center [384, 59] width 33 height 17
click at [330, 190] on button "Edit Order" at bounding box center [317, 192] width 46 height 20
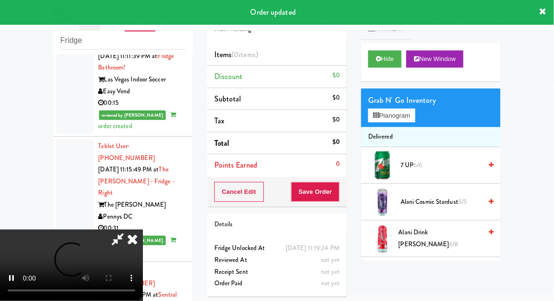
scroll to position [3756, 0]
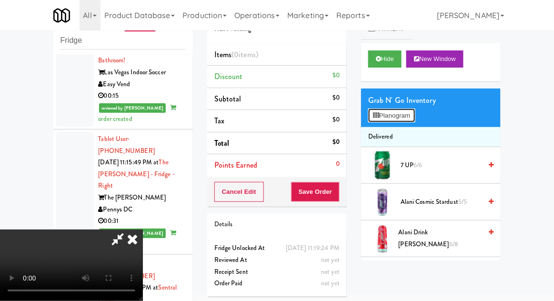
click at [408, 120] on button "Planogram" at bounding box center [391, 116] width 47 height 14
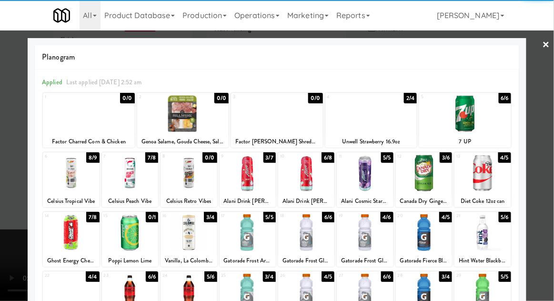
click at [237, 234] on div at bounding box center [248, 232] width 56 height 37
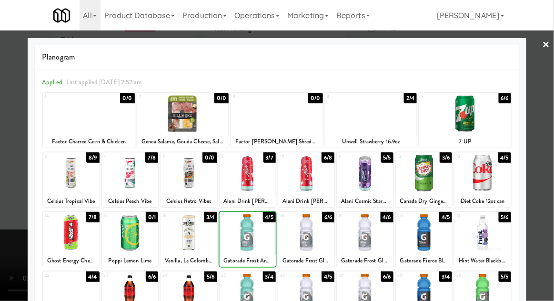
click at [548, 153] on div at bounding box center [277, 150] width 554 height 301
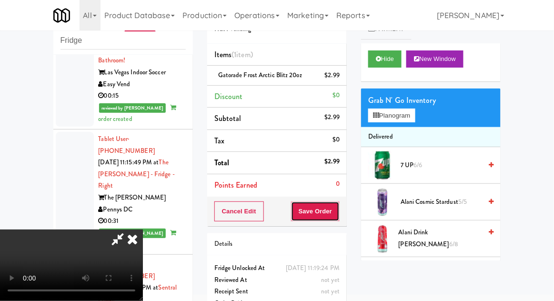
click at [338, 219] on button "Save Order" at bounding box center [315, 212] width 49 height 20
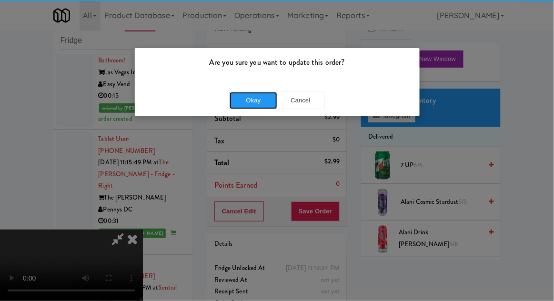
click at [257, 99] on button "Okay" at bounding box center [254, 100] width 48 height 17
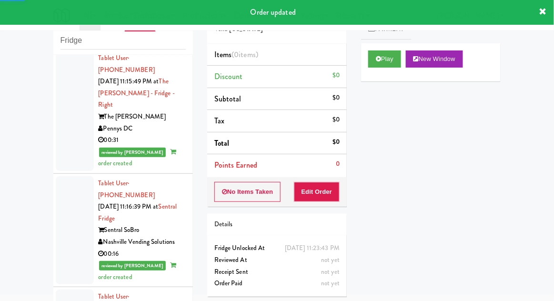
scroll to position [3837, 0]
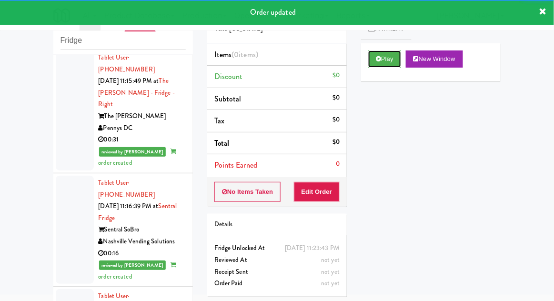
click at [383, 65] on button "Play" at bounding box center [384, 59] width 33 height 17
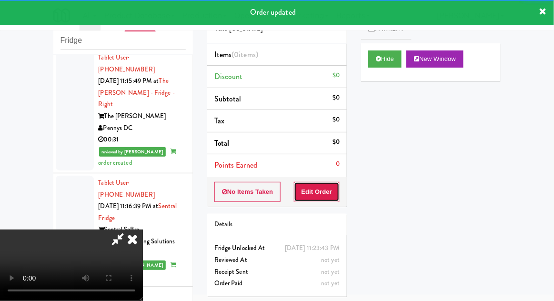
click at [324, 192] on button "Edit Order" at bounding box center [317, 192] width 46 height 20
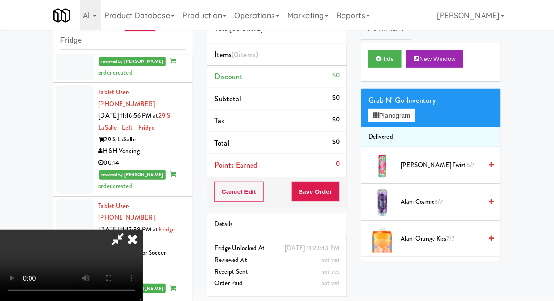
scroll to position [0, 0]
click at [467, 167] on span "6/7" at bounding box center [471, 165] width 8 height 9
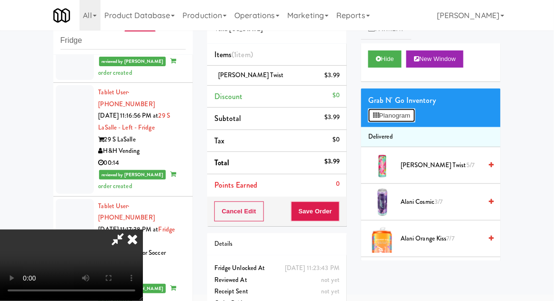
click at [410, 112] on button "Planogram" at bounding box center [391, 116] width 47 height 14
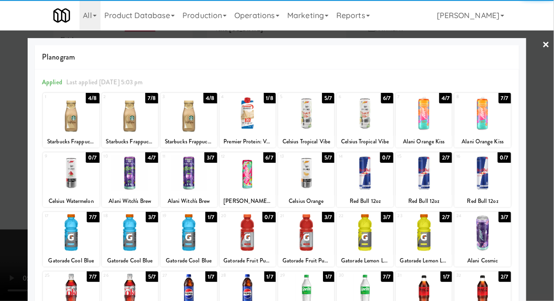
click at [303, 113] on div at bounding box center [306, 113] width 56 height 37
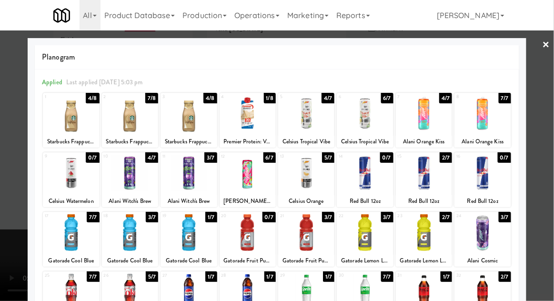
click at [548, 148] on div at bounding box center [277, 150] width 554 height 301
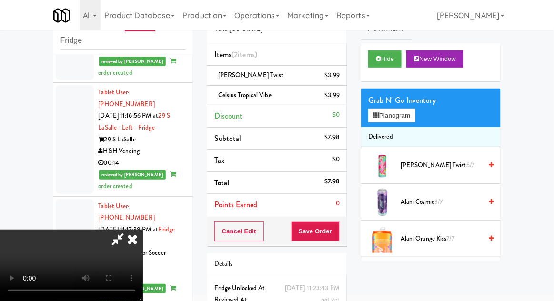
scroll to position [35, 0]
click at [335, 234] on button "Save Order" at bounding box center [315, 232] width 49 height 20
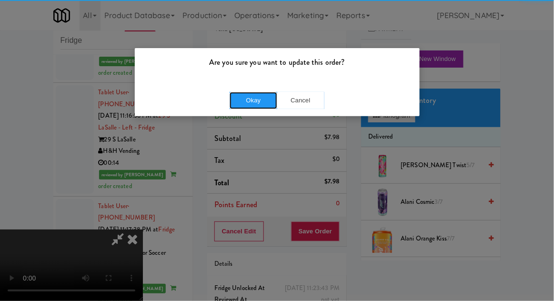
click at [236, 105] on button "Okay" at bounding box center [254, 100] width 48 height 17
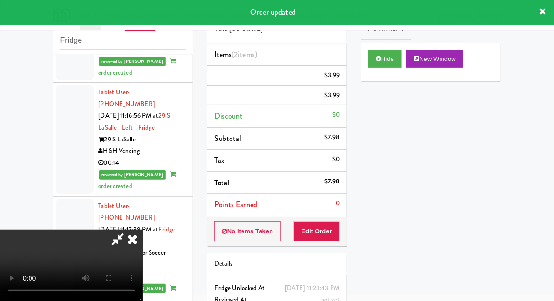
scroll to position [0, 0]
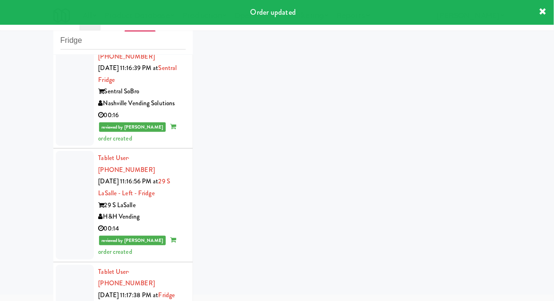
scroll to position [4065, 0]
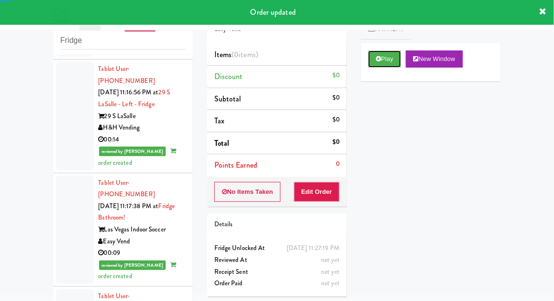
click at [378, 66] on button "Play" at bounding box center [384, 59] width 33 height 17
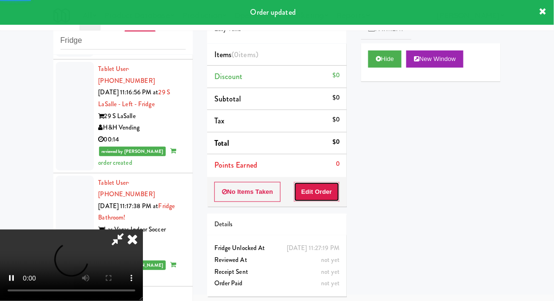
click at [315, 197] on button "Edit Order" at bounding box center [317, 192] width 46 height 20
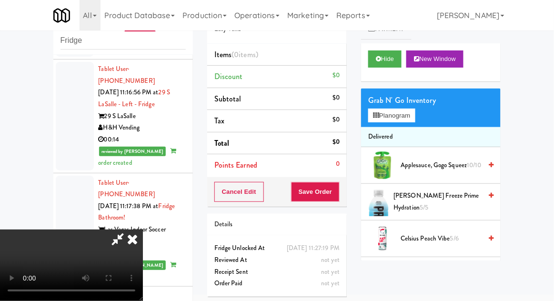
scroll to position [35, 0]
click at [418, 128] on li "Delivered" at bounding box center [431, 137] width 140 height 20
click at [415, 115] on button "Planogram" at bounding box center [391, 116] width 47 height 14
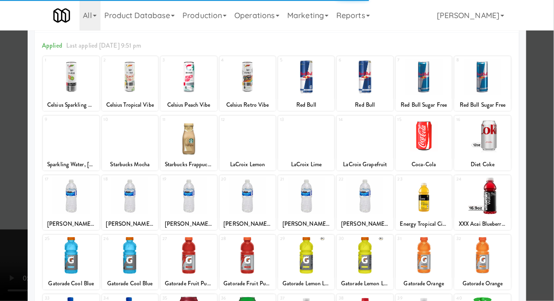
scroll to position [59, 0]
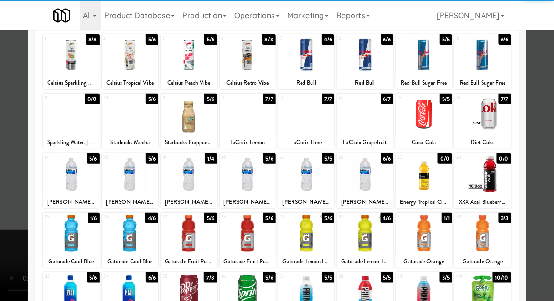
click at [64, 240] on div at bounding box center [71, 233] width 56 height 37
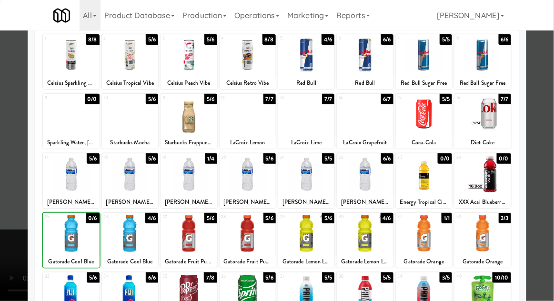
click at [551, 154] on div at bounding box center [277, 150] width 554 height 301
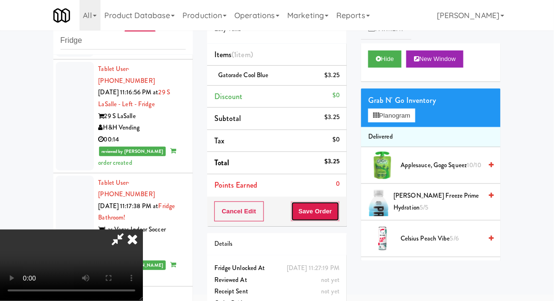
click at [336, 209] on button "Save Order" at bounding box center [315, 212] width 49 height 20
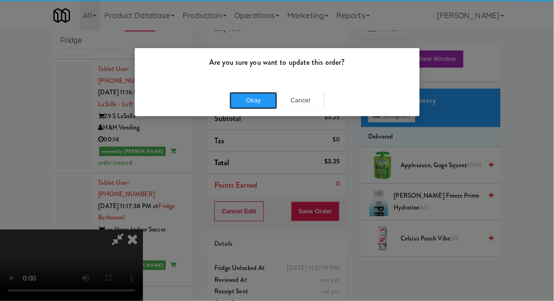
click at [260, 98] on button "Okay" at bounding box center [254, 100] width 48 height 17
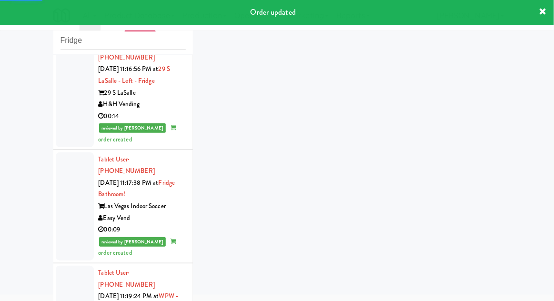
scroll to position [4088, 0]
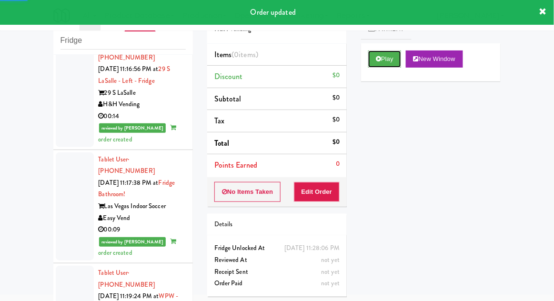
click at [383, 65] on button "Play" at bounding box center [384, 59] width 33 height 17
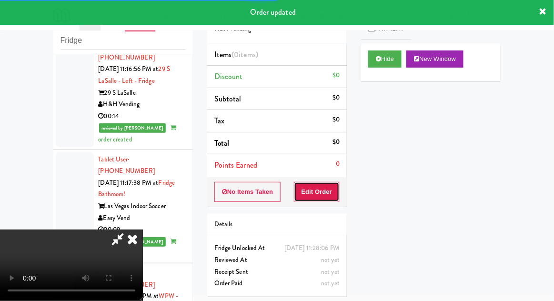
click at [318, 200] on button "Edit Order" at bounding box center [317, 192] width 46 height 20
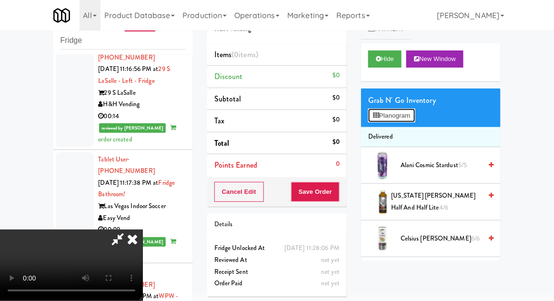
click at [409, 122] on button "Planogram" at bounding box center [391, 116] width 47 height 14
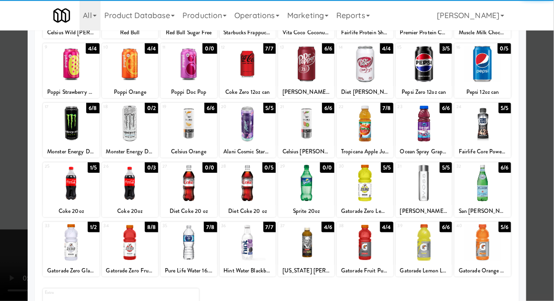
scroll to position [109, 0]
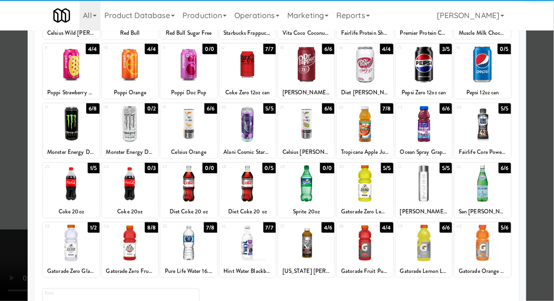
click at [480, 187] on div at bounding box center [483, 183] width 56 height 37
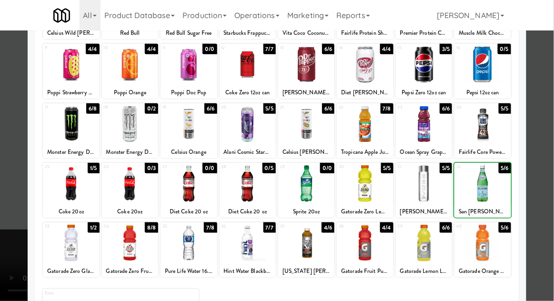
click at [544, 177] on div at bounding box center [277, 150] width 554 height 301
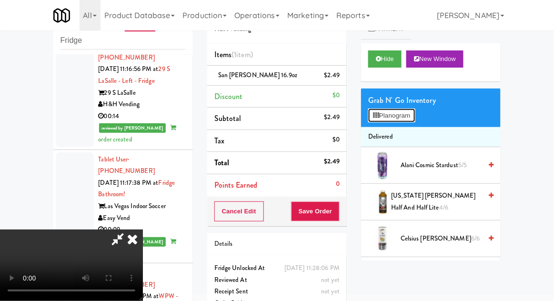
click at [403, 118] on button "Planogram" at bounding box center [391, 116] width 47 height 14
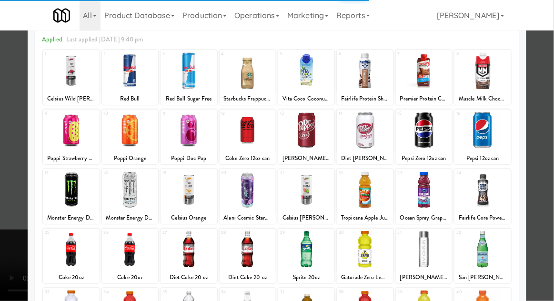
scroll to position [56, 0]
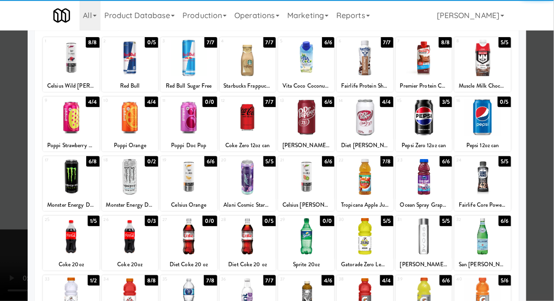
click at [484, 239] on div at bounding box center [483, 236] width 56 height 37
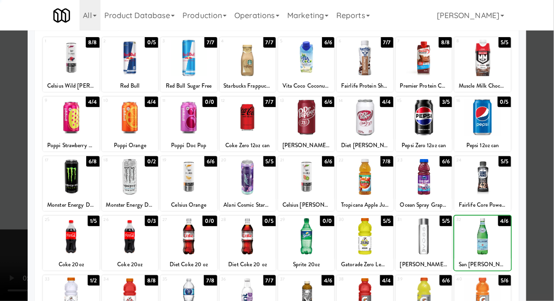
click at [551, 153] on div at bounding box center [277, 150] width 554 height 301
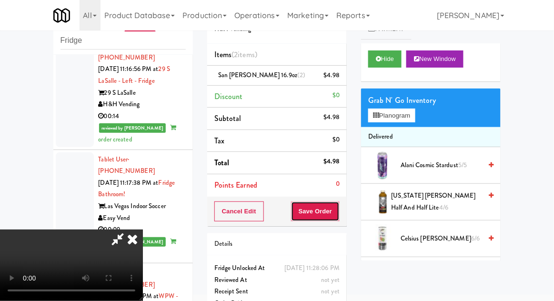
click at [340, 218] on button "Save Order" at bounding box center [315, 212] width 49 height 20
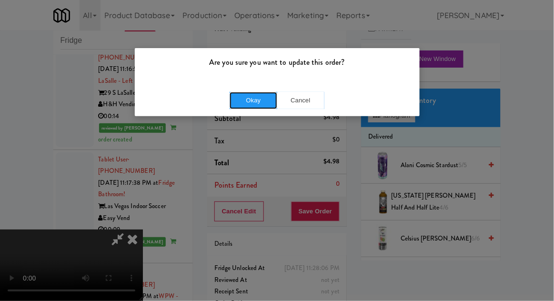
click at [253, 96] on button "Okay" at bounding box center [254, 100] width 48 height 17
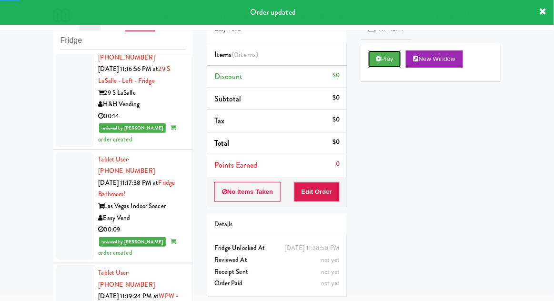
click at [381, 65] on button "Play" at bounding box center [384, 59] width 33 height 17
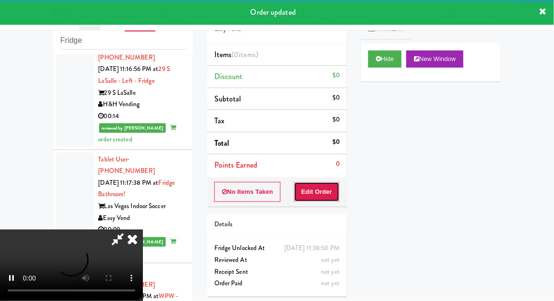
click at [316, 188] on button "Edit Order" at bounding box center [317, 192] width 46 height 20
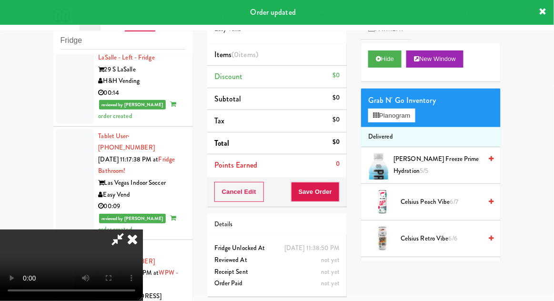
scroll to position [35, 0]
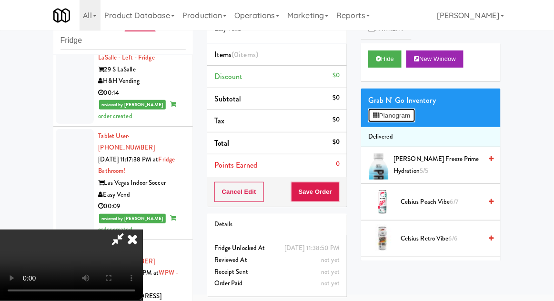
click at [413, 116] on button "Planogram" at bounding box center [391, 116] width 47 height 14
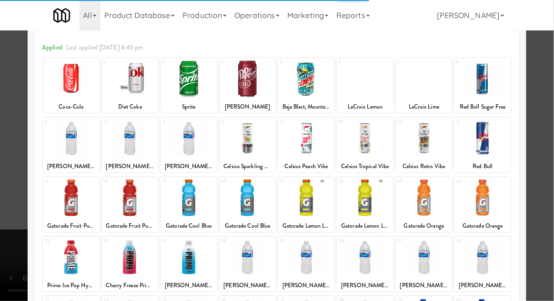
scroll to position [51, 0]
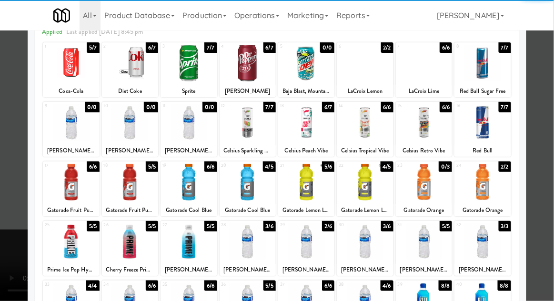
click at [243, 246] on div at bounding box center [248, 242] width 56 height 37
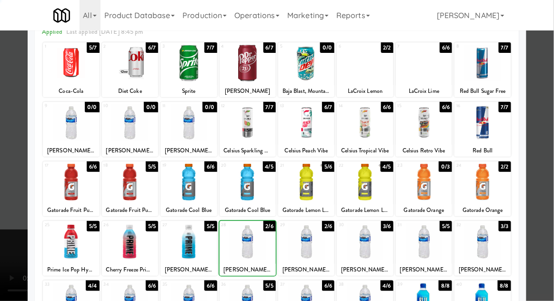
click at [549, 163] on div at bounding box center [277, 150] width 554 height 301
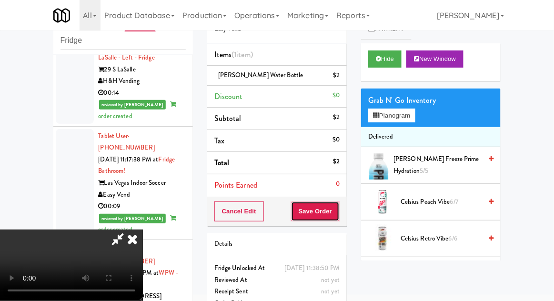
click at [337, 214] on button "Save Order" at bounding box center [315, 212] width 49 height 20
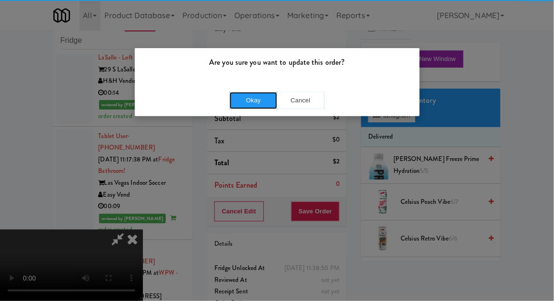
click at [257, 98] on button "Okay" at bounding box center [254, 100] width 48 height 17
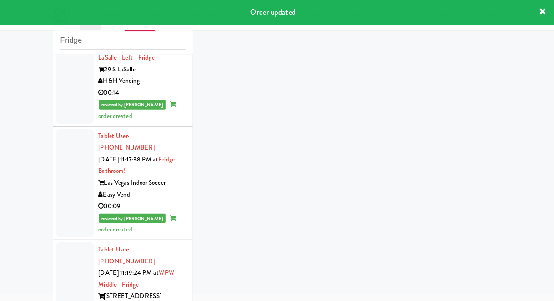
scroll to position [4135, 0]
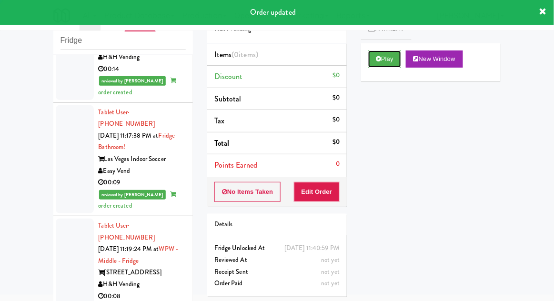
click at [381, 60] on icon at bounding box center [378, 59] width 5 height 6
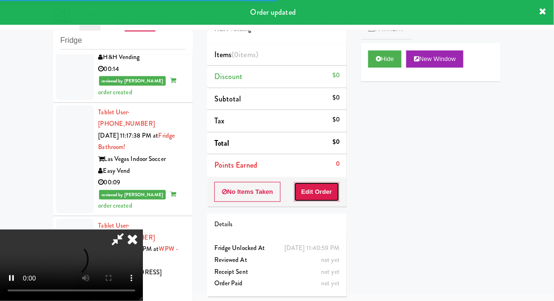
click at [316, 182] on button "Edit Order" at bounding box center [317, 192] width 46 height 20
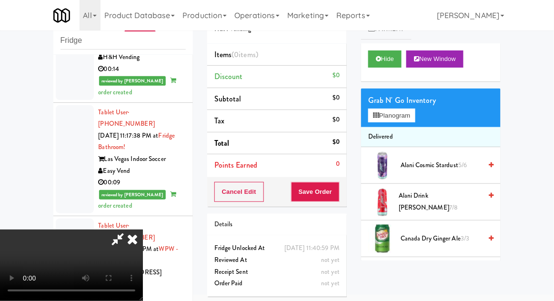
scroll to position [35, 0]
click at [415, 111] on button "Planogram" at bounding box center [391, 116] width 47 height 14
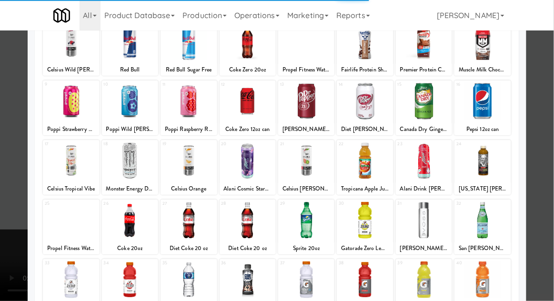
scroll to position [76, 0]
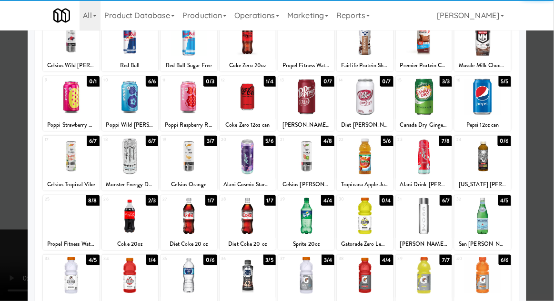
click at [70, 280] on div at bounding box center [71, 275] width 56 height 37
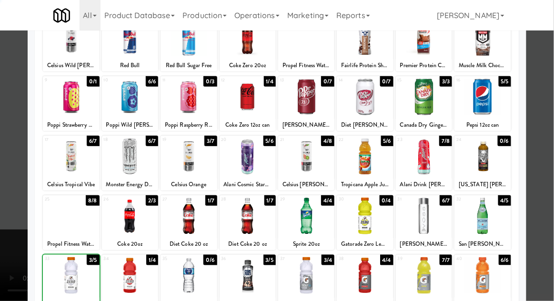
click at [548, 152] on div at bounding box center [277, 150] width 554 height 301
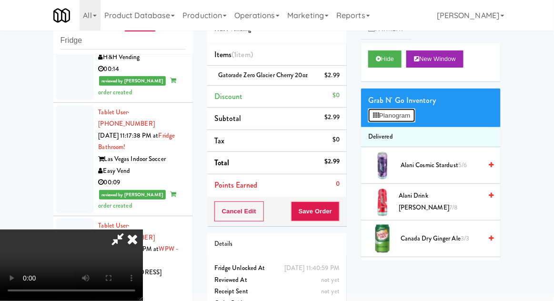
click at [412, 109] on button "Planogram" at bounding box center [391, 116] width 47 height 14
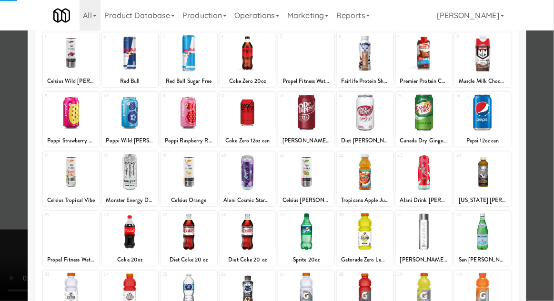
scroll to position [68, 0]
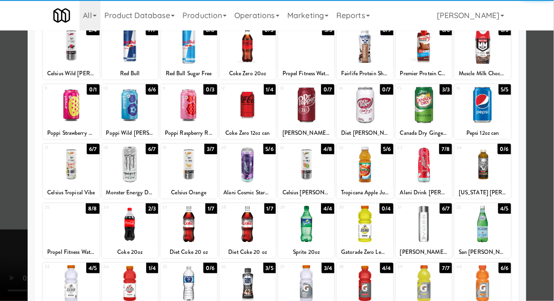
click at [130, 289] on div at bounding box center [130, 283] width 56 height 37
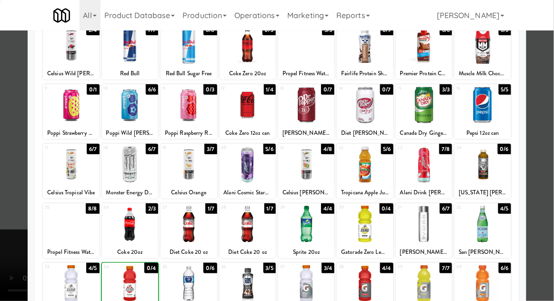
click at [547, 152] on div at bounding box center [277, 150] width 554 height 301
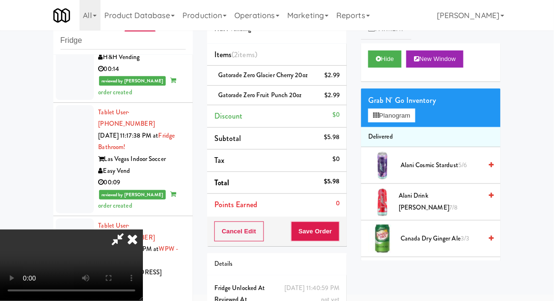
scroll to position [43, 0]
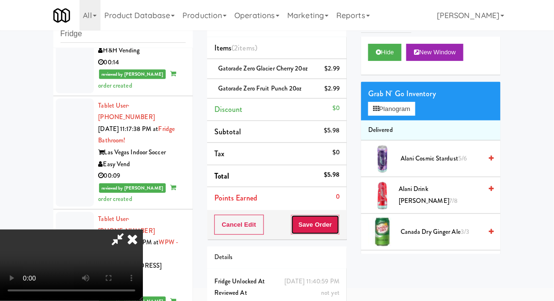
click at [339, 227] on button "Save Order" at bounding box center [315, 225] width 49 height 20
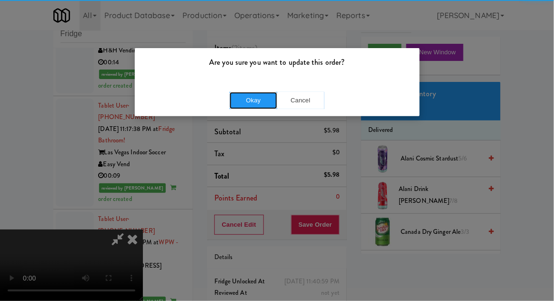
click at [243, 105] on button "Okay" at bounding box center [254, 100] width 48 height 17
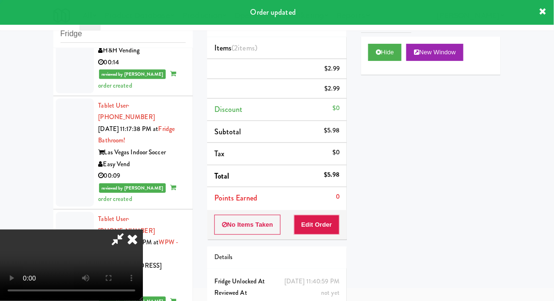
scroll to position [0, 0]
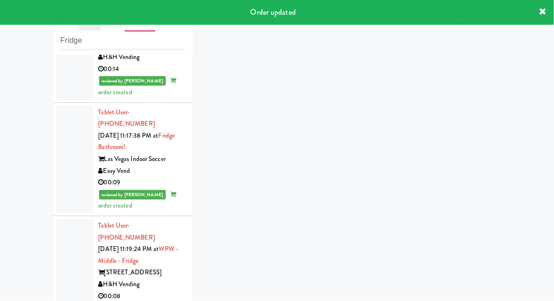
scroll to position [4159, 0]
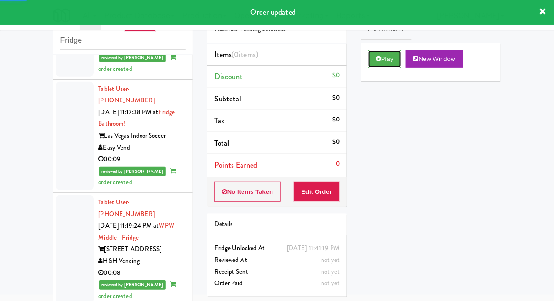
click at [373, 57] on button "Play" at bounding box center [384, 59] width 33 height 17
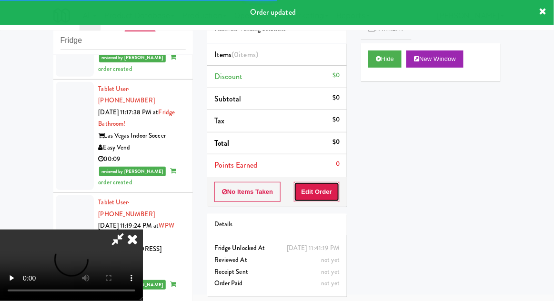
click at [305, 199] on button "Edit Order" at bounding box center [317, 192] width 46 height 20
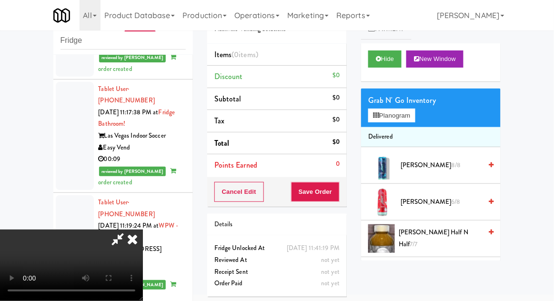
scroll to position [0, 0]
click at [415, 114] on button "Planogram" at bounding box center [391, 116] width 47 height 14
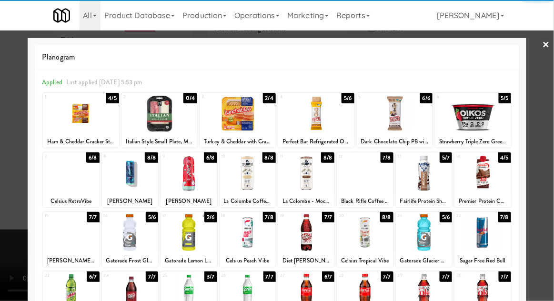
click at [238, 109] on div at bounding box center [238, 113] width 76 height 37
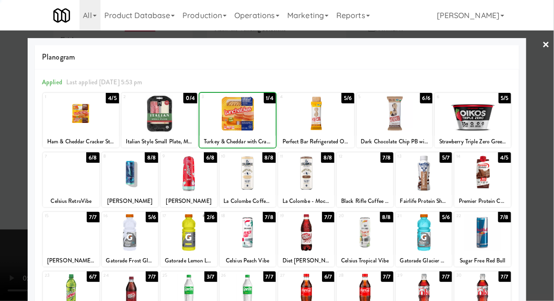
click at [549, 139] on div at bounding box center [277, 150] width 554 height 301
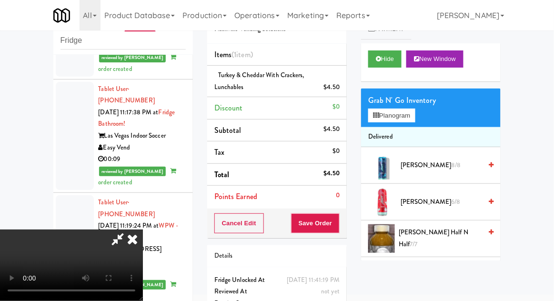
scroll to position [35, 0]
click at [337, 228] on button "Save Order" at bounding box center [315, 224] width 49 height 20
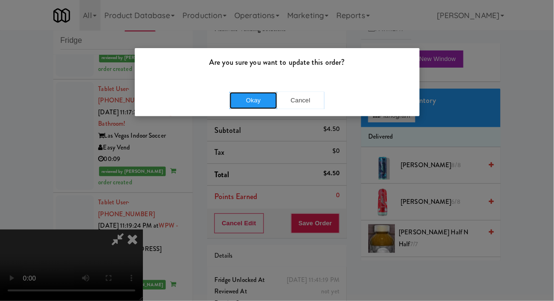
click at [238, 105] on button "Okay" at bounding box center [254, 100] width 48 height 17
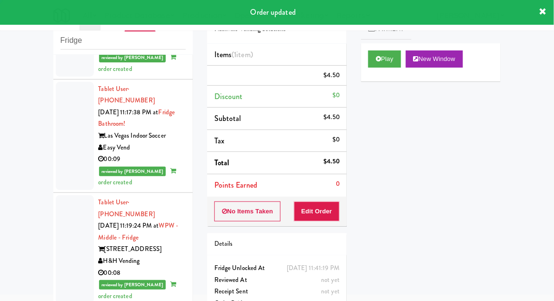
scroll to position [0, 0]
